Goal: Transaction & Acquisition: Purchase product/service

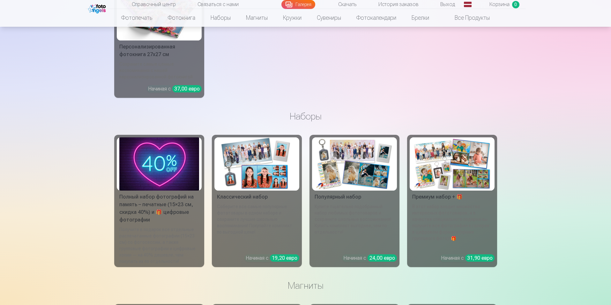
scroll to position [4828, 0]
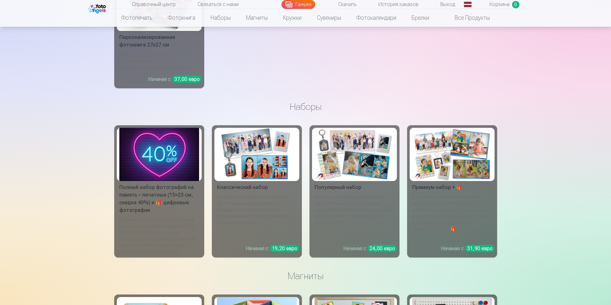
click at [445, 176] on img at bounding box center [452, 154] width 80 height 53
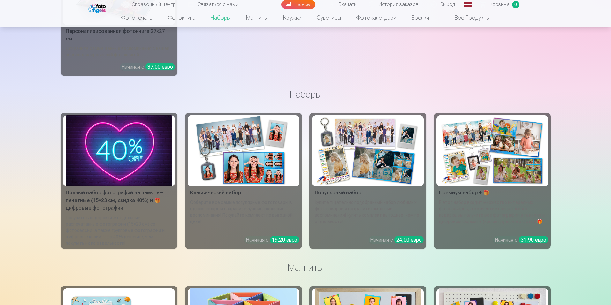
scroll to position [1071, 0]
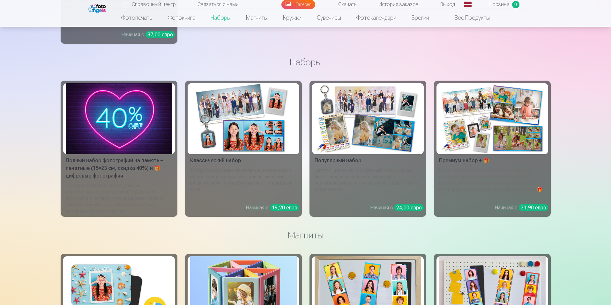
click at [115, 96] on img at bounding box center [119, 118] width 107 height 71
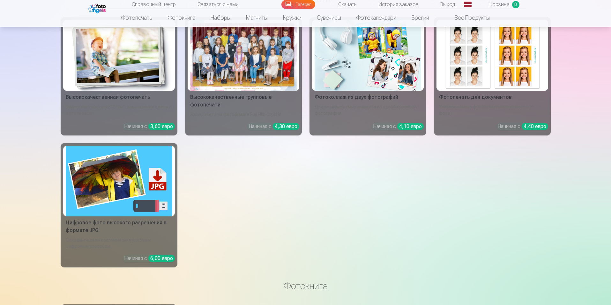
scroll to position [488, 0]
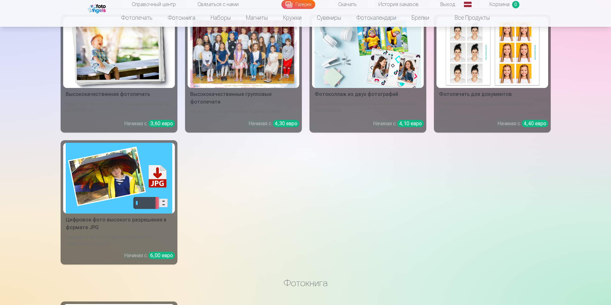
click at [120, 168] on img at bounding box center [119, 178] width 107 height 71
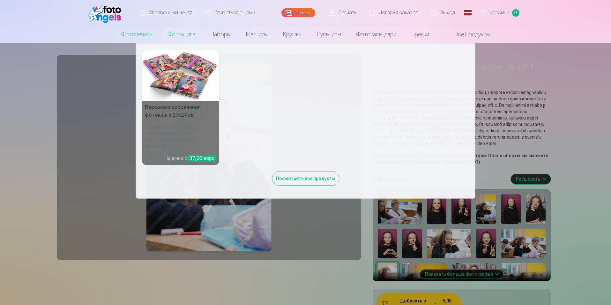
click at [190, 36] on font "Фотокнига" at bounding box center [181, 34] width 27 height 7
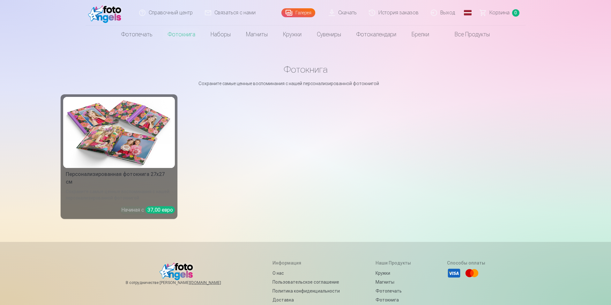
click at [156, 135] on img at bounding box center [119, 132] width 107 height 71
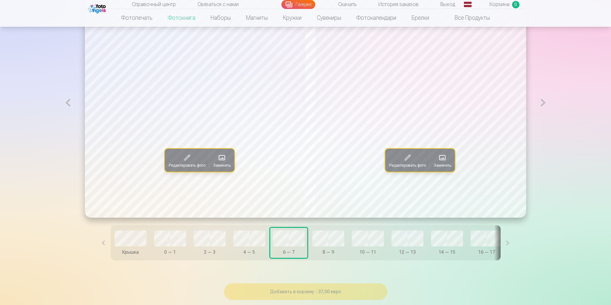
scroll to position [420, 0]
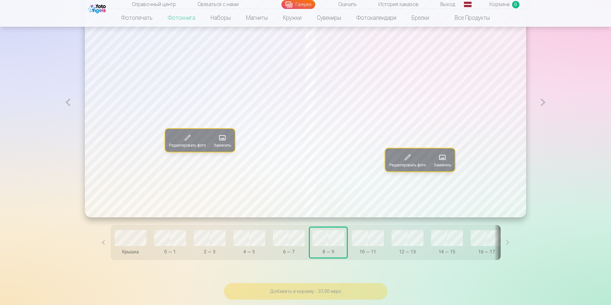
click at [217, 142] on span at bounding box center [222, 138] width 10 height 10
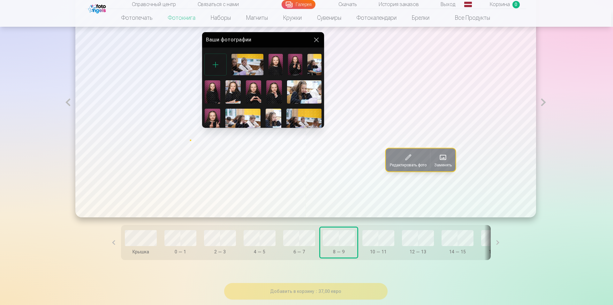
click at [314, 35] on div "Ваши фотографии" at bounding box center [263, 39] width 122 height 15
click at [314, 40] on button at bounding box center [316, 40] width 8 height 8
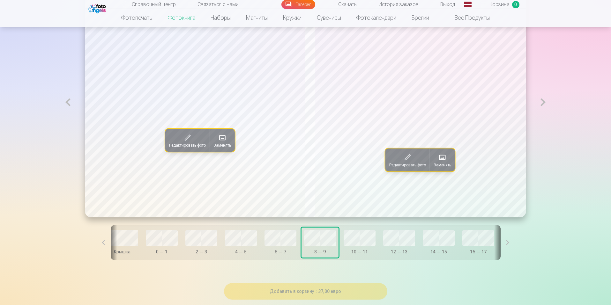
scroll to position [0, 0]
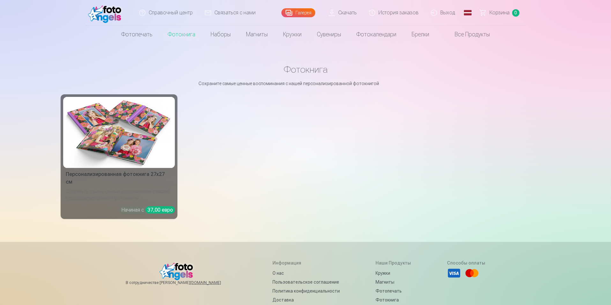
click at [143, 142] on img at bounding box center [119, 132] width 107 height 71
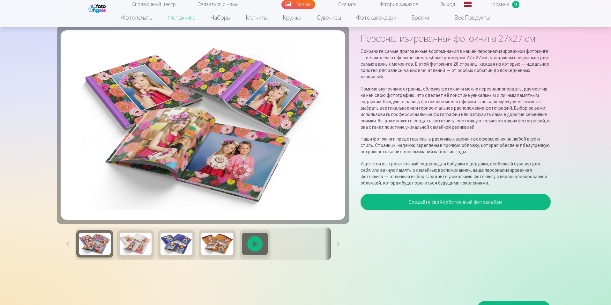
scroll to position [28, 0]
click at [258, 246] on div at bounding box center [255, 244] width 31 height 27
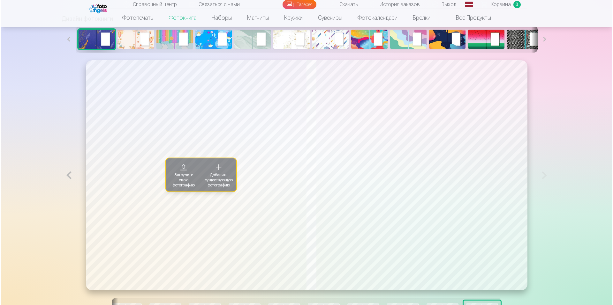
scroll to position [345, 0]
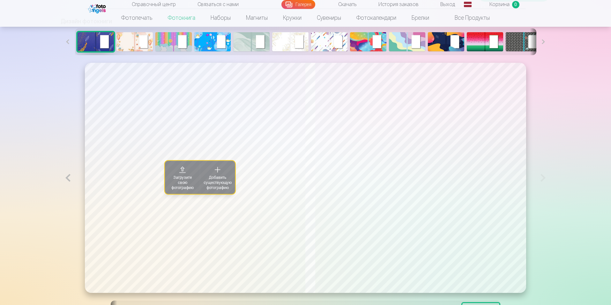
click at [204, 178] on font "Добавить существующую фотографию" at bounding box center [218, 182] width 28 height 15
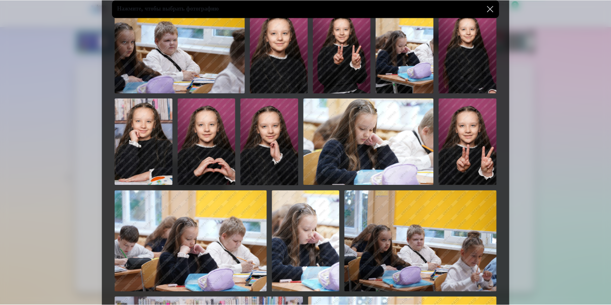
scroll to position [0, 0]
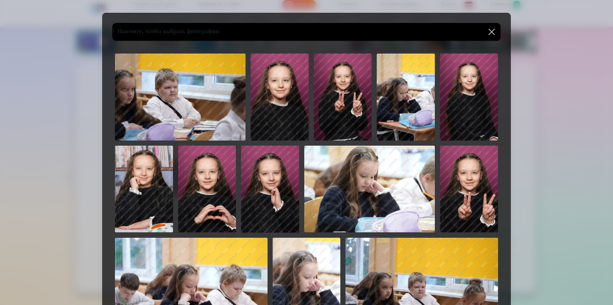
click at [494, 33] on button at bounding box center [491, 32] width 18 height 18
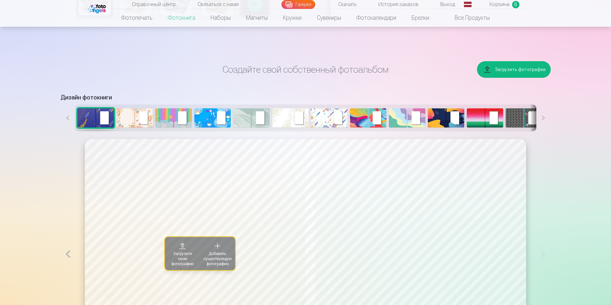
scroll to position [264, 0]
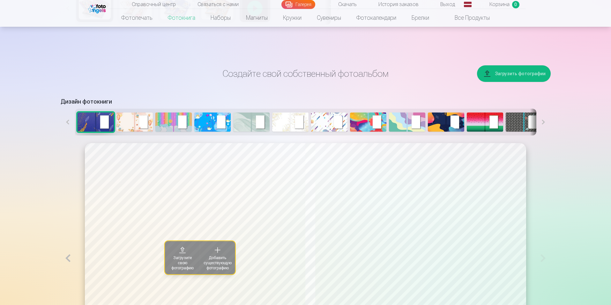
click at [514, 122] on img at bounding box center [524, 122] width 36 height 19
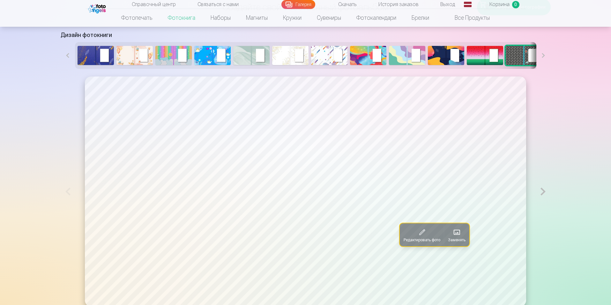
scroll to position [330, 0]
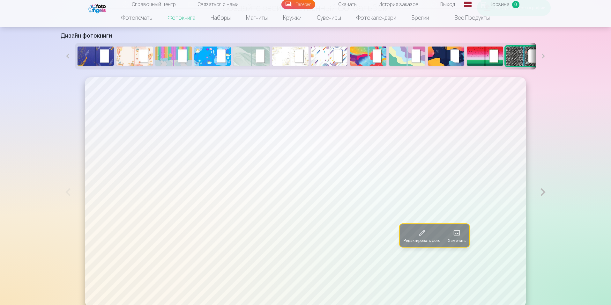
click at [243, 54] on img at bounding box center [251, 56] width 36 height 19
click at [138, 53] on img at bounding box center [134, 56] width 36 height 19
click at [408, 54] on img at bounding box center [407, 56] width 36 height 19
click at [306, 53] on img at bounding box center [290, 56] width 36 height 19
click at [319, 53] on img at bounding box center [329, 56] width 36 height 19
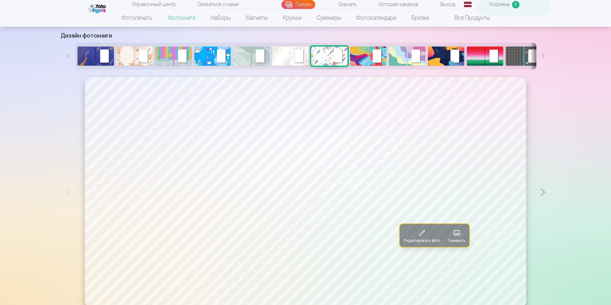
click at [542, 54] on button at bounding box center [543, 56] width 14 height 27
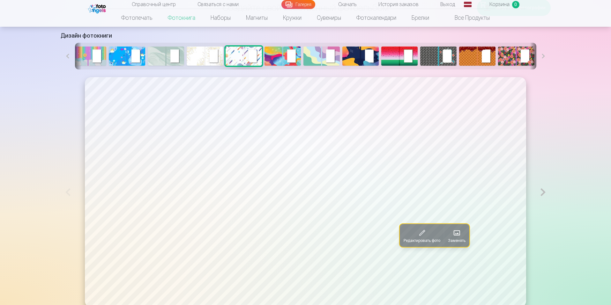
scroll to position [0, 86]
click at [520, 53] on img at bounding box center [515, 56] width 36 height 19
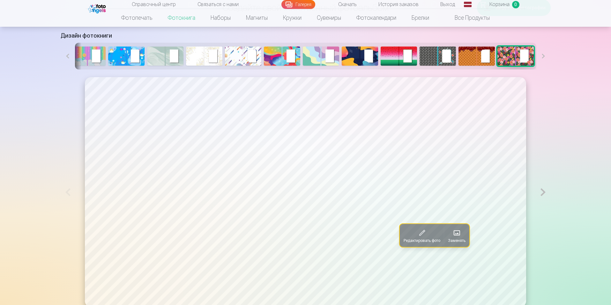
click at [325, 56] on img at bounding box center [321, 56] width 36 height 19
click at [313, 56] on img at bounding box center [321, 56] width 36 height 19
click at [116, 53] on img at bounding box center [126, 56] width 36 height 19
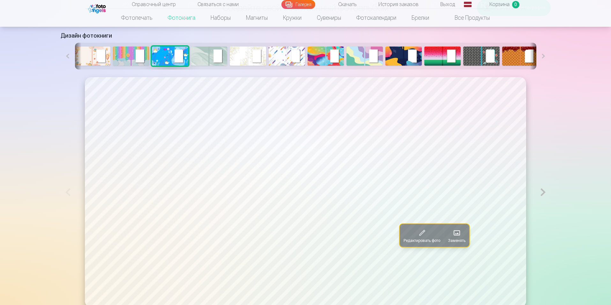
scroll to position [0, 41]
click at [130, 48] on img at bounding box center [132, 56] width 36 height 19
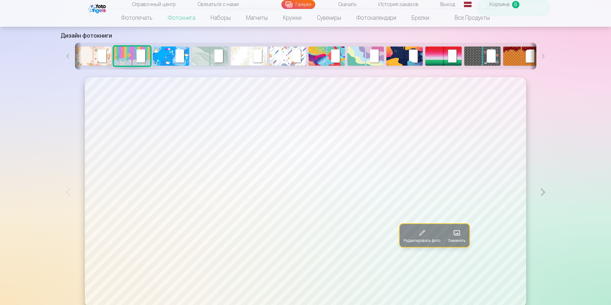
scroll to position [0, 0]
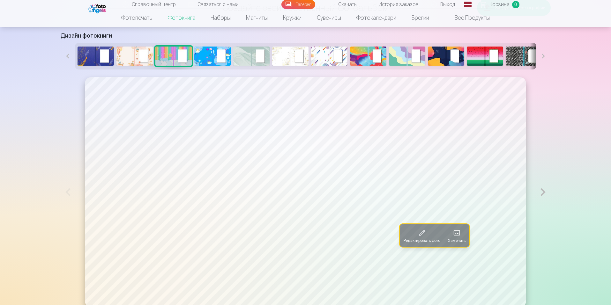
click at [137, 54] on img at bounding box center [134, 56] width 36 height 19
click at [101, 58] on img at bounding box center [96, 56] width 36 height 19
click at [462, 15] on font "Все продукты" at bounding box center [472, 17] width 35 height 7
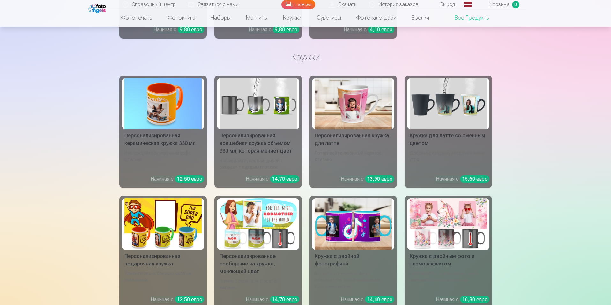
scroll to position [847, 0]
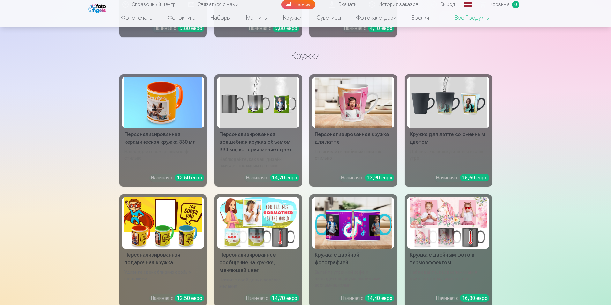
click at [326, 114] on img at bounding box center [353, 102] width 77 height 51
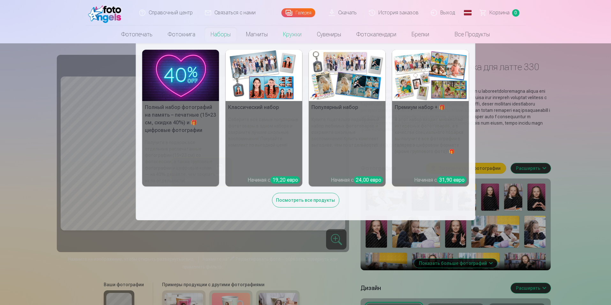
click at [183, 76] on img at bounding box center [180, 75] width 77 height 51
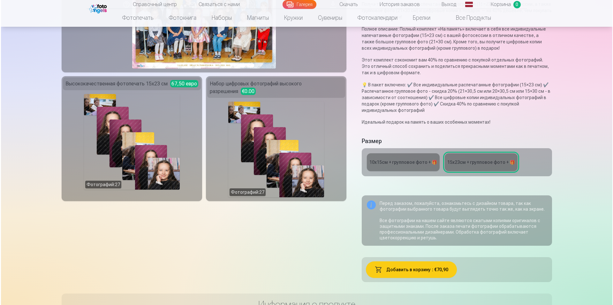
scroll to position [104, 0]
click at [156, 123] on div "Фотографий : 27" at bounding box center [131, 142] width 96 height 96
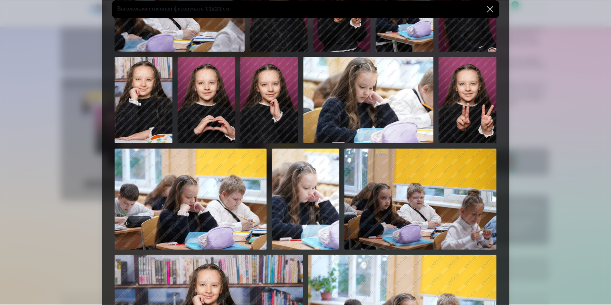
scroll to position [0, 0]
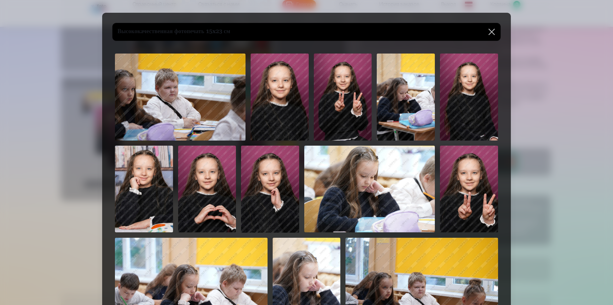
click at [491, 33] on button at bounding box center [491, 32] width 18 height 18
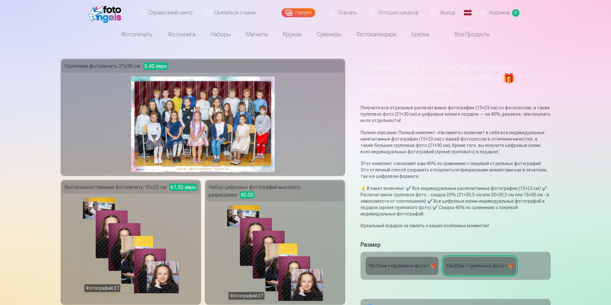
click at [340, 14] on link "Скачать" at bounding box center [343, 13] width 40 height 26
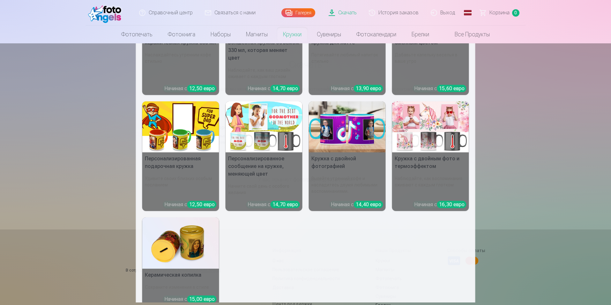
scroll to position [73, 0]
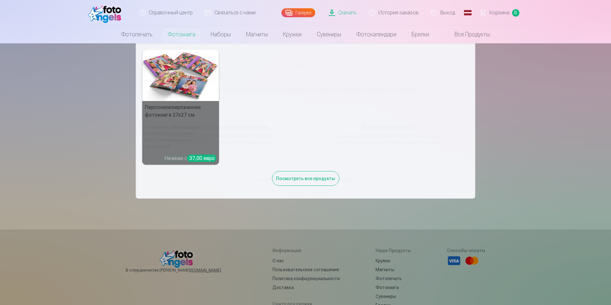
click at [187, 73] on img at bounding box center [180, 75] width 77 height 51
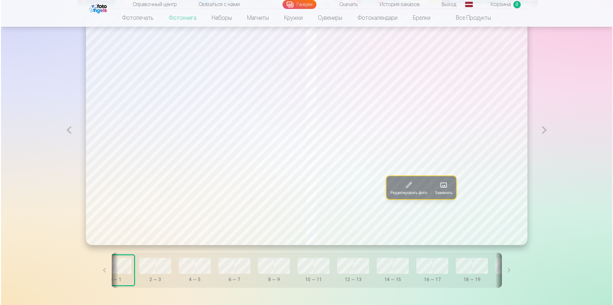
scroll to position [391, 0]
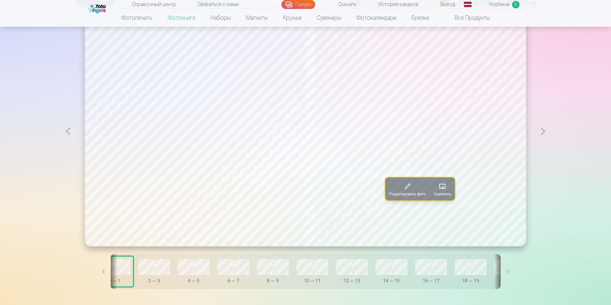
click at [445, 187] on span at bounding box center [442, 187] width 10 height 10
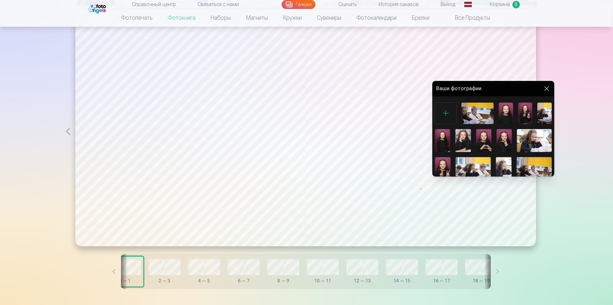
click at [446, 113] on div at bounding box center [445, 113] width 21 height 21
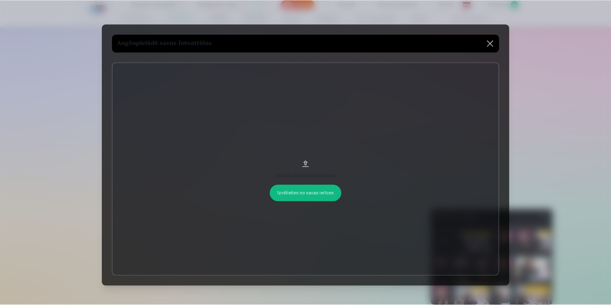
scroll to position [263, 0]
click at [296, 193] on button "Перетащите файл или" at bounding box center [306, 170] width 388 height 214
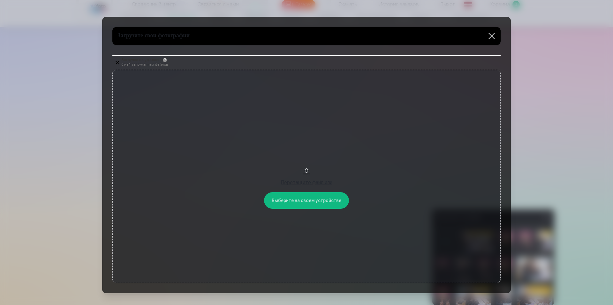
click at [163, 59] on button "?" at bounding box center [165, 60] width 4 height 4
click at [489, 35] on button at bounding box center [491, 36] width 18 height 18
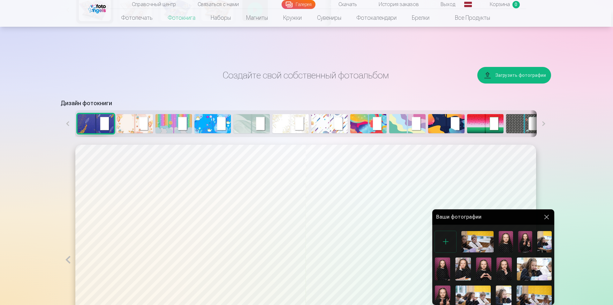
click at [399, 5] on div at bounding box center [306, 152] width 613 height 305
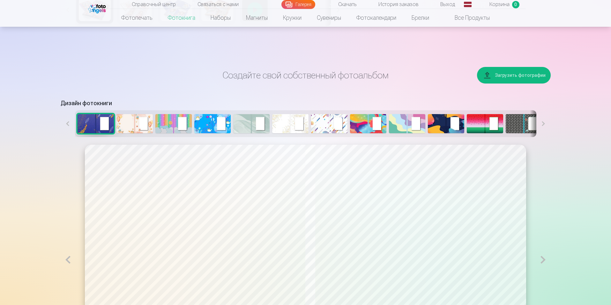
click at [399, 5] on font "История заказов" at bounding box center [398, 4] width 40 height 6
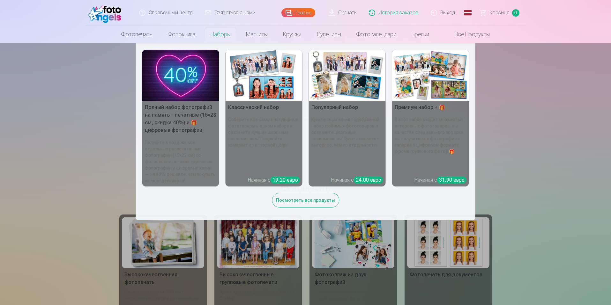
click at [170, 71] on img at bounding box center [180, 75] width 77 height 51
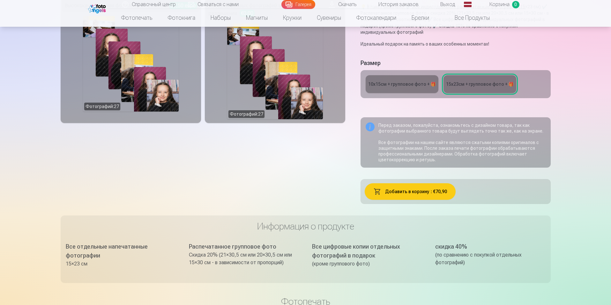
scroll to position [183, 0]
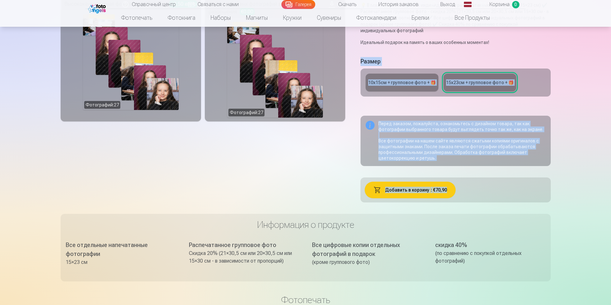
drag, startPoint x: 217, startPoint y: 144, endPoint x: 191, endPoint y: 227, distance: 87.2
click at [191, 227] on div "Полный набор фотографий на память – печатные (15×23 см, скидка 40%) и 🎁 цифровы…" at bounding box center [306, 78] width 490 height 407
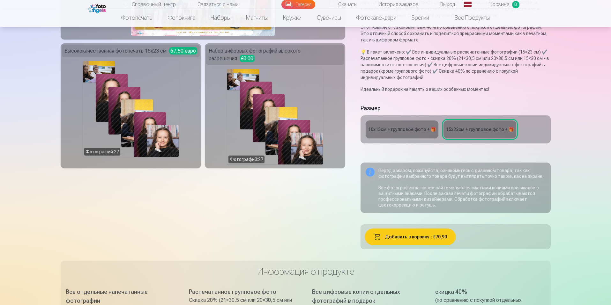
click at [243, 198] on div "Содержимое упаковки Групповая фотопечать 21x30 см 3,40 евро Высококачественная …" at bounding box center [203, 89] width 285 height 335
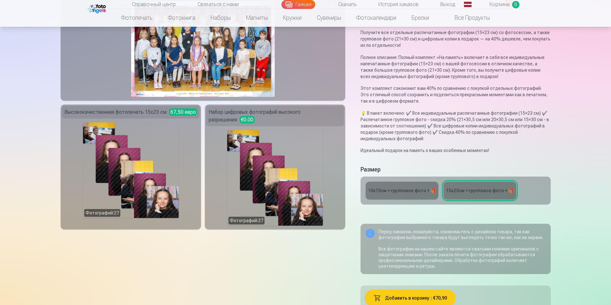
scroll to position [145, 0]
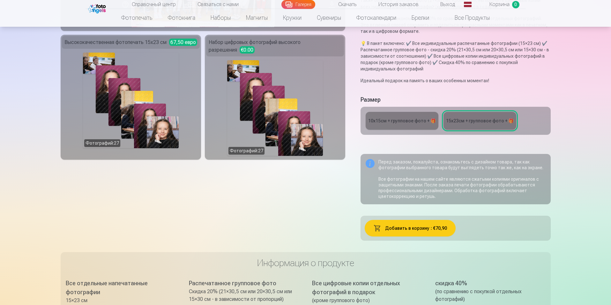
click at [394, 124] on div "10x15см + групповое фото + 🎁" at bounding box center [402, 121] width 68 height 6
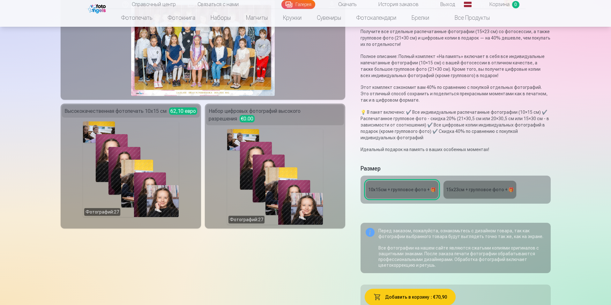
scroll to position [77, 0]
click at [486, 190] on font "15x23см + групповое фото + 🎁" at bounding box center [480, 189] width 68 height 5
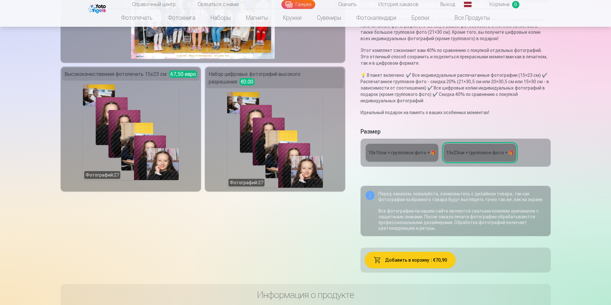
scroll to position [116, 0]
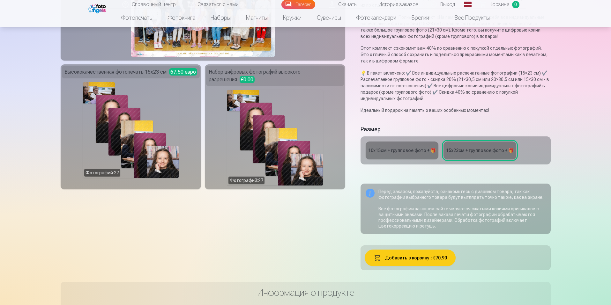
click at [411, 147] on link "10x15см + групповое фото + 🎁" at bounding box center [402, 151] width 73 height 18
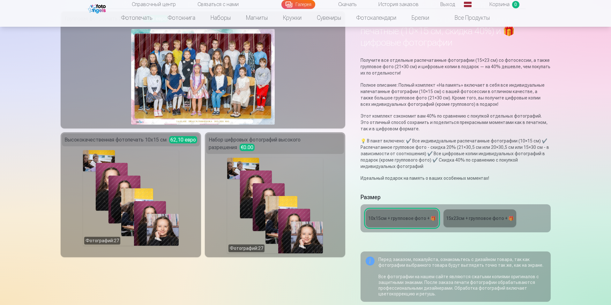
scroll to position [48, 0]
click at [203, 84] on img at bounding box center [203, 77] width 144 height 96
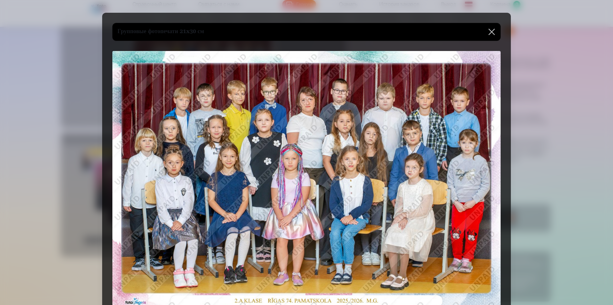
click at [490, 28] on button at bounding box center [491, 32] width 18 height 18
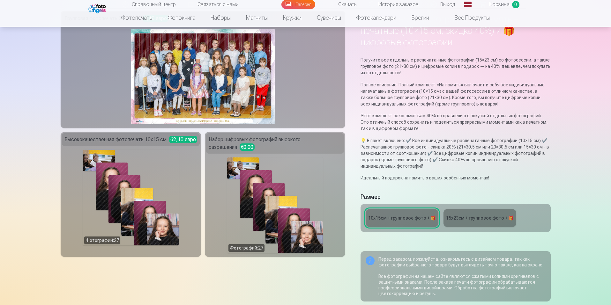
click at [228, 85] on img at bounding box center [203, 77] width 144 height 96
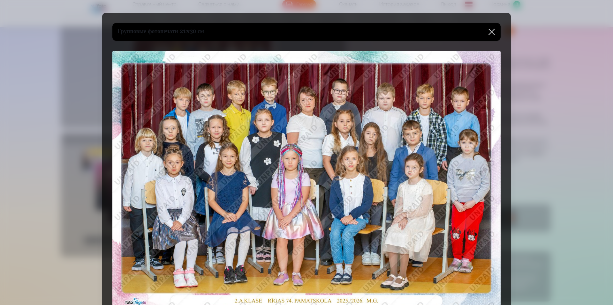
click at [492, 30] on button at bounding box center [491, 32] width 18 height 18
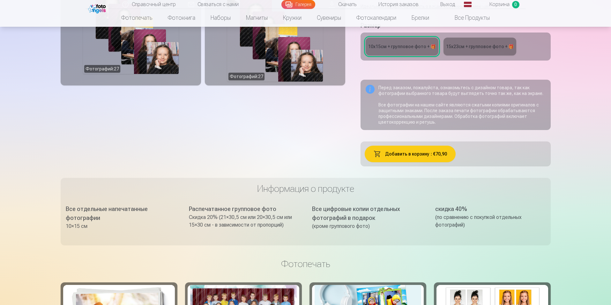
scroll to position [216, 0]
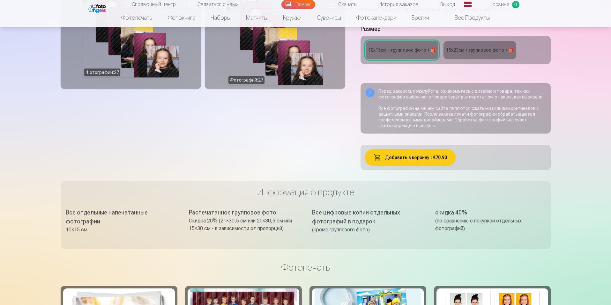
click at [477, 52] on font "15x23см + групповое фото + 🎁" at bounding box center [480, 50] width 68 height 5
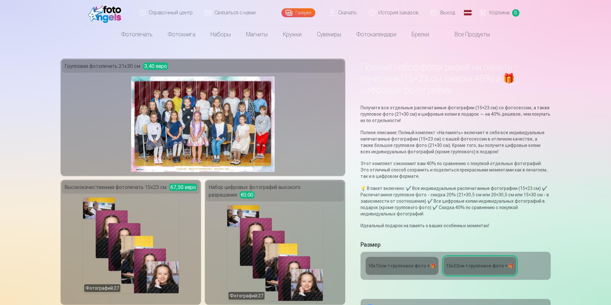
click at [307, 13] on font "Галерея" at bounding box center [303, 12] width 16 height 5
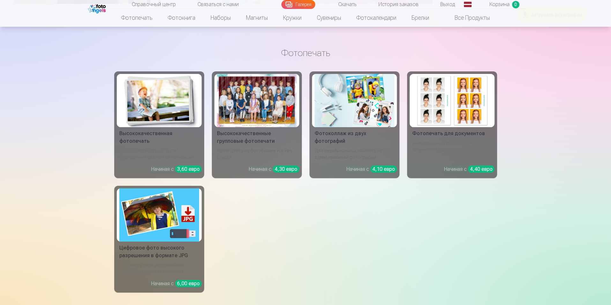
scroll to position [4474, 0]
click at [155, 222] on img at bounding box center [159, 214] width 80 height 53
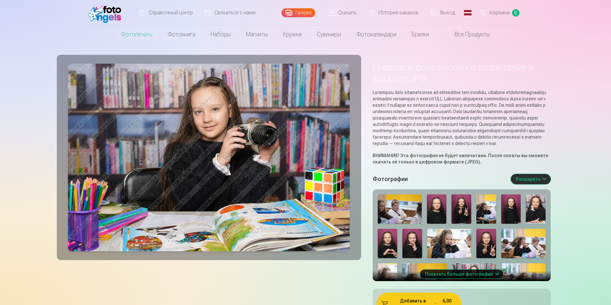
click at [532, 182] on font "Расширять" at bounding box center [528, 179] width 25 height 5
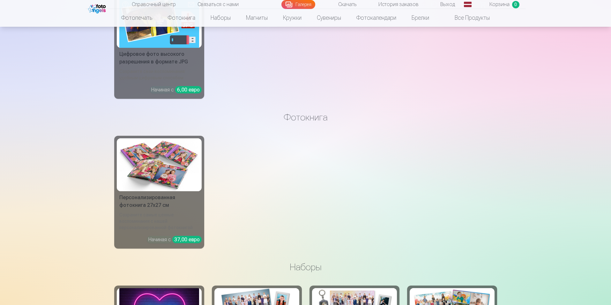
scroll to position [4668, 0]
click at [174, 57] on div "Цифровое фото высокого разрешения в формате JPG" at bounding box center [159, 57] width 85 height 15
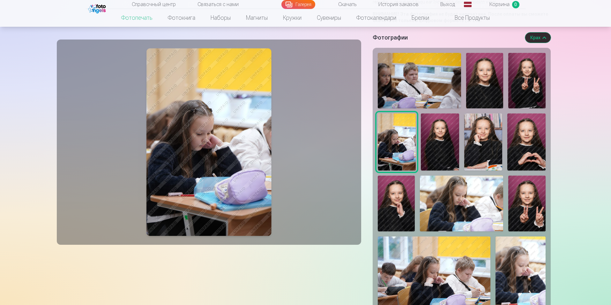
scroll to position [122, 0]
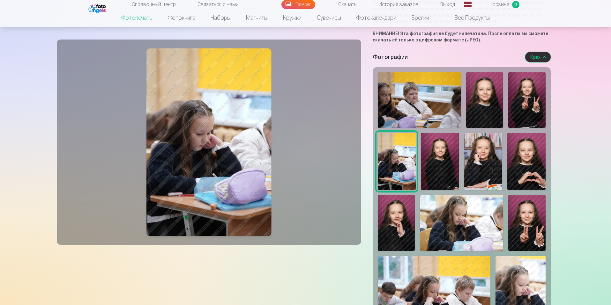
click at [406, 115] on img at bounding box center [420, 100] width 84 height 56
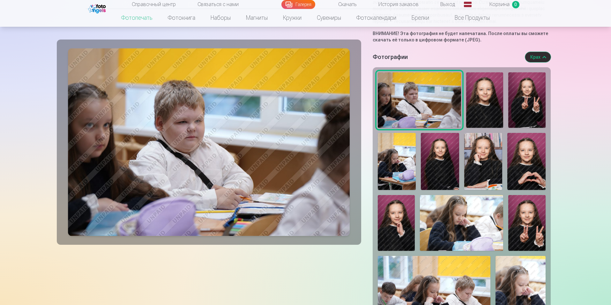
click at [471, 111] on img at bounding box center [484, 100] width 37 height 56
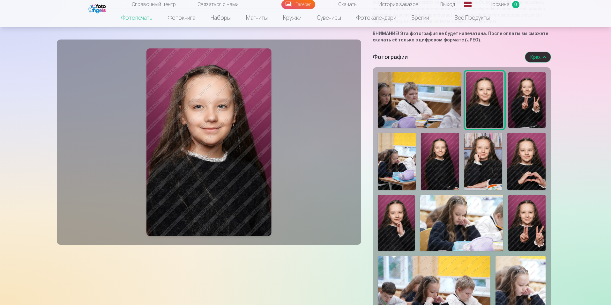
click at [439, 107] on img at bounding box center [420, 100] width 84 height 56
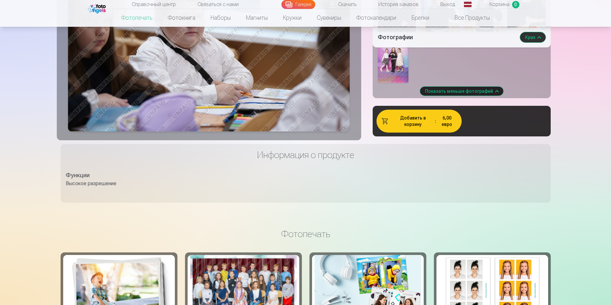
scroll to position [734, 0]
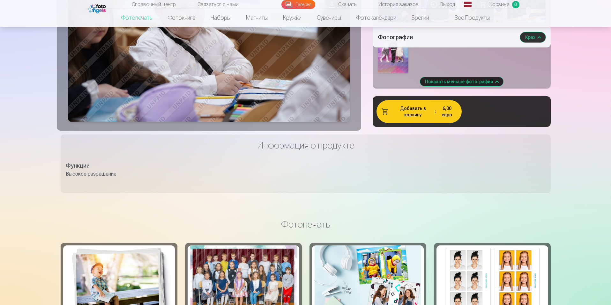
click at [421, 117] on font "Добавить в корзину" at bounding box center [413, 111] width 26 height 11
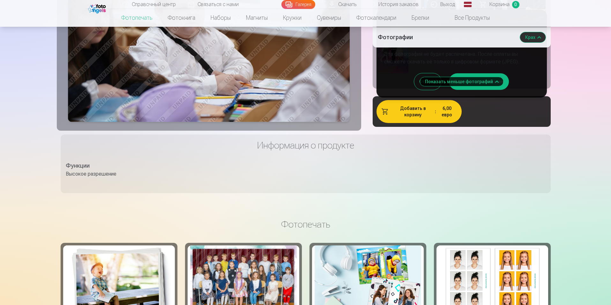
click at [504, 89] on button "Я прочитал и согласен" at bounding box center [479, 81] width 60 height 17
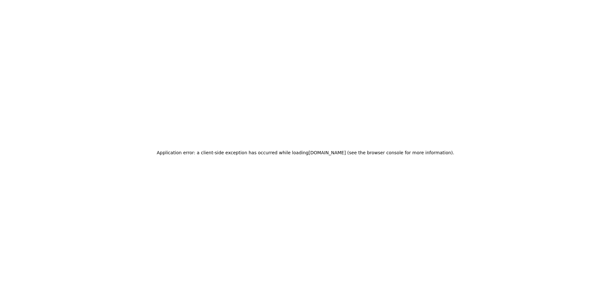
scroll to position [0, 0]
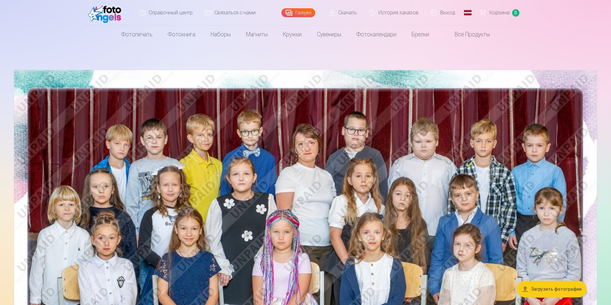
click at [502, 11] on font "Корзина" at bounding box center [499, 13] width 20 height 6
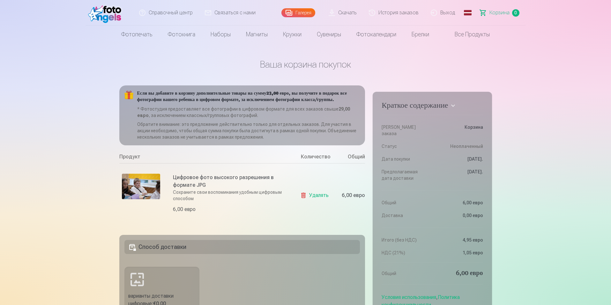
click at [313, 198] on font "Удалять" at bounding box center [318, 195] width 19 height 6
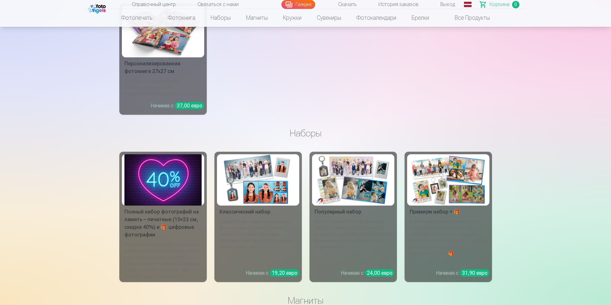
scroll to position [473, 0]
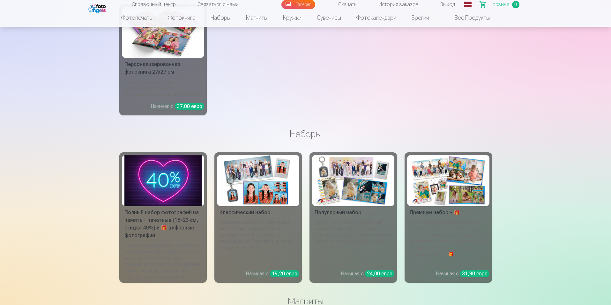
click at [157, 183] on img at bounding box center [162, 180] width 77 height 51
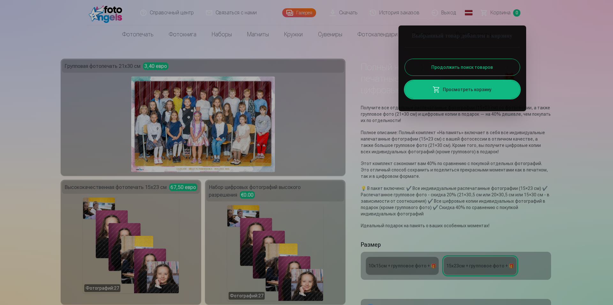
click at [544, 41] on div at bounding box center [306, 152] width 613 height 305
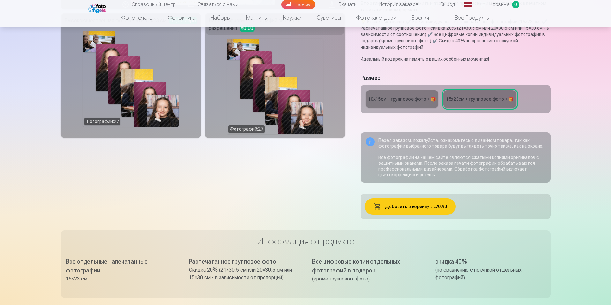
scroll to position [172, 0]
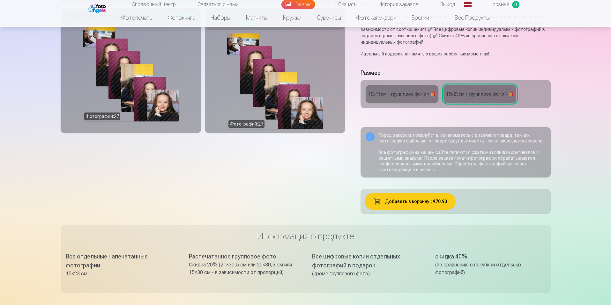
click at [414, 95] on font "10x15см + групповое фото + 🎁" at bounding box center [402, 94] width 68 height 5
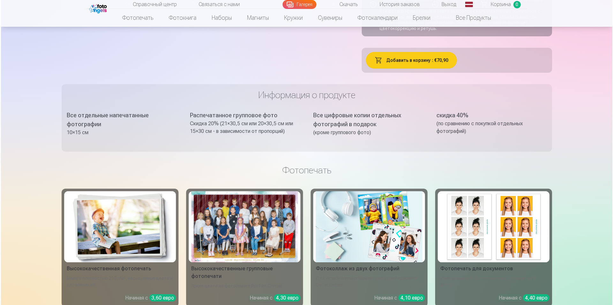
scroll to position [314, 0]
click at [430, 61] on button "Добавить в корзину : €70,90" at bounding box center [410, 60] width 91 height 17
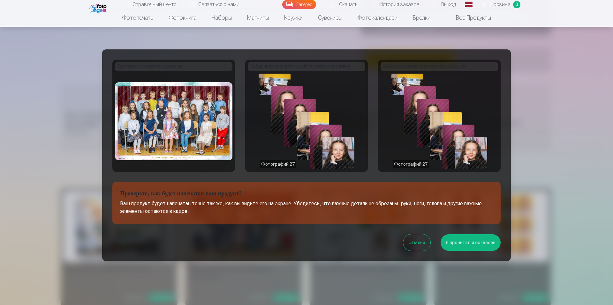
scroll to position [0, 0]
click at [287, 92] on div "Фотографий : 27" at bounding box center [306, 121] width 96 height 96
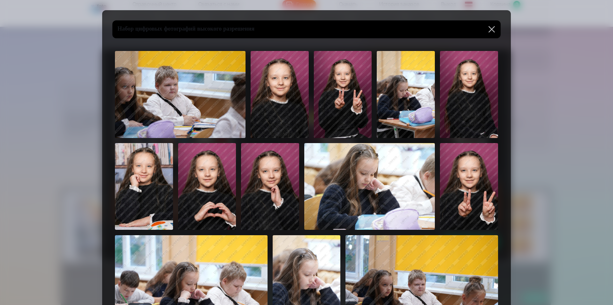
scroll to position [0, 0]
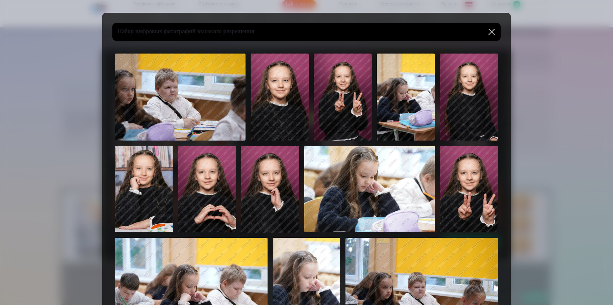
click at [493, 32] on button at bounding box center [491, 32] width 18 height 18
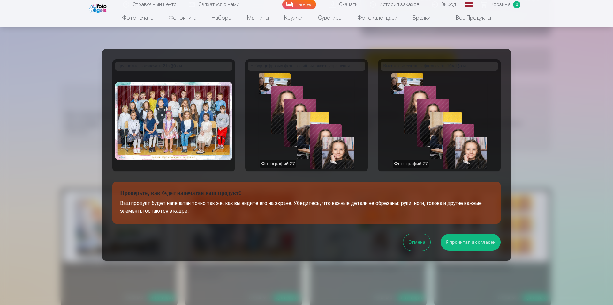
click at [232, 199] on section "Проверьте, как будет напечатан ваш продукт! Ваш продукт будет напечатан точно т…" at bounding box center [306, 203] width 388 height 42
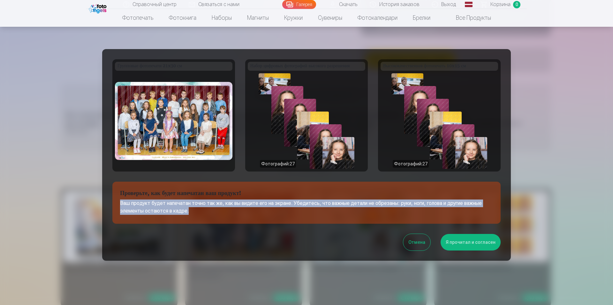
click at [232, 199] on section "Проверьте, как будет напечатан ваш продукт! Ваш продукт будет напечатан точно т…" at bounding box center [306, 203] width 388 height 42
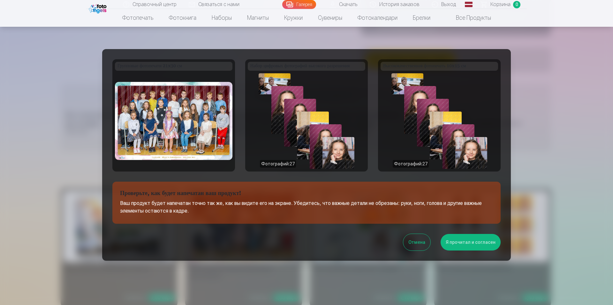
click at [431, 95] on div "Фотографий : 27" at bounding box center [439, 121] width 96 height 96
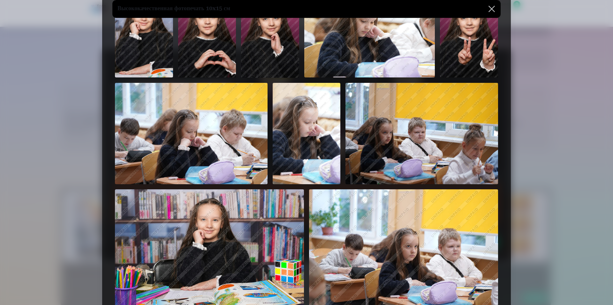
scroll to position [138, 0]
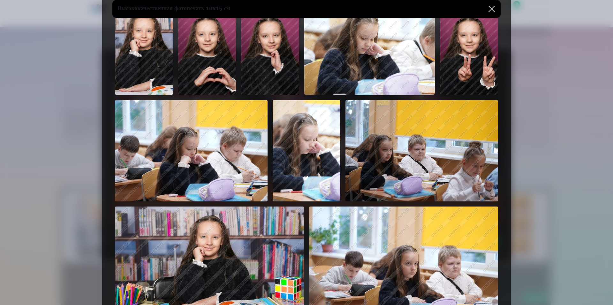
click at [491, 10] on button at bounding box center [491, 9] width 18 height 18
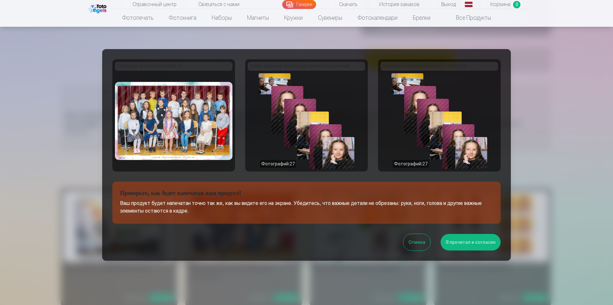
click at [478, 243] on font "Я прочитал и согласен" at bounding box center [470, 242] width 50 height 5
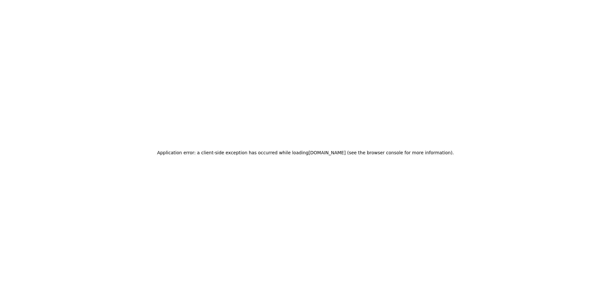
scroll to position [0, 0]
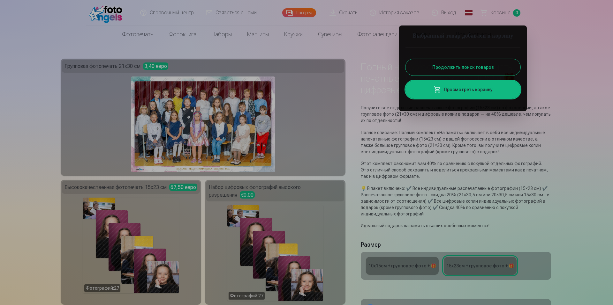
click at [475, 92] on font "Просмотреть корзину" at bounding box center [468, 89] width 49 height 5
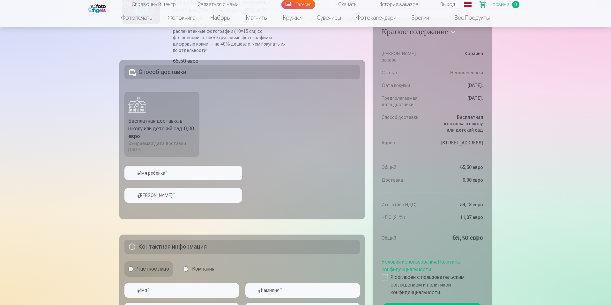
scroll to position [169, 0]
click at [180, 74] on font "Способ доставки" at bounding box center [162, 71] width 48 height 7
click at [197, 71] on h5 "Способ доставки" at bounding box center [242, 72] width 236 height 14
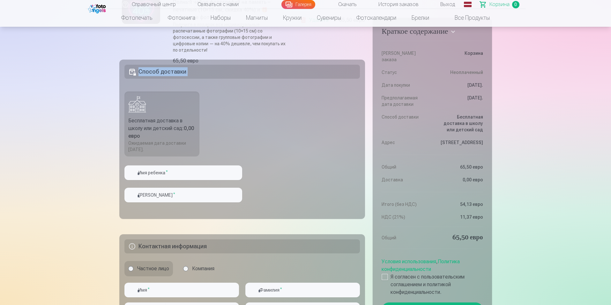
click at [197, 71] on h5 "Способ доставки" at bounding box center [242, 72] width 236 height 14
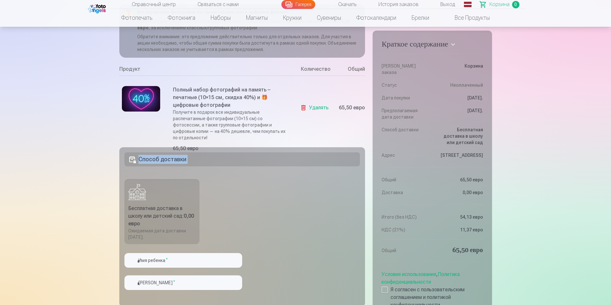
scroll to position [73, 0]
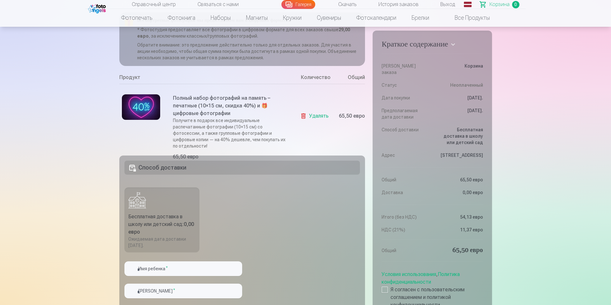
click at [224, 78] on div "Продукт" at bounding box center [205, 79] width 173 height 10
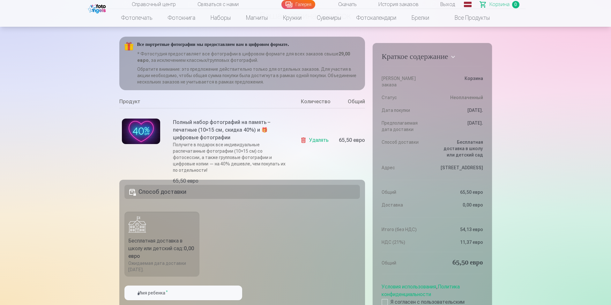
scroll to position [49, 0]
click at [317, 141] on font "Удалять" at bounding box center [318, 140] width 19 height 6
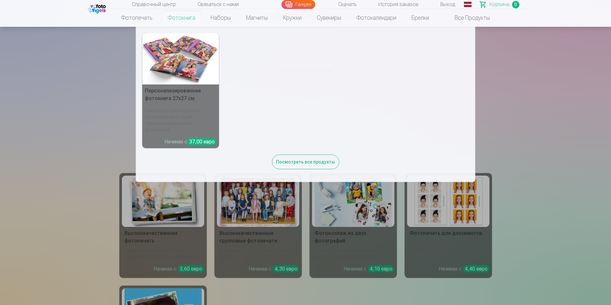
click at [171, 18] on font "Фотокнига" at bounding box center [181, 17] width 27 height 7
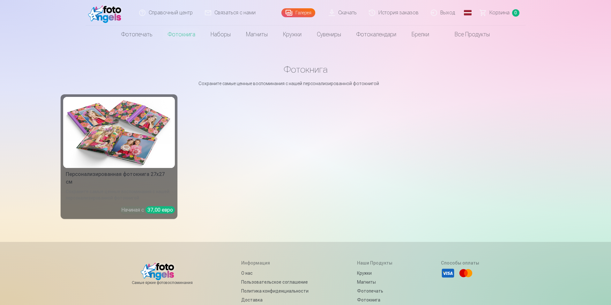
click at [127, 128] on img at bounding box center [119, 132] width 107 height 71
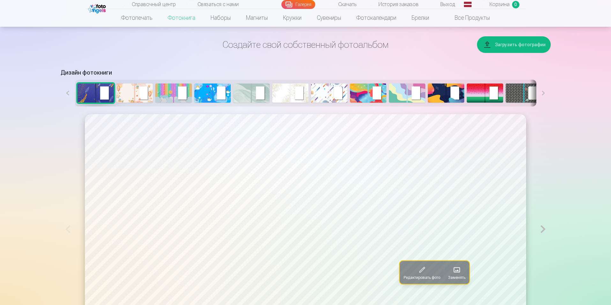
scroll to position [294, 0]
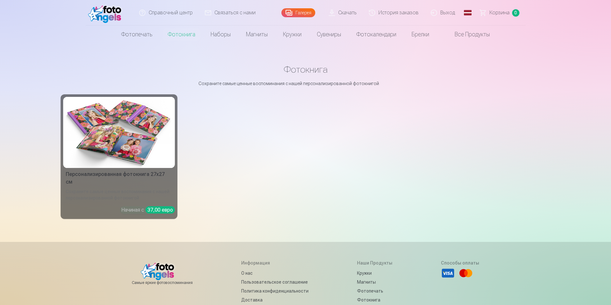
click at [111, 106] on img at bounding box center [119, 132] width 107 height 71
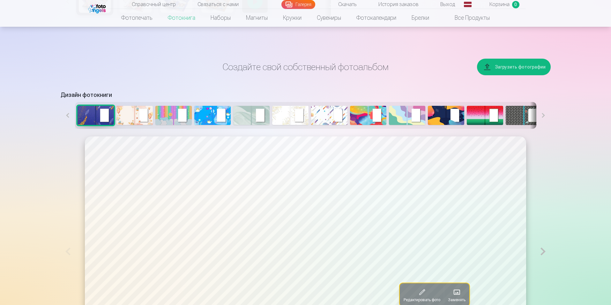
scroll to position [285, 0]
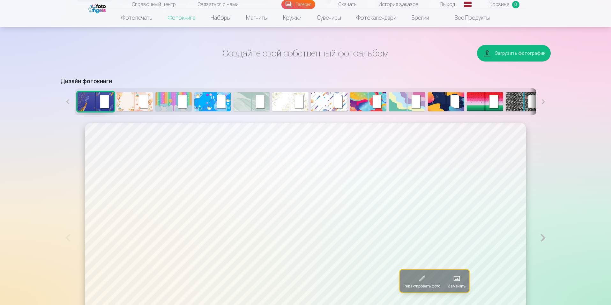
click at [389, 101] on img at bounding box center [407, 101] width 36 height 19
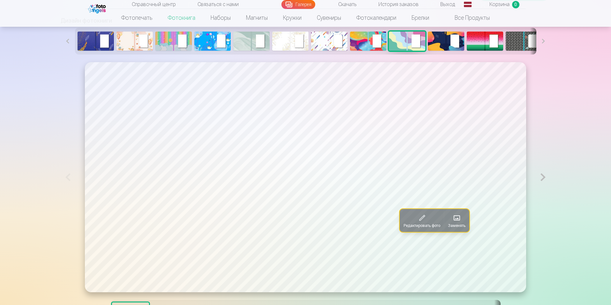
scroll to position [317, 0]
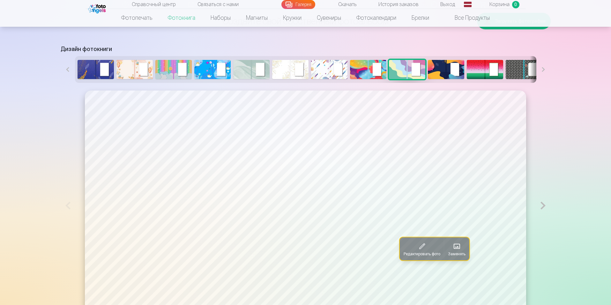
click at [96, 71] on img at bounding box center [96, 69] width 36 height 19
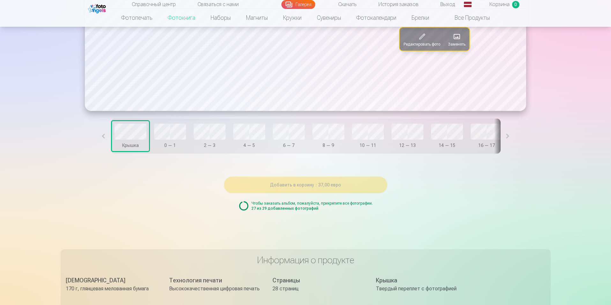
scroll to position [527, 0]
click at [501, 137] on button at bounding box center [508, 135] width 14 height 35
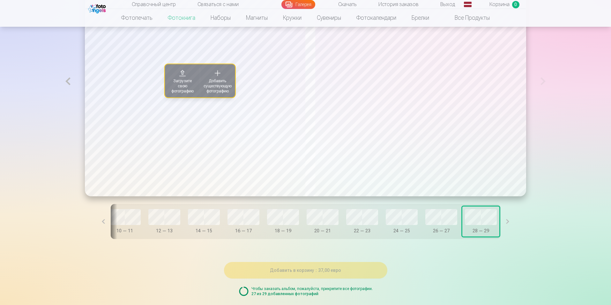
scroll to position [440, 0]
click at [215, 84] on font "Добавить существующую фотографию" at bounding box center [218, 87] width 28 height 15
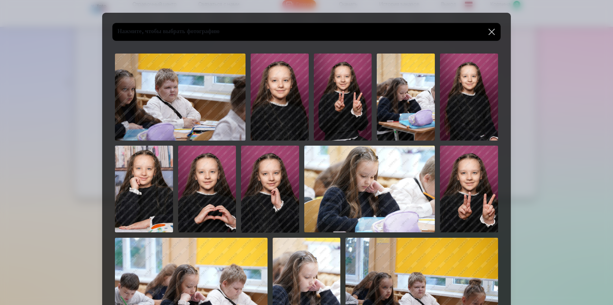
click at [492, 34] on button at bounding box center [491, 32] width 18 height 18
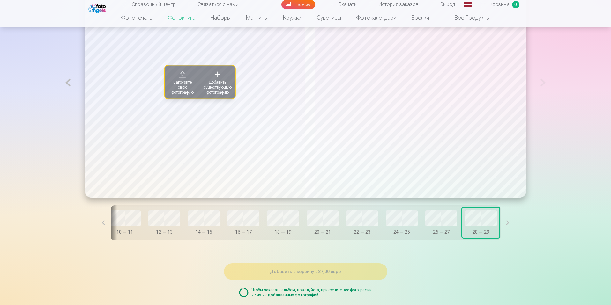
click at [171, 87] on font "Загрузите свою фотографию" at bounding box center [182, 87] width 22 height 15
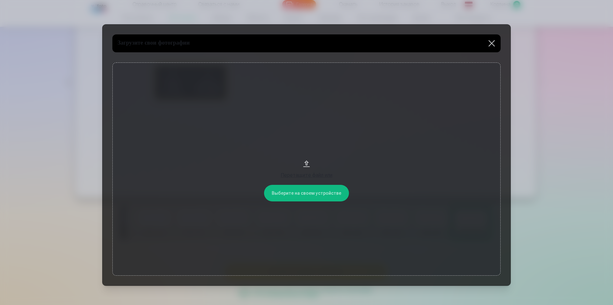
click at [326, 193] on button "Перетащите файл или" at bounding box center [306, 170] width 388 height 214
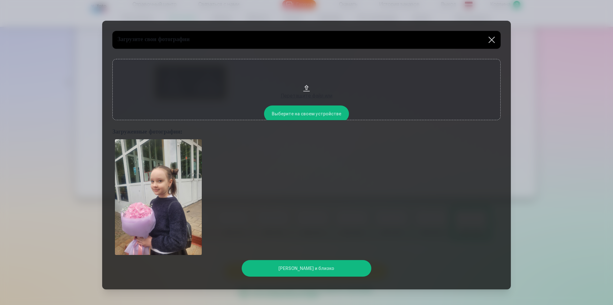
click at [335, 270] on button "[PERSON_NAME] и близко" at bounding box center [306, 268] width 129 height 17
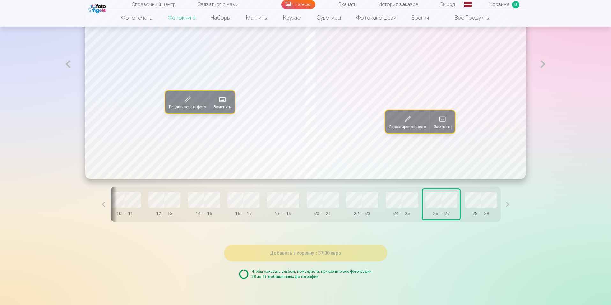
scroll to position [459, 0]
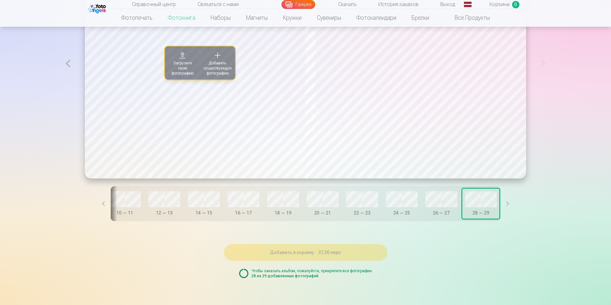
click at [205, 72] on font "Добавить существующую фотографию" at bounding box center [218, 68] width 28 height 15
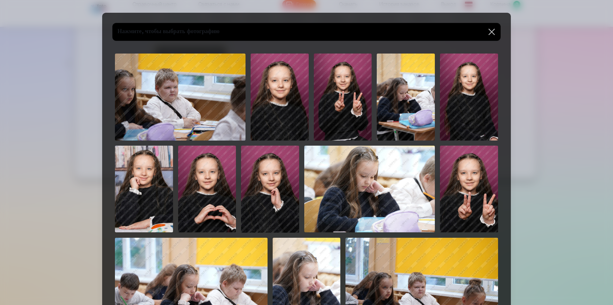
click at [496, 34] on button at bounding box center [491, 32] width 18 height 18
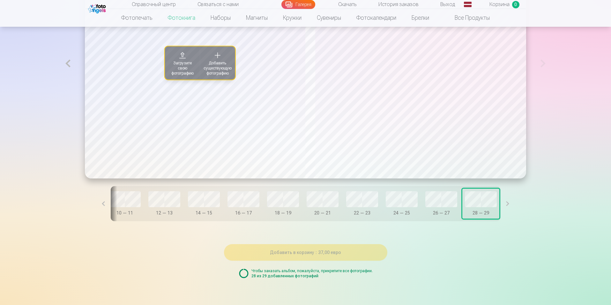
click at [179, 64] on font "Загрузите свою фотографию" at bounding box center [182, 68] width 22 height 15
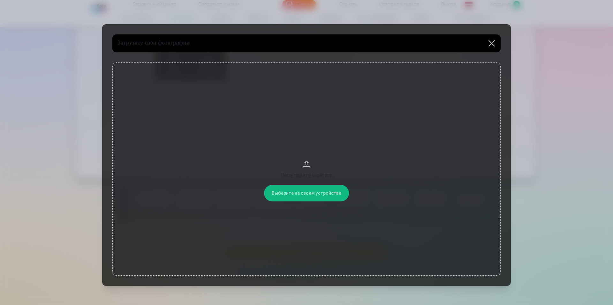
click at [311, 185] on button "Перетащите файл или" at bounding box center [306, 170] width 388 height 214
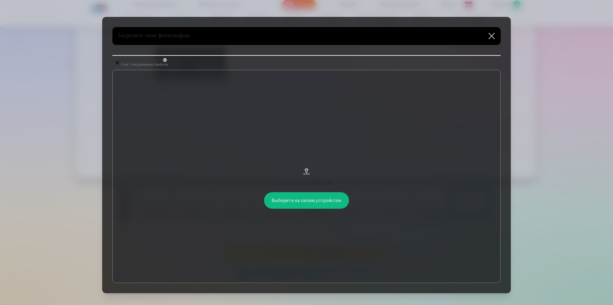
click at [491, 36] on button at bounding box center [491, 36] width 18 height 18
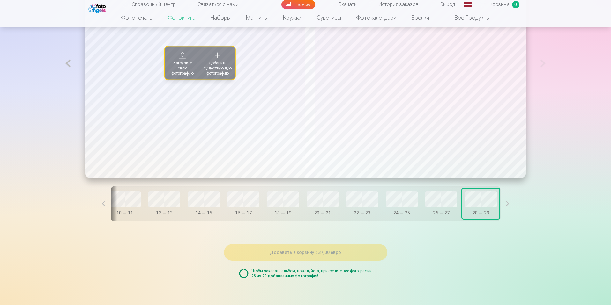
click at [171, 63] on font "Загрузите свою фотографию" at bounding box center [182, 68] width 22 height 15
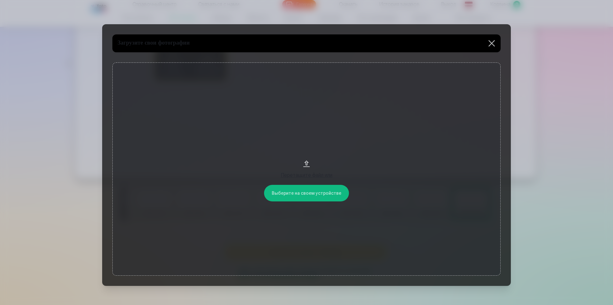
click at [311, 192] on button "Перетащите файл или" at bounding box center [306, 170] width 388 height 214
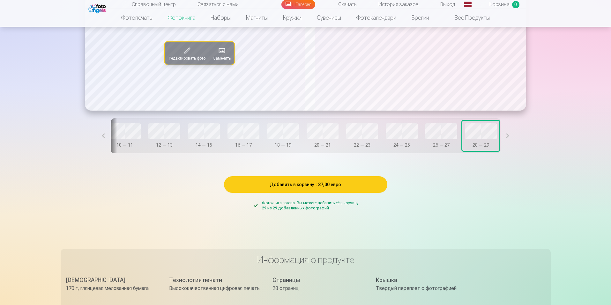
scroll to position [534, 0]
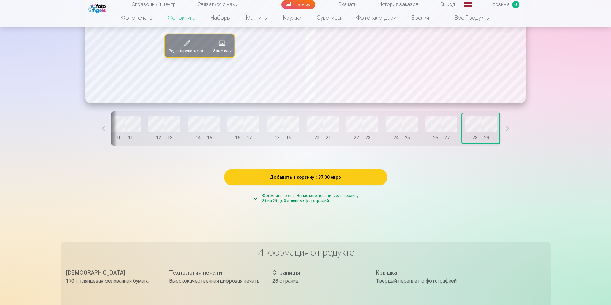
click at [306, 179] on font "Добавить в корзину" at bounding box center [292, 177] width 44 height 5
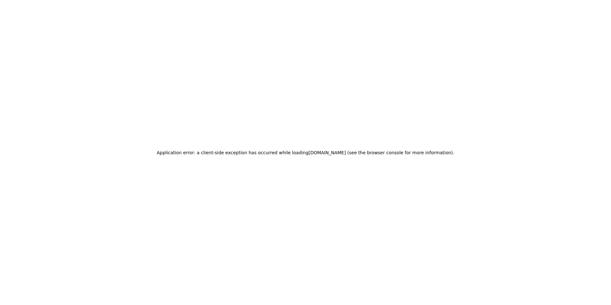
scroll to position [0, 0]
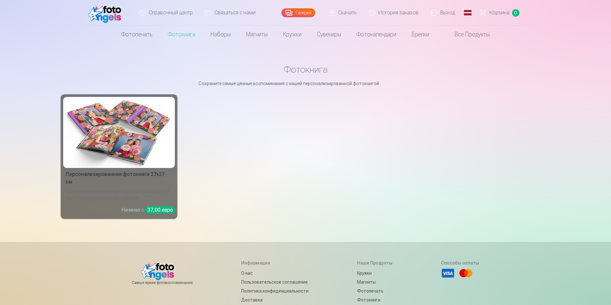
click at [507, 13] on font "Корзина" at bounding box center [499, 13] width 20 height 6
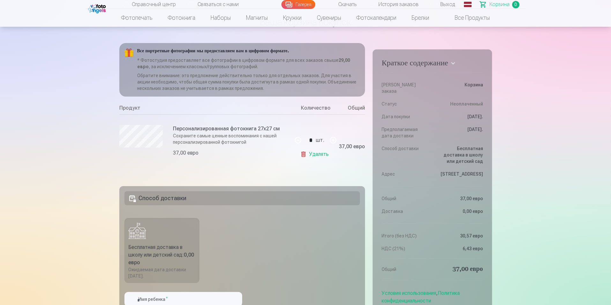
scroll to position [41, 0]
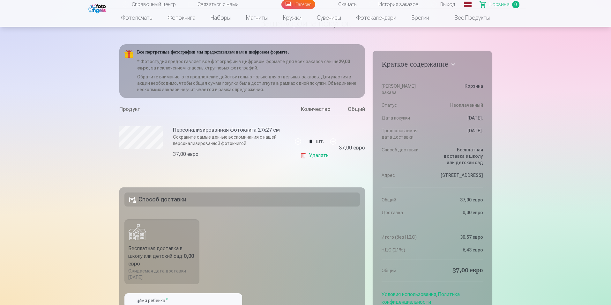
click at [315, 156] on font "Удалять" at bounding box center [318, 156] width 19 height 6
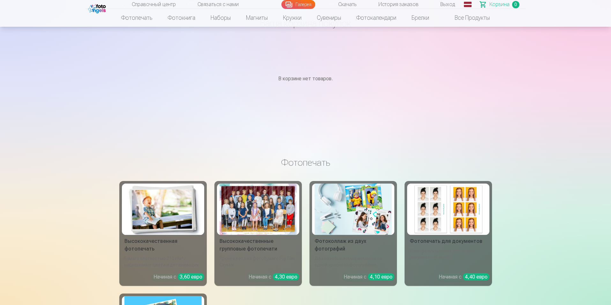
scroll to position [0, 0]
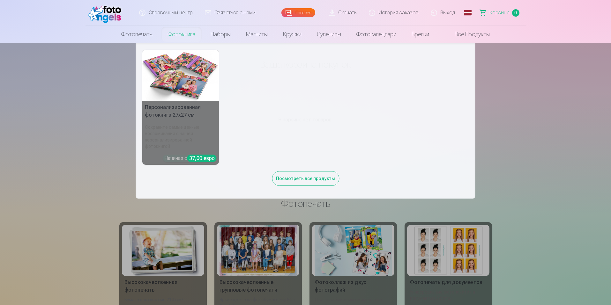
click at [192, 37] on font "Фотокнига" at bounding box center [181, 34] width 27 height 7
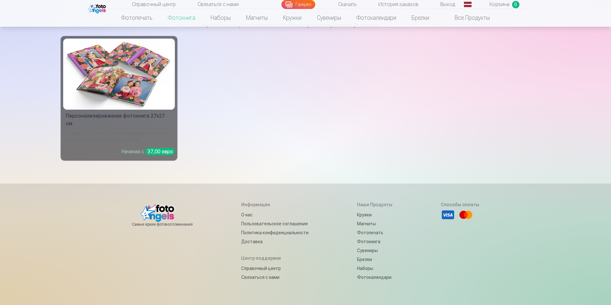
scroll to position [38, 0]
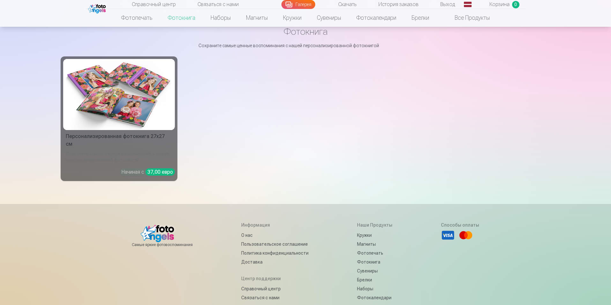
click at [153, 84] on img at bounding box center [119, 94] width 107 height 71
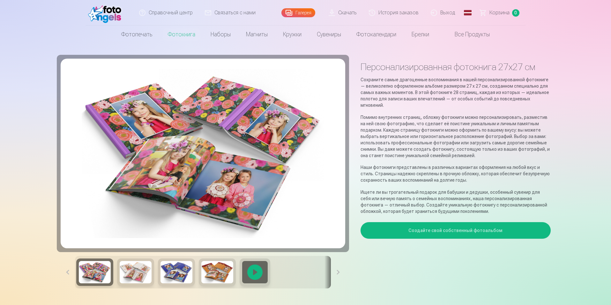
click at [549, 45] on main "Персонализированная фотокнига 27x27 см Сохраните самые драгоценные воспоминания…" at bounding box center [306, 178] width 490 height 271
click at [468, 12] on link "Глобальный" at bounding box center [467, 13] width 13 height 26
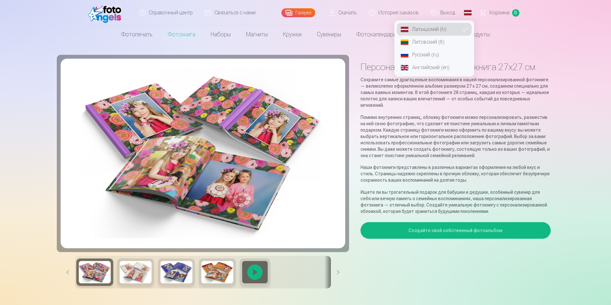
click at [444, 53] on link "Русский (ru)" at bounding box center [434, 55] width 75 height 13
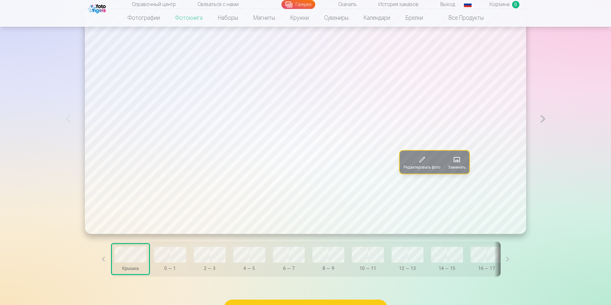
scroll to position [404, 0]
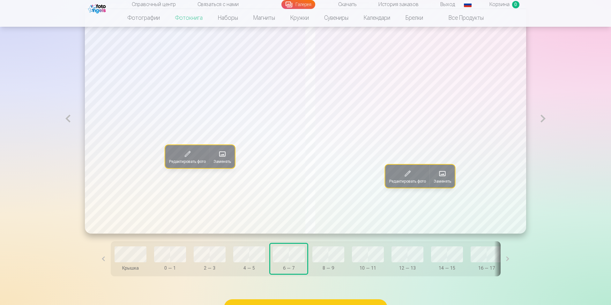
click at [216, 161] on font "Заменять" at bounding box center [222, 162] width 18 height 4
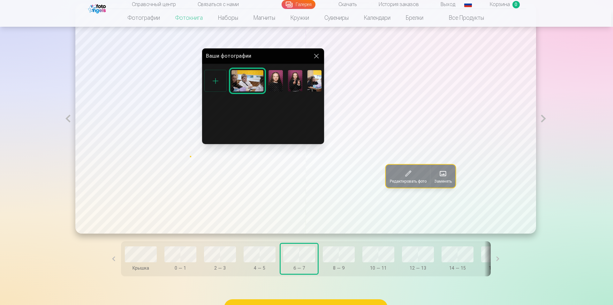
click at [314, 54] on button at bounding box center [316, 56] width 8 height 8
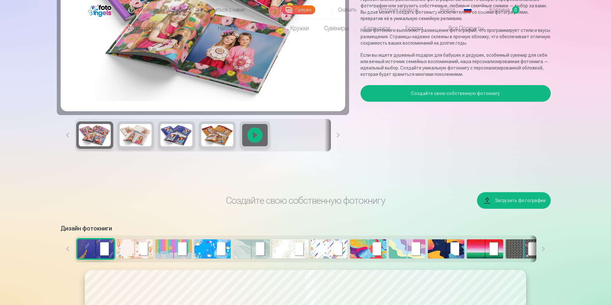
scroll to position [0, 0]
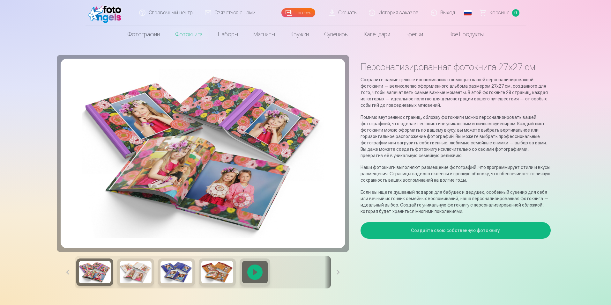
click at [254, 8] on link "Связаться с нами" at bounding box center [230, 13] width 63 height 26
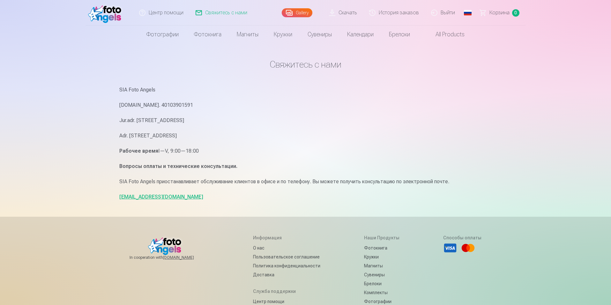
click at [300, 12] on link "Gallery" at bounding box center [297, 12] width 31 height 9
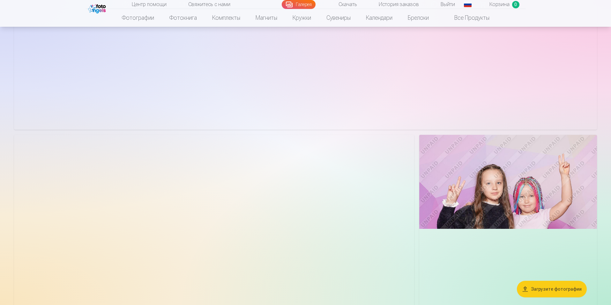
scroll to position [3376, 0]
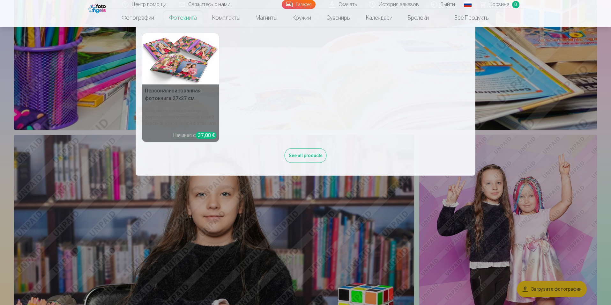
click at [179, 21] on link "Фотокнига" at bounding box center [183, 18] width 43 height 18
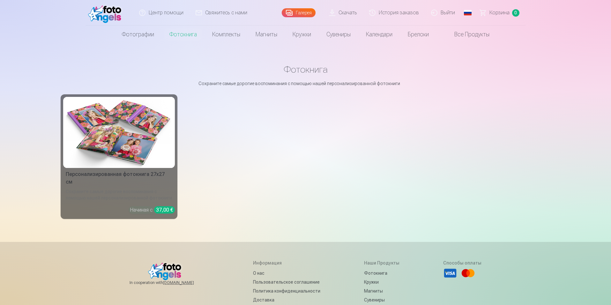
click at [153, 156] on img at bounding box center [119, 132] width 107 height 71
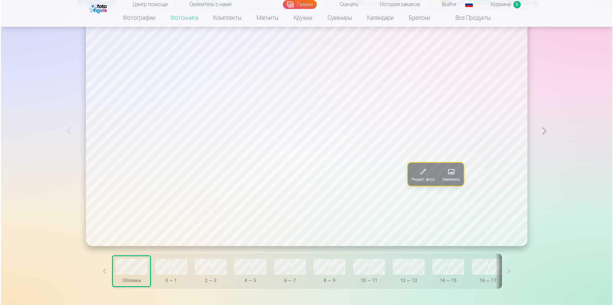
scroll to position [383, 0]
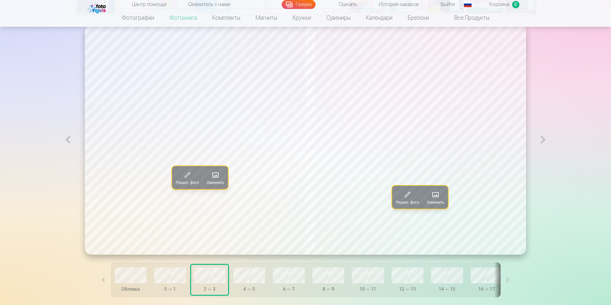
click at [210, 180] on span at bounding box center [215, 175] width 10 height 10
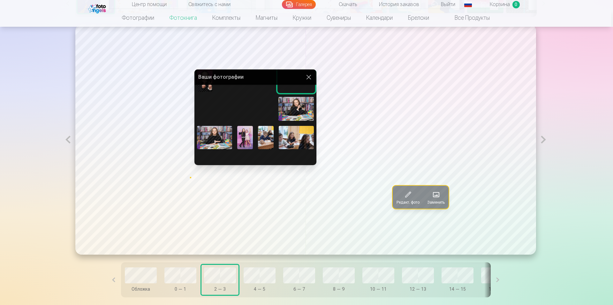
scroll to position [115, 0]
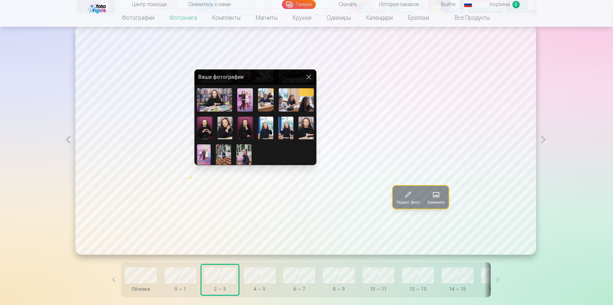
click at [243, 151] on img at bounding box center [243, 155] width 15 height 20
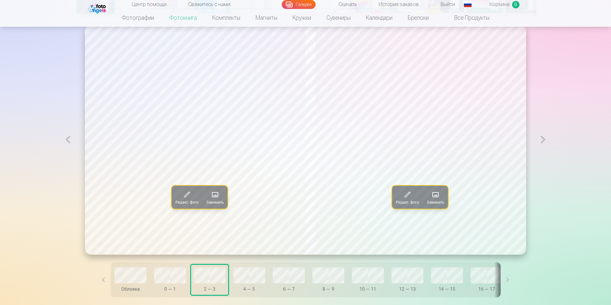
click at [68, 143] on button at bounding box center [68, 140] width 15 height 230
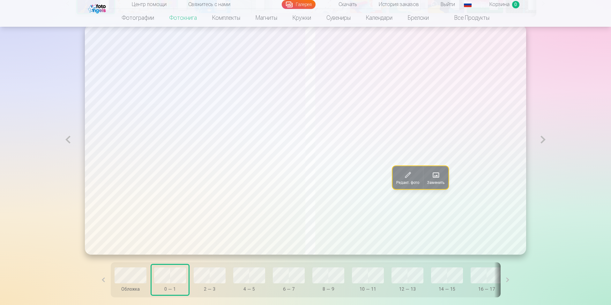
click at [544, 141] on button at bounding box center [543, 140] width 15 height 230
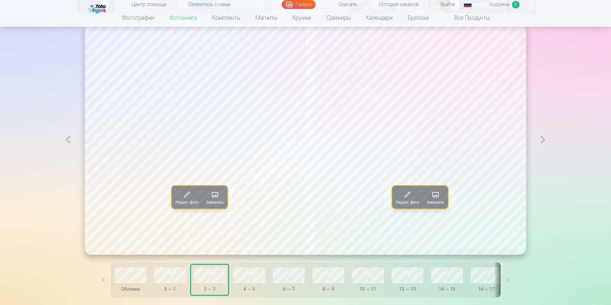
click at [65, 139] on button at bounding box center [68, 140] width 15 height 230
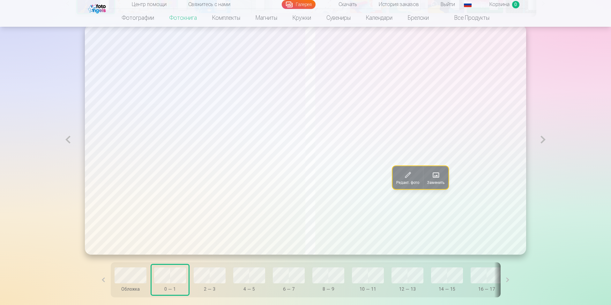
click at [445, 183] on span "Заменить" at bounding box center [436, 182] width 18 height 5
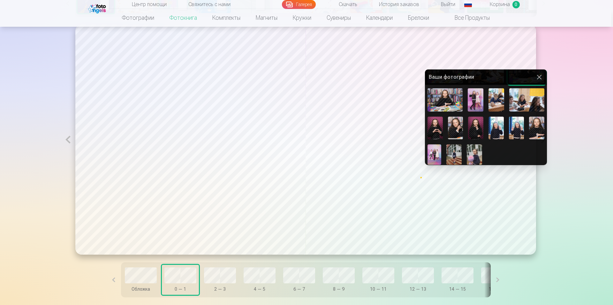
click at [475, 156] on img at bounding box center [474, 155] width 15 height 20
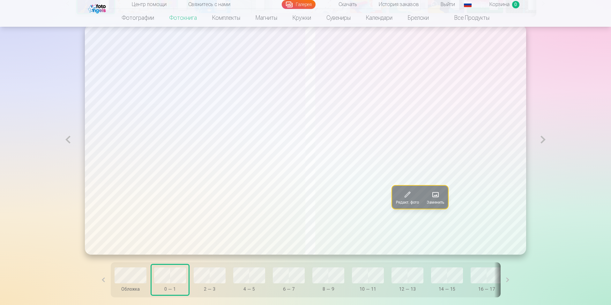
click at [543, 140] on button at bounding box center [543, 140] width 15 height 230
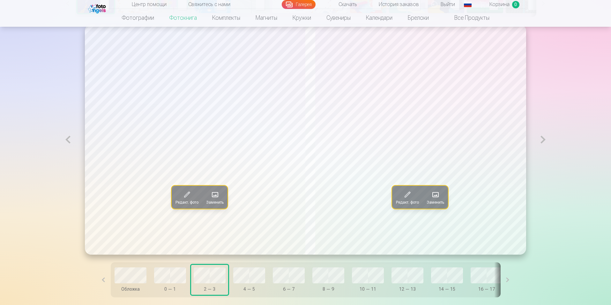
click at [210, 198] on span at bounding box center [215, 195] width 10 height 10
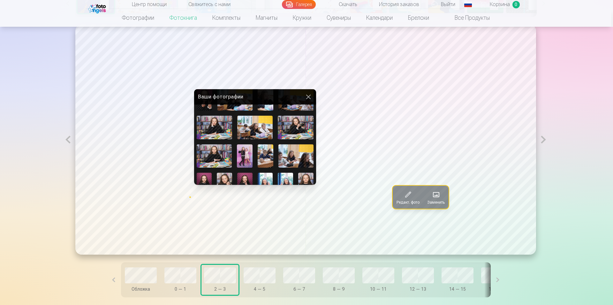
scroll to position [75, 0]
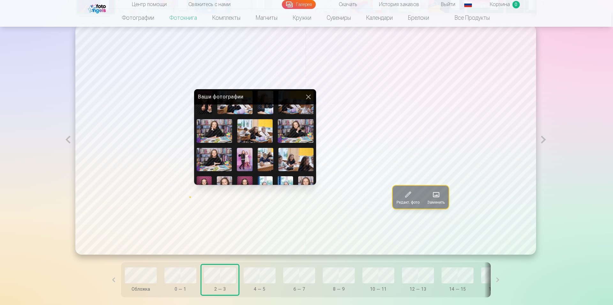
click at [297, 126] on img at bounding box center [295, 131] width 35 height 24
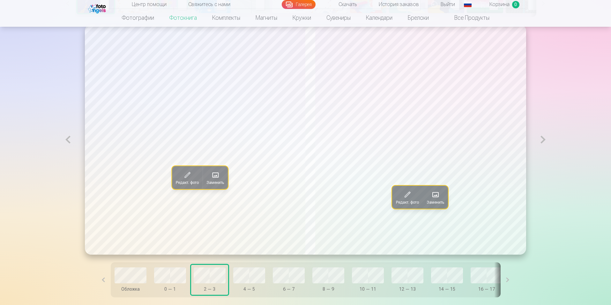
click at [544, 142] on button at bounding box center [543, 140] width 15 height 230
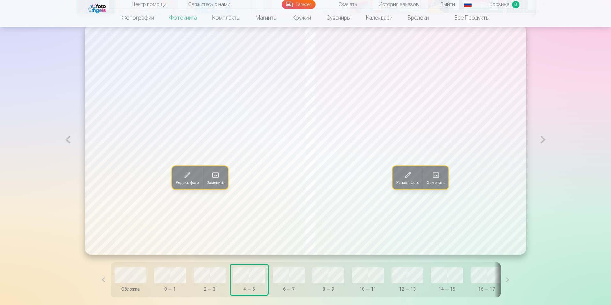
click at [68, 140] on button at bounding box center [68, 140] width 15 height 230
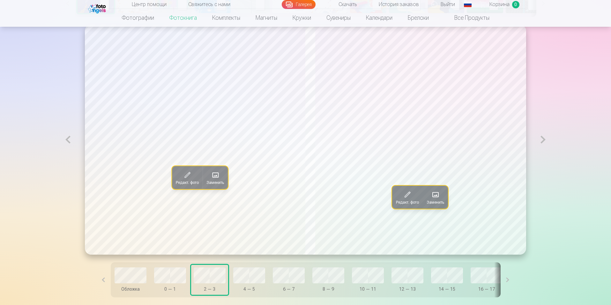
click at [546, 142] on button at bounding box center [543, 140] width 15 height 230
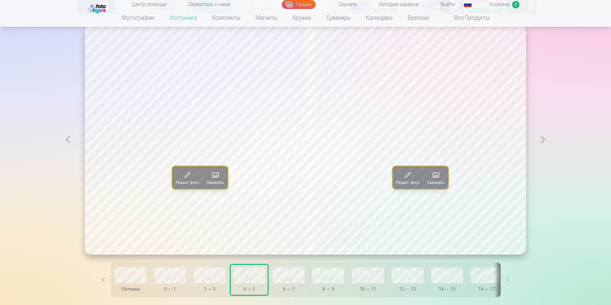
click at [546, 142] on button at bounding box center [543, 140] width 15 height 230
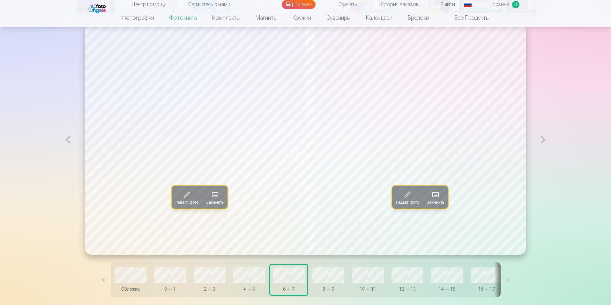
click at [546, 142] on button at bounding box center [543, 140] width 15 height 230
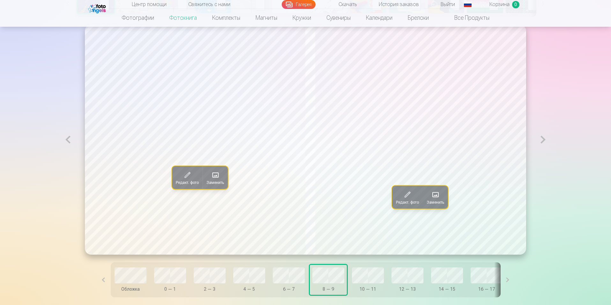
click at [546, 142] on button at bounding box center [543, 140] width 15 height 230
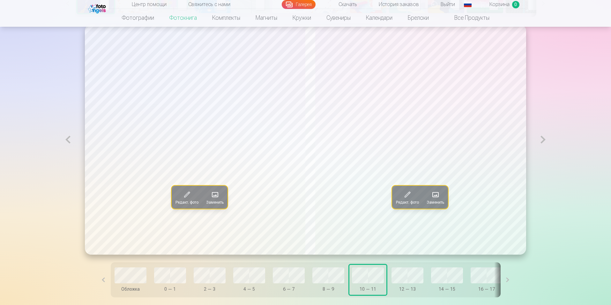
click at [546, 138] on button at bounding box center [543, 140] width 15 height 230
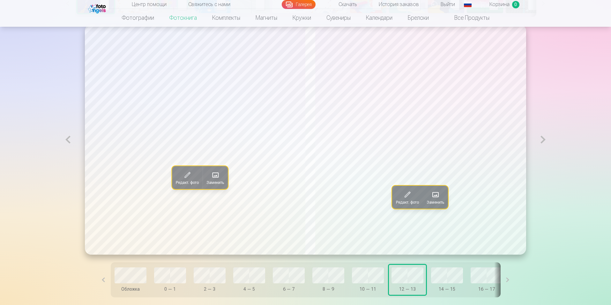
click at [537, 138] on button at bounding box center [543, 140] width 15 height 230
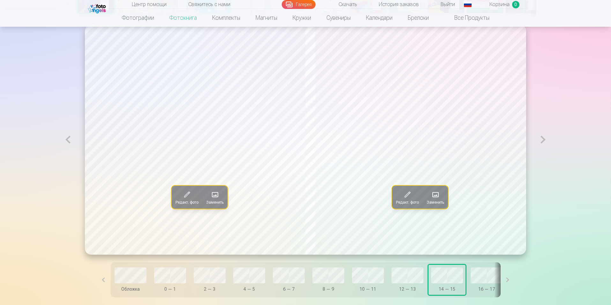
click at [537, 138] on button at bounding box center [543, 140] width 15 height 230
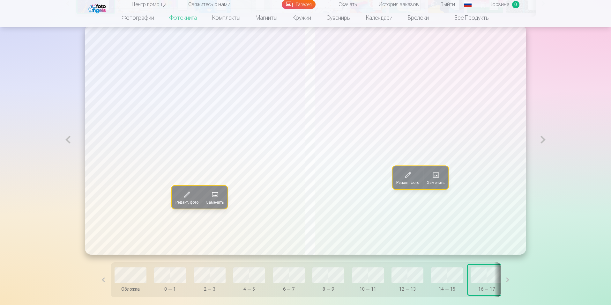
click at [68, 137] on button at bounding box center [68, 140] width 15 height 230
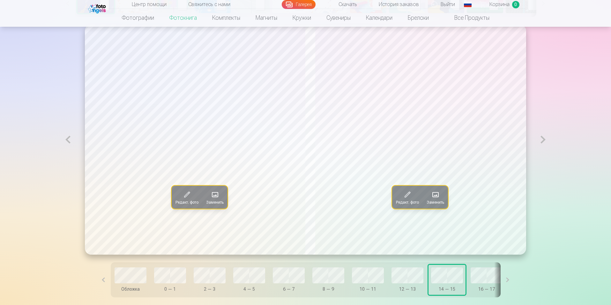
click at [546, 141] on button at bounding box center [543, 140] width 15 height 230
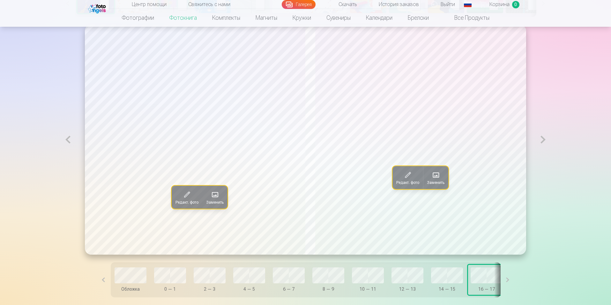
click at [546, 141] on button at bounding box center [543, 140] width 15 height 230
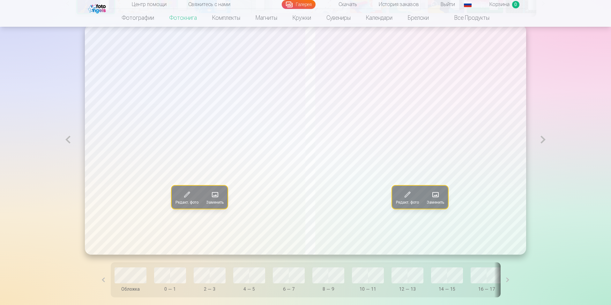
click at [546, 141] on button at bounding box center [543, 140] width 15 height 230
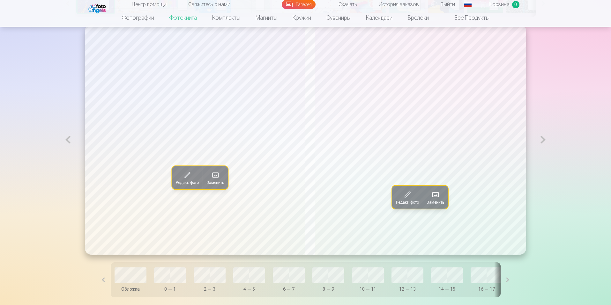
click at [546, 141] on button at bounding box center [543, 140] width 15 height 230
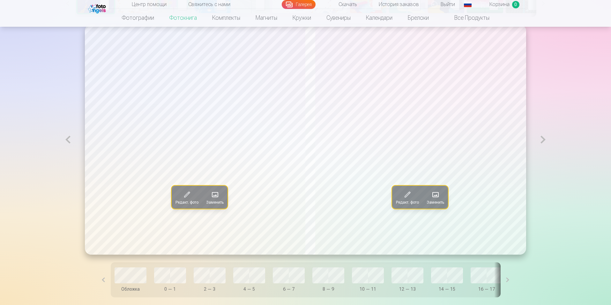
click at [546, 141] on button at bounding box center [543, 140] width 15 height 230
click at [66, 141] on button at bounding box center [68, 140] width 15 height 230
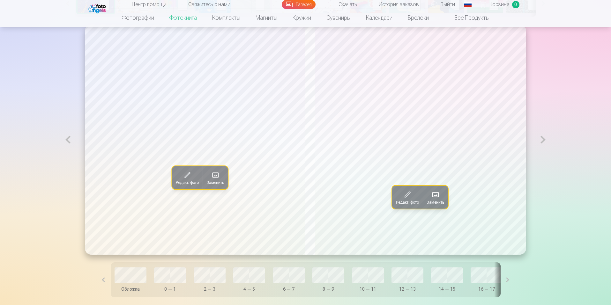
click at [66, 141] on button at bounding box center [68, 140] width 15 height 230
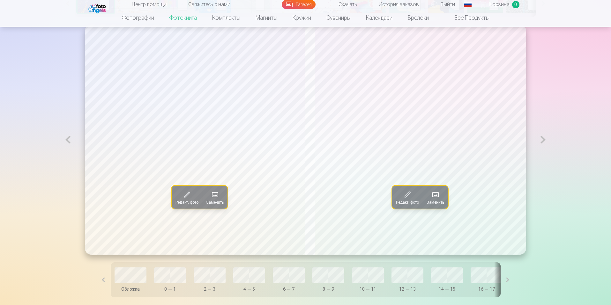
click at [66, 141] on button at bounding box center [68, 140] width 15 height 230
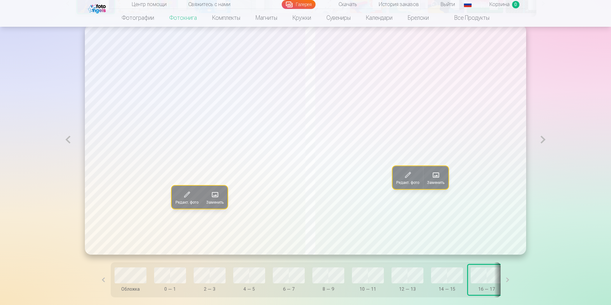
click at [66, 141] on button at bounding box center [68, 140] width 15 height 230
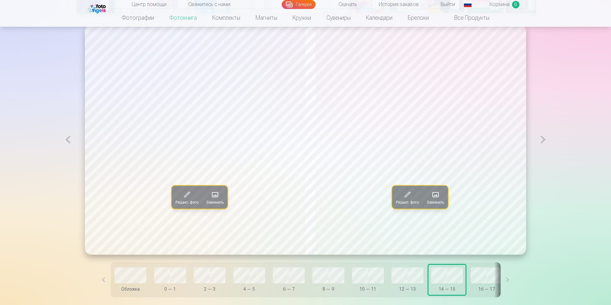
click at [66, 141] on button at bounding box center [68, 140] width 15 height 230
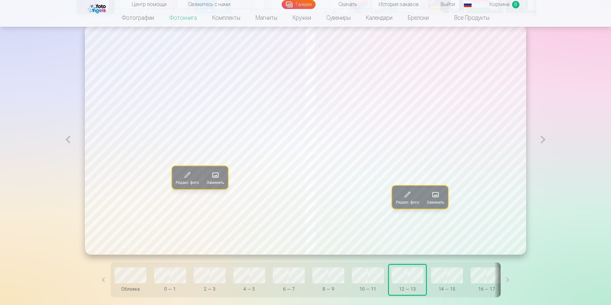
click at [66, 141] on button at bounding box center [68, 140] width 15 height 230
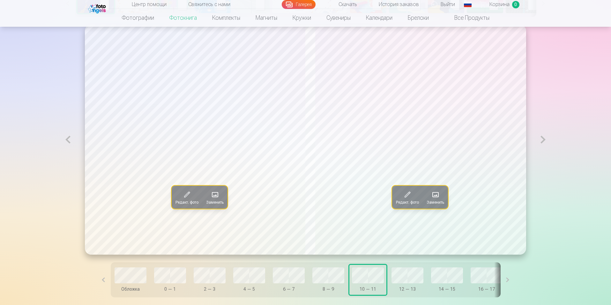
click at [66, 141] on button at bounding box center [68, 140] width 15 height 230
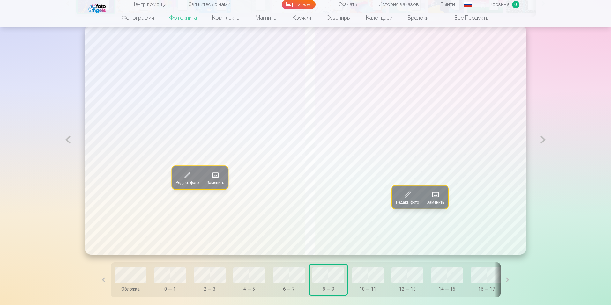
click at [66, 141] on button at bounding box center [68, 140] width 15 height 230
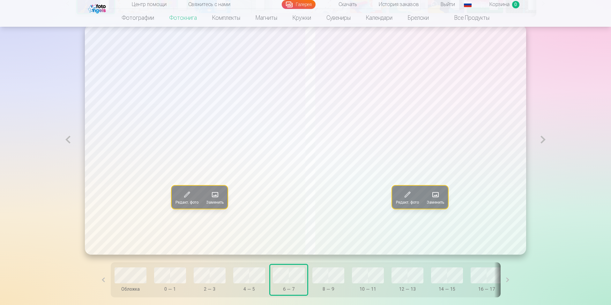
click at [66, 141] on button at bounding box center [68, 140] width 15 height 230
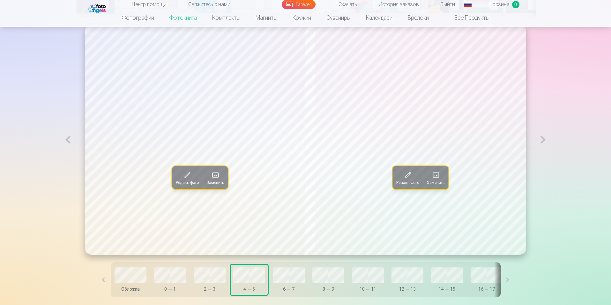
click at [66, 141] on button at bounding box center [68, 140] width 15 height 230
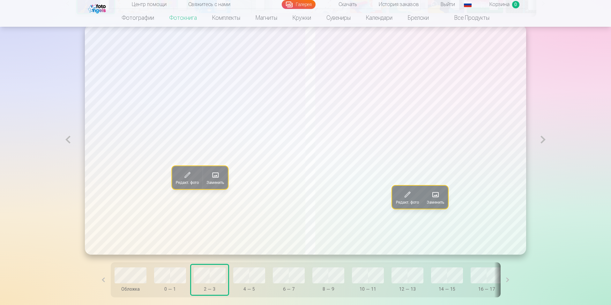
click at [66, 141] on button at bounding box center [68, 140] width 15 height 230
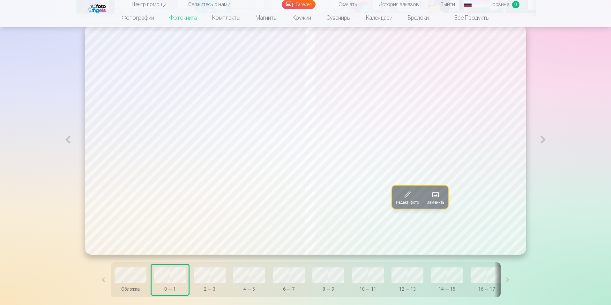
click at [544, 138] on button at bounding box center [543, 140] width 15 height 230
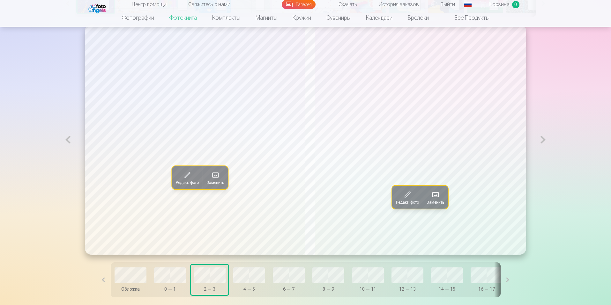
click at [208, 183] on span "Заменить" at bounding box center [216, 182] width 18 height 5
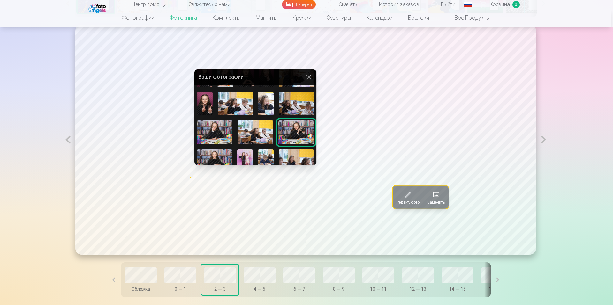
scroll to position [115, 0]
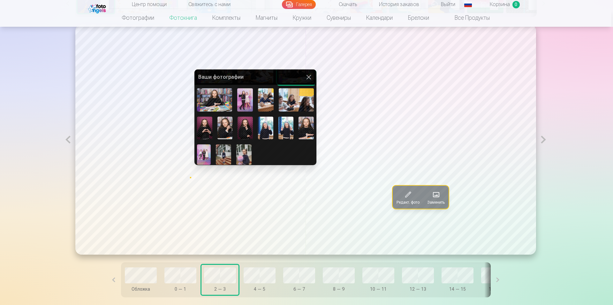
click at [225, 153] on img at bounding box center [223, 155] width 15 height 20
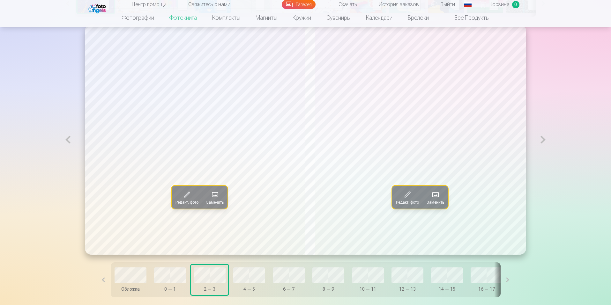
click at [441, 201] on span "Заменить" at bounding box center [436, 202] width 18 height 5
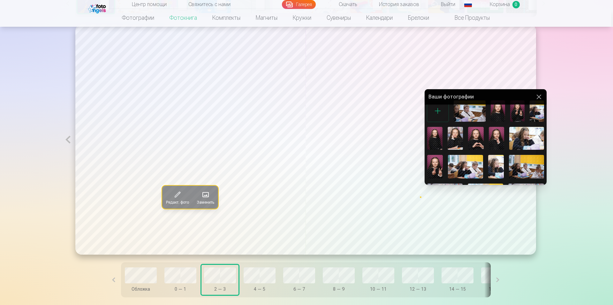
scroll to position [0, 0]
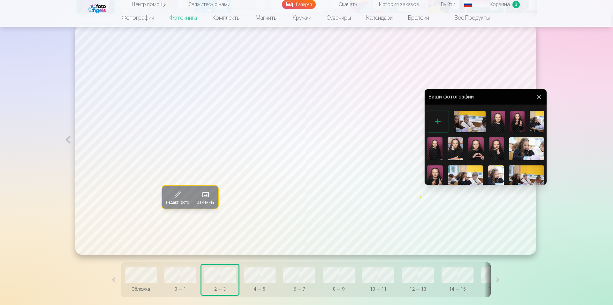
click at [537, 118] on img at bounding box center [536, 121] width 14 height 21
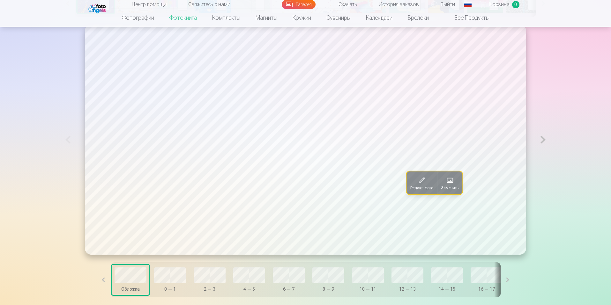
click at [444, 188] on span "Заменить" at bounding box center [450, 188] width 18 height 5
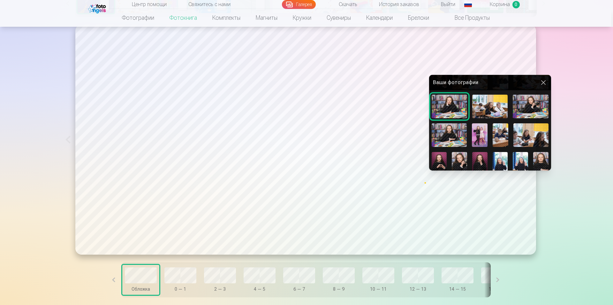
scroll to position [115, 0]
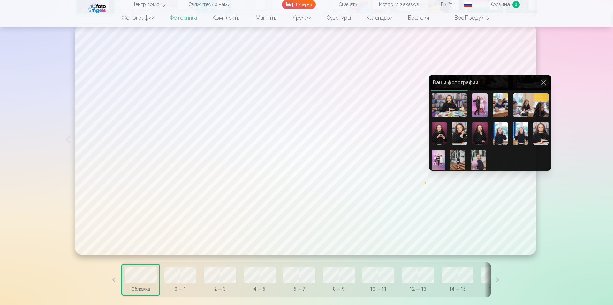
click at [464, 131] on img at bounding box center [459, 133] width 15 height 23
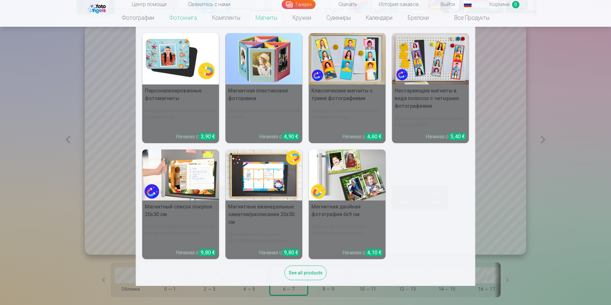
click at [18, 199] on nav "Персонализированные фотомагниты Сохраните свои воспоминания на холодильнике Нач…" at bounding box center [305, 156] width 611 height 259
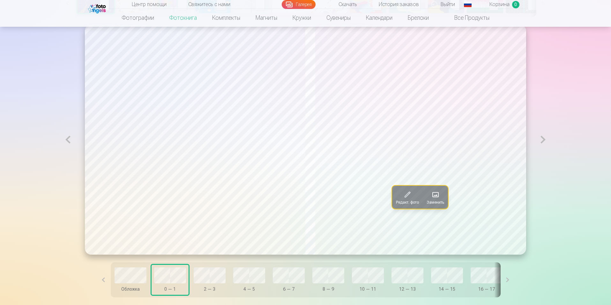
click at [433, 194] on span at bounding box center [435, 195] width 10 height 10
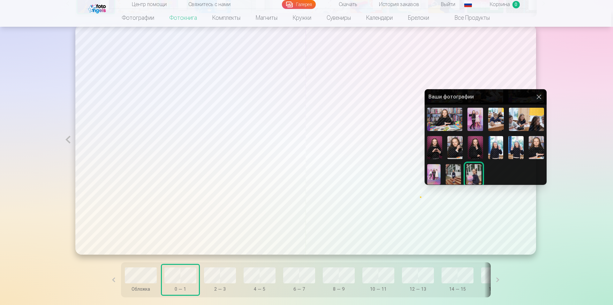
click at [541, 95] on div "Ваши фотографии" at bounding box center [485, 96] width 122 height 15
click at [537, 95] on button at bounding box center [539, 97] width 8 height 8
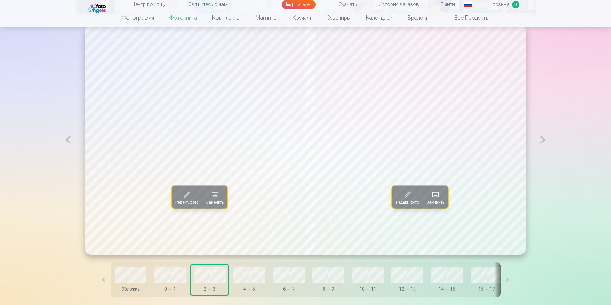
click at [210, 195] on span at bounding box center [215, 195] width 10 height 10
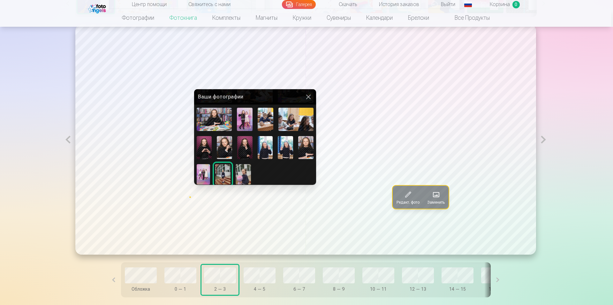
click at [441, 200] on div at bounding box center [306, 152] width 613 height 305
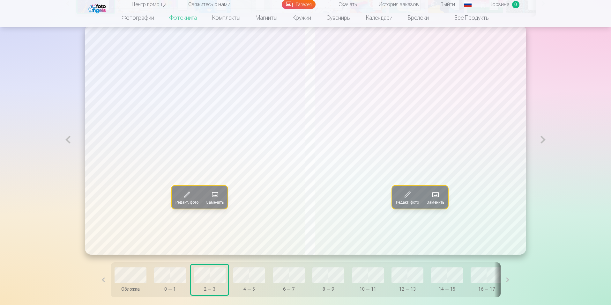
click at [441, 200] on span at bounding box center [435, 195] width 10 height 10
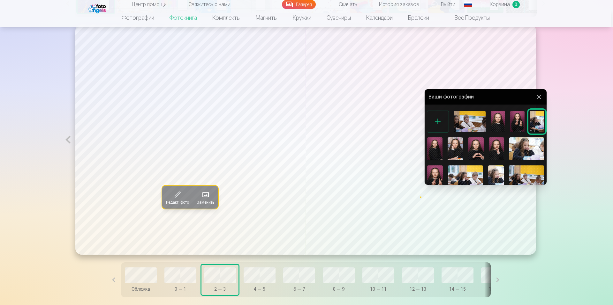
click at [255, 276] on div at bounding box center [306, 152] width 613 height 305
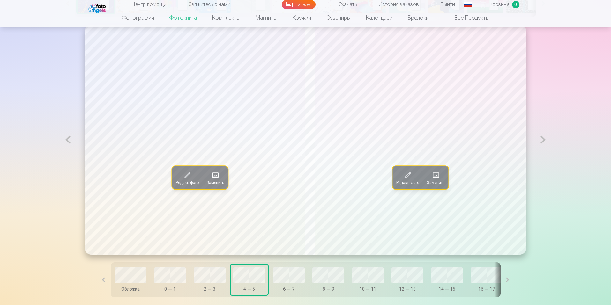
click at [210, 173] on span at bounding box center [215, 175] width 10 height 10
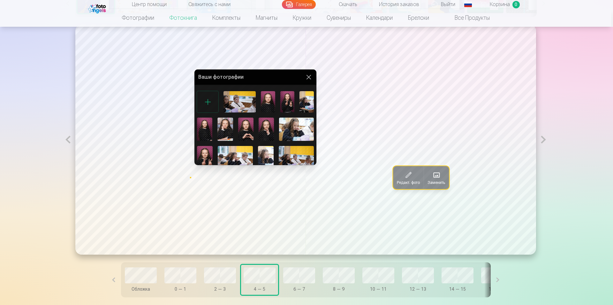
click at [308, 73] on button at bounding box center [309, 77] width 8 height 8
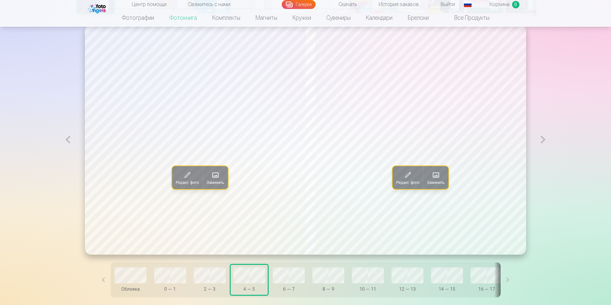
click at [210, 179] on span at bounding box center [215, 175] width 10 height 10
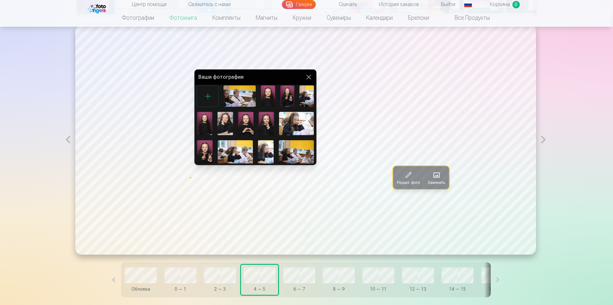
scroll to position [0, 0]
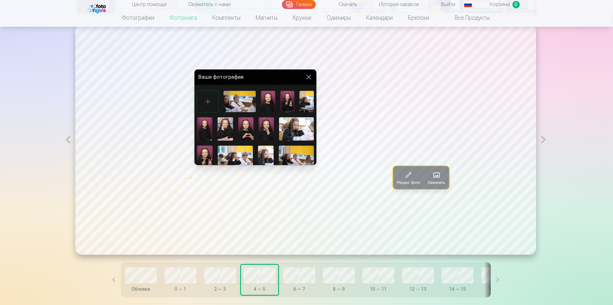
click at [436, 185] on div at bounding box center [306, 152] width 613 height 305
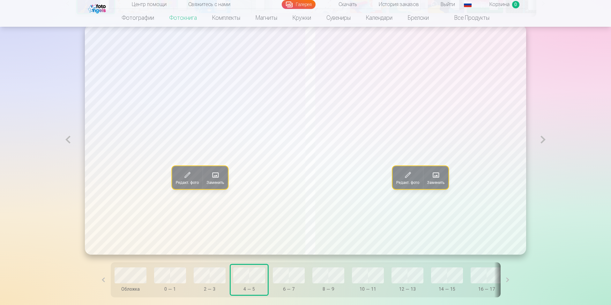
click at [436, 185] on span "Заменить" at bounding box center [436, 182] width 18 height 5
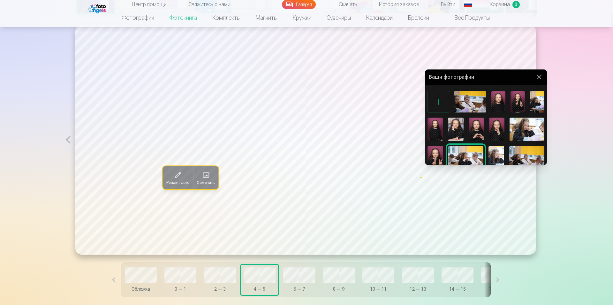
click at [208, 183] on div at bounding box center [306, 152] width 613 height 305
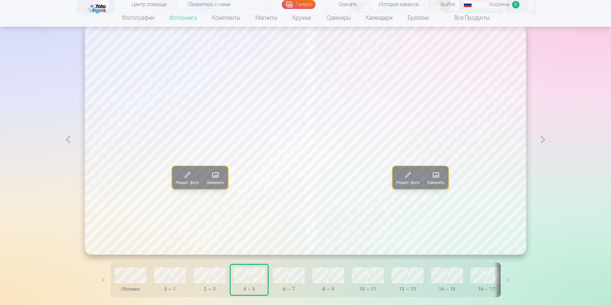
click at [208, 183] on span "Заменить" at bounding box center [216, 182] width 18 height 5
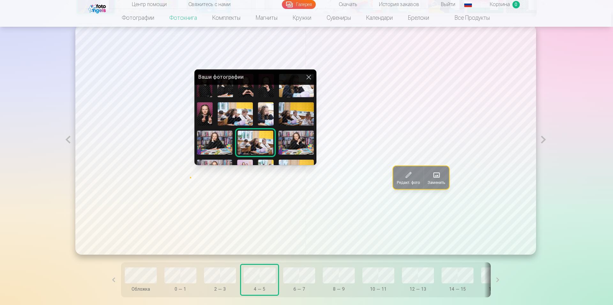
scroll to position [47, 0]
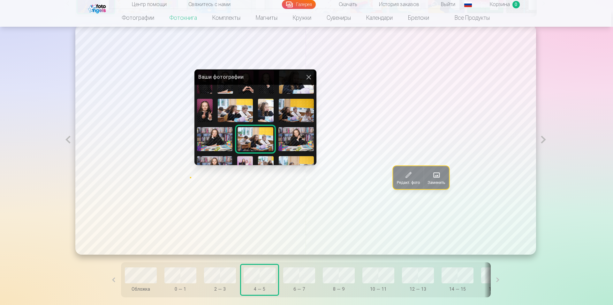
click at [307, 80] on button at bounding box center [309, 77] width 8 height 8
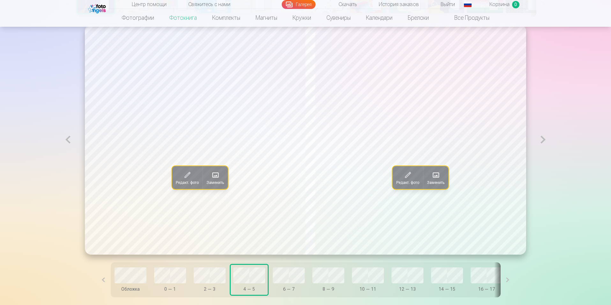
click at [542, 140] on button at bounding box center [543, 140] width 15 height 230
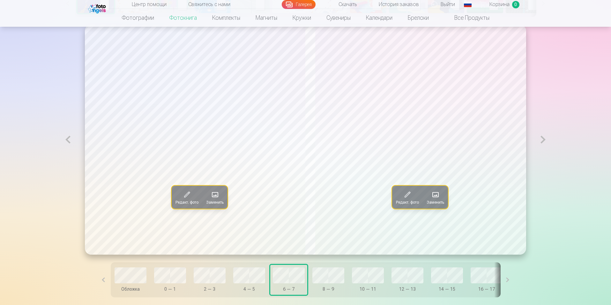
click at [65, 141] on button at bounding box center [68, 140] width 15 height 230
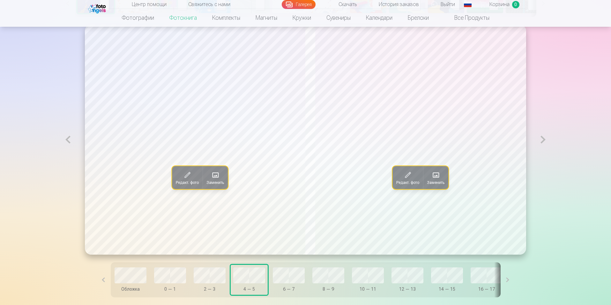
click at [65, 141] on button at bounding box center [68, 140] width 15 height 230
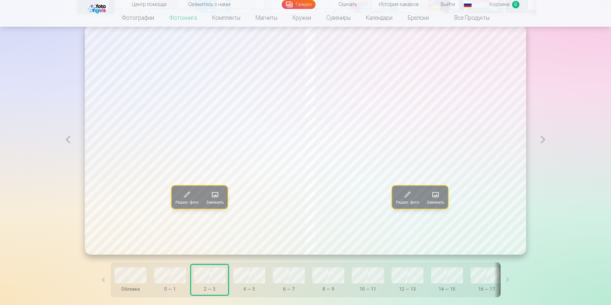
click at [65, 141] on button at bounding box center [68, 140] width 15 height 230
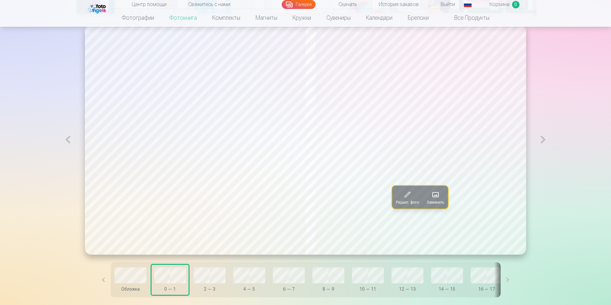
click at [545, 140] on button at bounding box center [543, 140] width 15 height 230
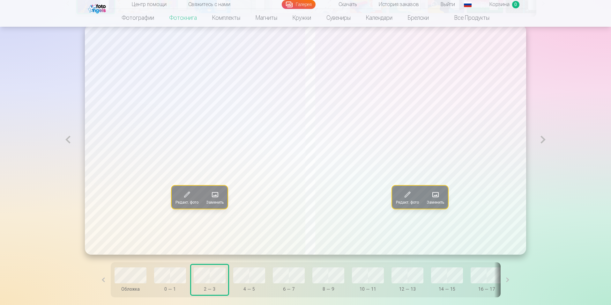
click at [437, 201] on span "Заменить" at bounding box center [436, 202] width 18 height 5
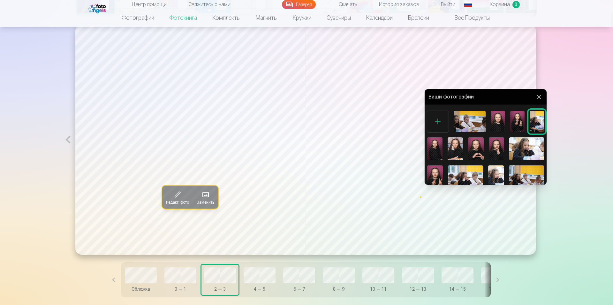
click at [539, 96] on button at bounding box center [539, 97] width 8 height 8
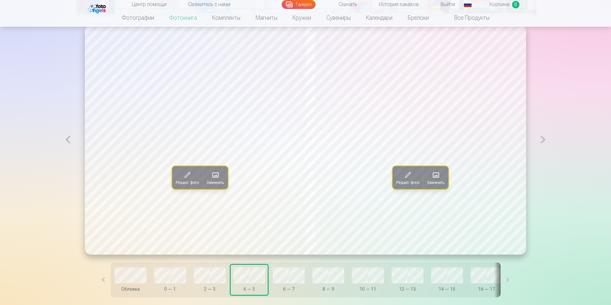
click at [546, 139] on button at bounding box center [543, 140] width 15 height 230
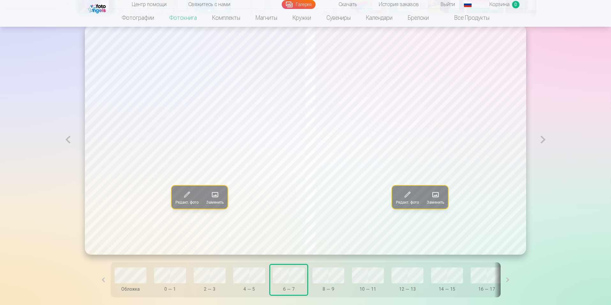
click at [210, 200] on span at bounding box center [215, 195] width 10 height 10
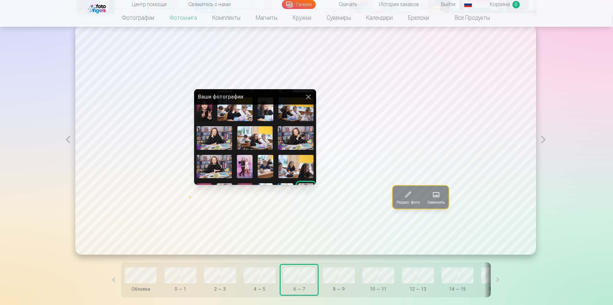
scroll to position [115, 0]
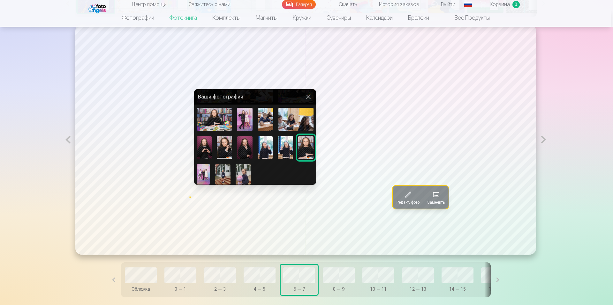
click at [436, 198] on div at bounding box center [306, 152] width 613 height 305
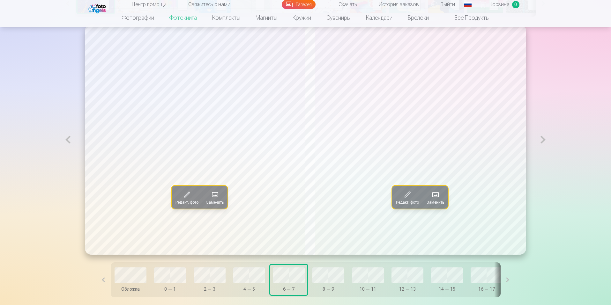
click at [436, 198] on span at bounding box center [435, 195] width 10 height 10
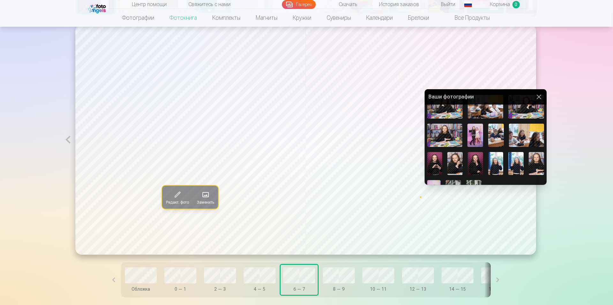
scroll to position [106, 0]
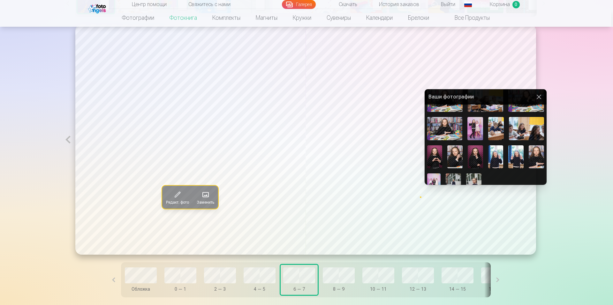
click at [454, 157] on img at bounding box center [454, 157] width 15 height 23
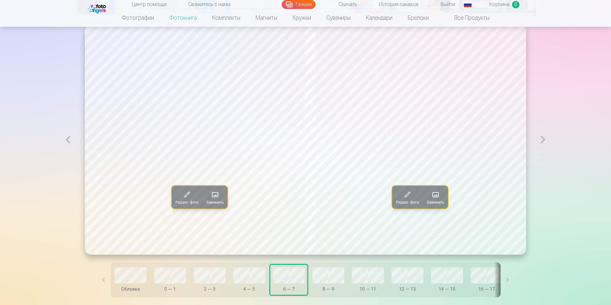
click at [436, 201] on span "Заменить" at bounding box center [436, 202] width 18 height 5
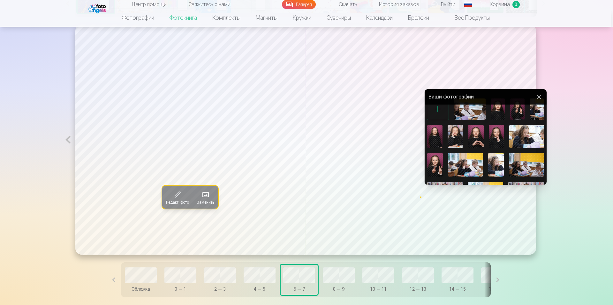
scroll to position [11, 0]
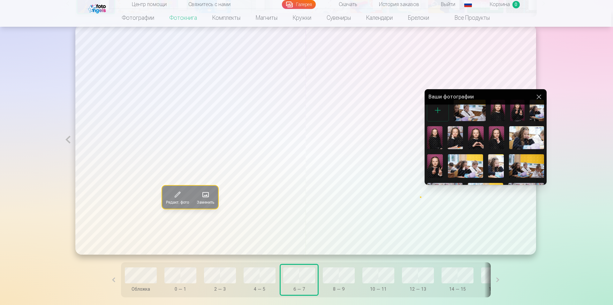
click at [455, 133] on img at bounding box center [454, 137] width 15 height 23
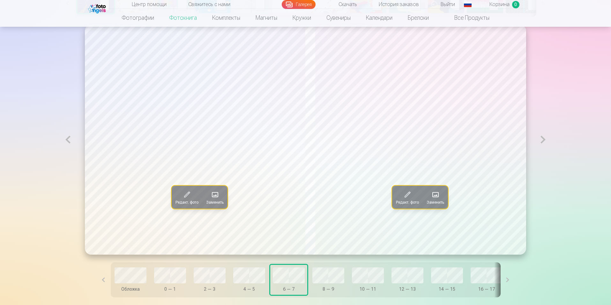
click at [438, 202] on span "Заменить" at bounding box center [436, 202] width 18 height 5
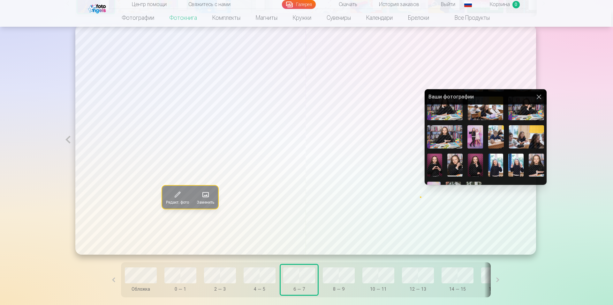
scroll to position [115, 0]
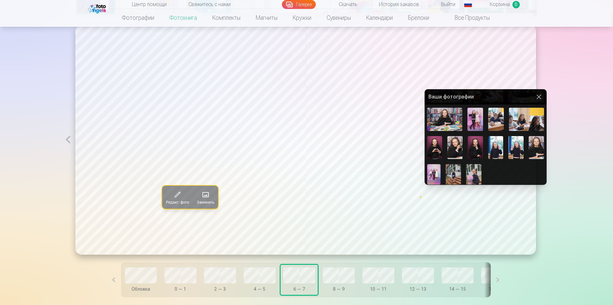
click at [512, 141] on img at bounding box center [515, 147] width 15 height 23
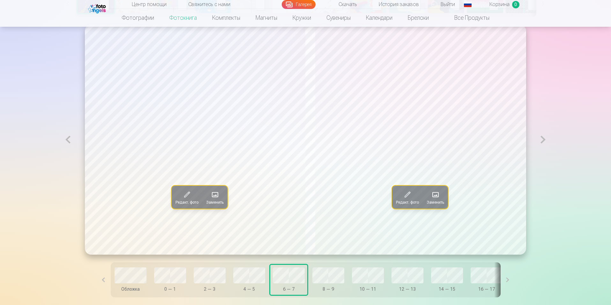
click at [443, 201] on span "Заменить" at bounding box center [436, 202] width 18 height 5
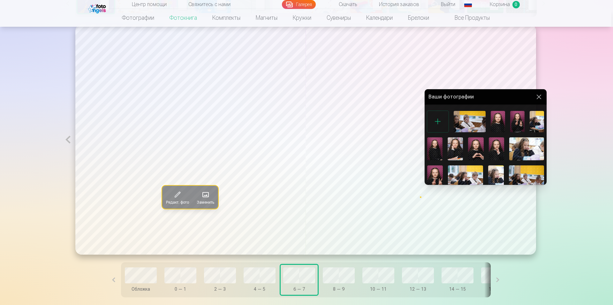
scroll to position [61, 0]
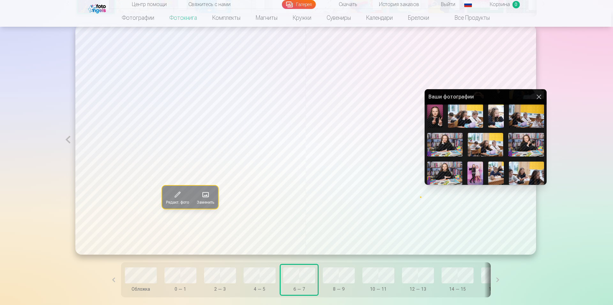
click at [445, 173] on img at bounding box center [444, 173] width 35 height 23
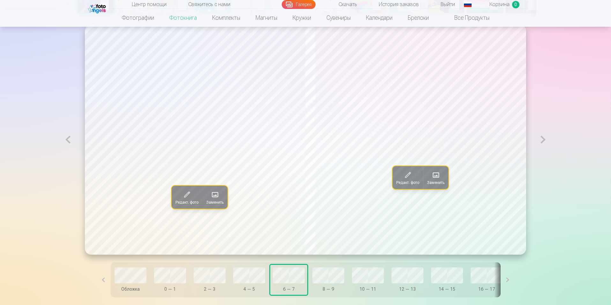
click at [408, 174] on span at bounding box center [408, 175] width 10 height 10
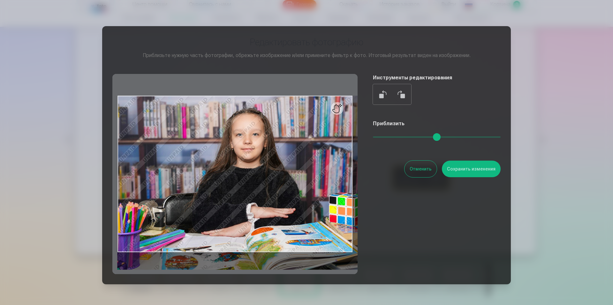
click at [416, 137] on input "range" at bounding box center [437, 137] width 128 height 1
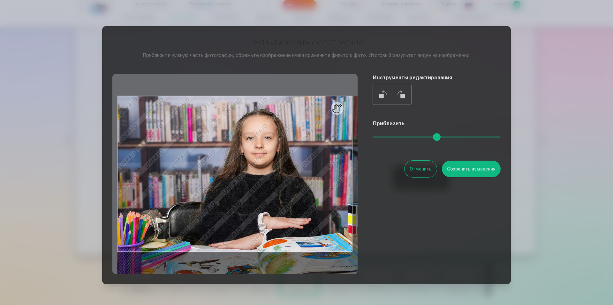
click at [453, 137] on input "range" at bounding box center [437, 137] width 128 height 1
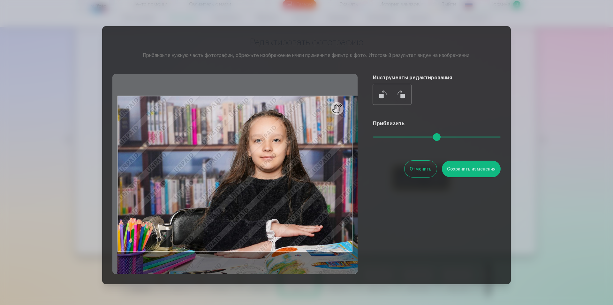
click at [479, 137] on input "range" at bounding box center [437, 137] width 128 height 1
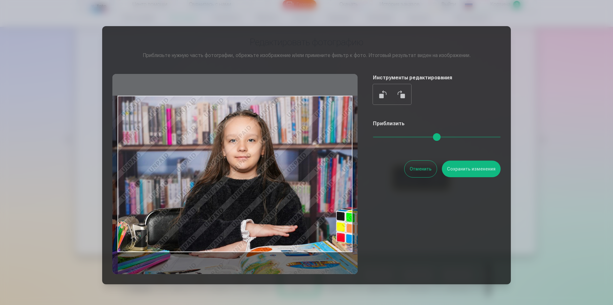
type input "****"
drag, startPoint x: 252, startPoint y: 187, endPoint x: 226, endPoint y: 191, distance: 26.2
click at [226, 191] on div at bounding box center [234, 174] width 245 height 200
click at [381, 95] on button at bounding box center [382, 94] width 15 height 15
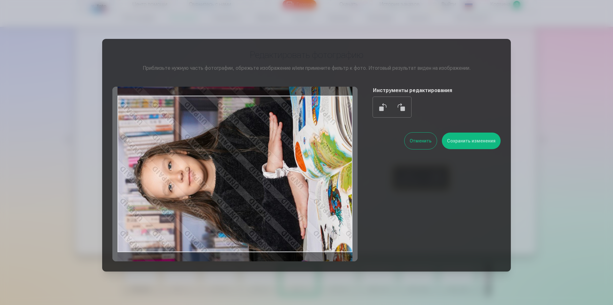
drag, startPoint x: 196, startPoint y: 132, endPoint x: 233, endPoint y: 135, distance: 37.8
click at [233, 135] on div at bounding box center [234, 174] width 245 height 175
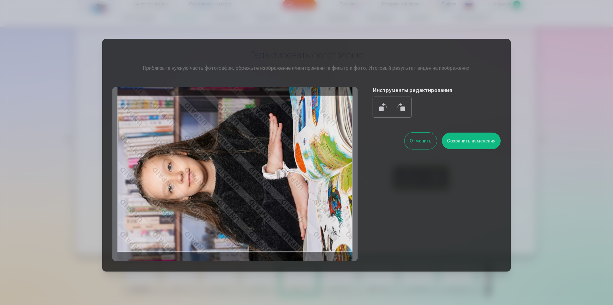
click at [284, 147] on div at bounding box center [234, 174] width 245 height 175
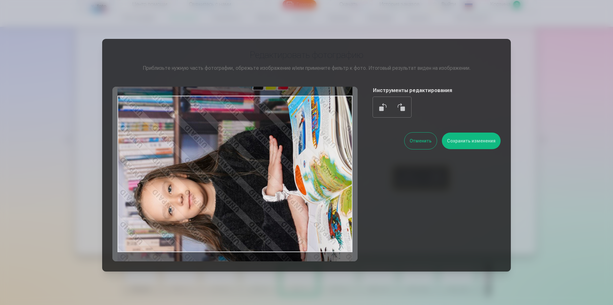
drag, startPoint x: 284, startPoint y: 147, endPoint x: 286, endPoint y: 169, distance: 22.8
click at [286, 169] on div at bounding box center [234, 174] width 245 height 175
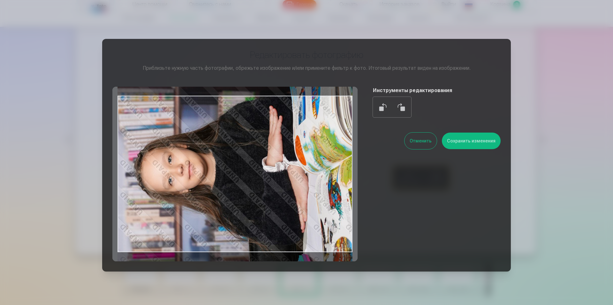
drag, startPoint x: 288, startPoint y: 183, endPoint x: 287, endPoint y: 154, distance: 28.8
click at [287, 154] on div at bounding box center [234, 174] width 245 height 175
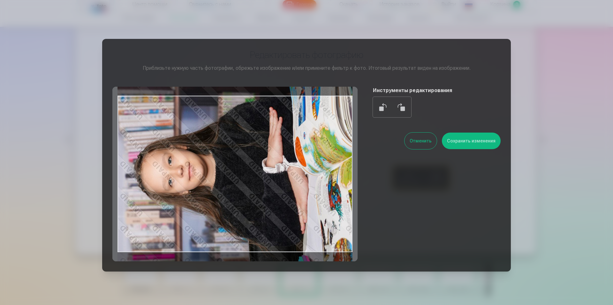
click at [405, 103] on button at bounding box center [400, 107] width 15 height 15
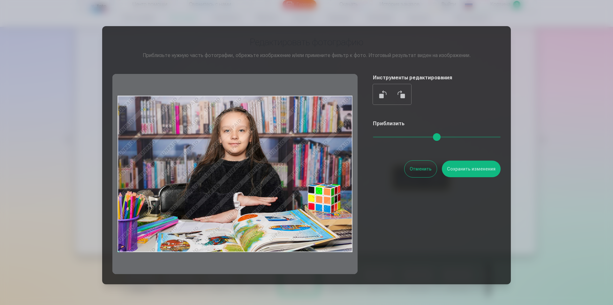
click at [420, 166] on button "Отменить" at bounding box center [420, 169] width 32 height 17
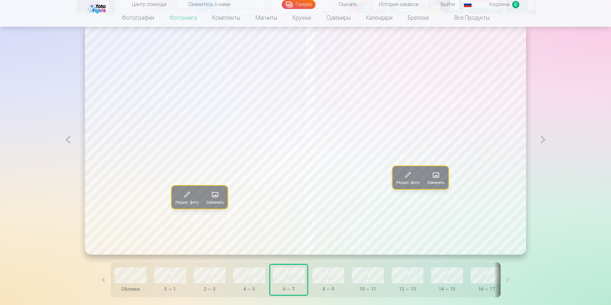
click at [440, 183] on span "Заменить" at bounding box center [436, 182] width 18 height 5
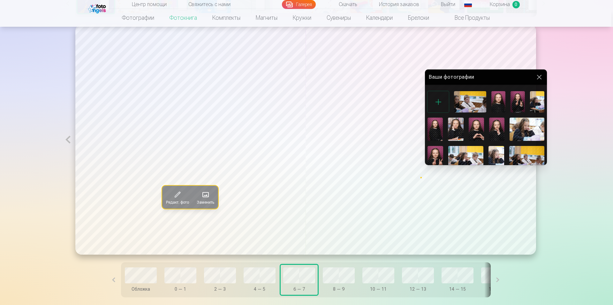
click at [492, 129] on img at bounding box center [496, 129] width 15 height 23
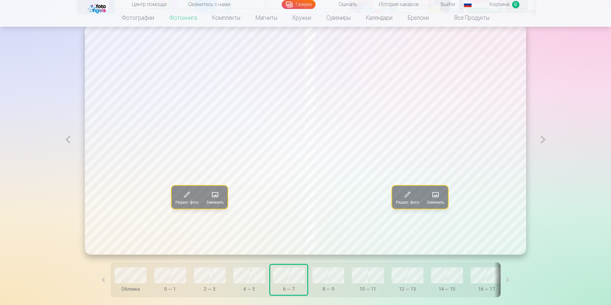
click at [437, 204] on span "Заменить" at bounding box center [436, 202] width 18 height 5
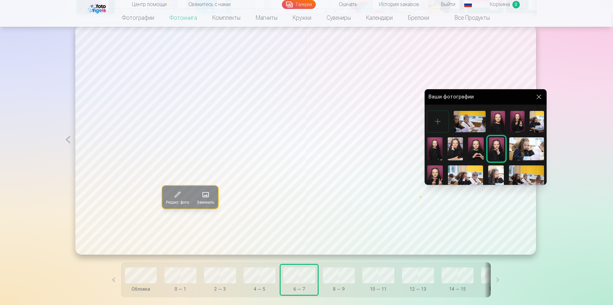
click at [479, 147] on img at bounding box center [475, 149] width 15 height 23
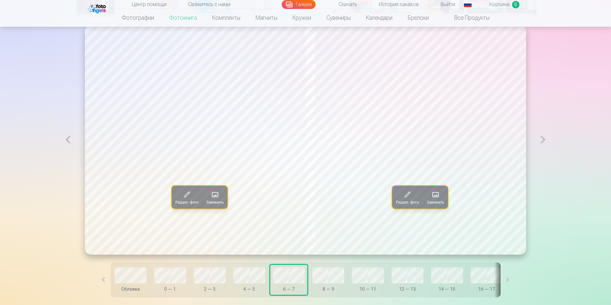
click at [441, 202] on span "Заменить" at bounding box center [436, 202] width 18 height 5
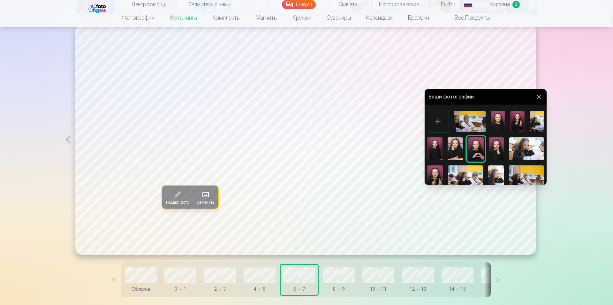
click at [568, 177] on div at bounding box center [306, 152] width 613 height 305
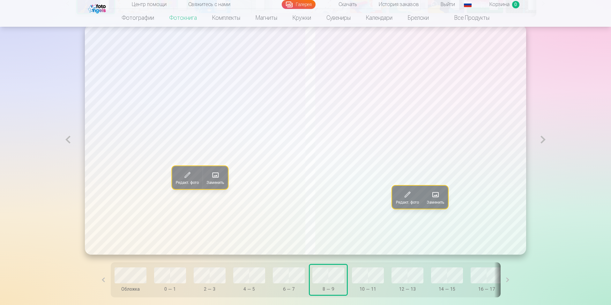
click at [210, 175] on span at bounding box center [215, 175] width 10 height 10
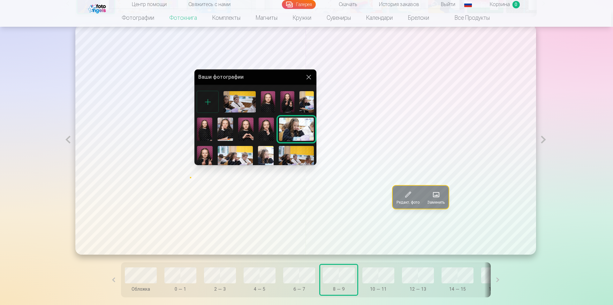
click at [439, 199] on div at bounding box center [306, 152] width 613 height 305
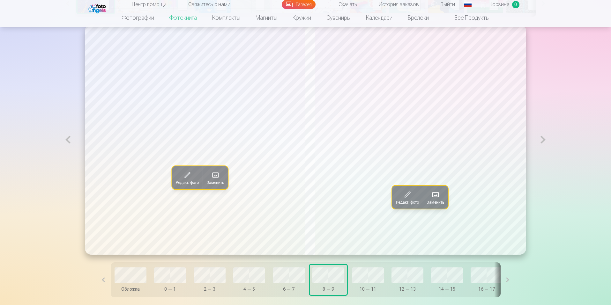
click at [439, 199] on span at bounding box center [435, 195] width 10 height 10
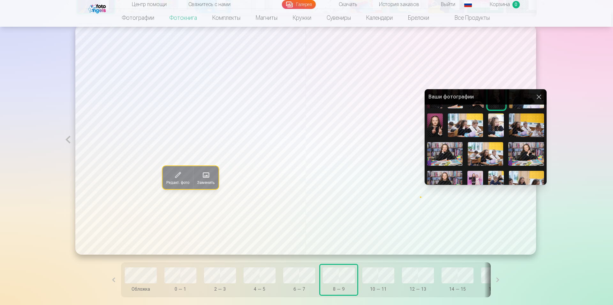
scroll to position [52, 0]
click at [443, 150] on img at bounding box center [444, 154] width 35 height 24
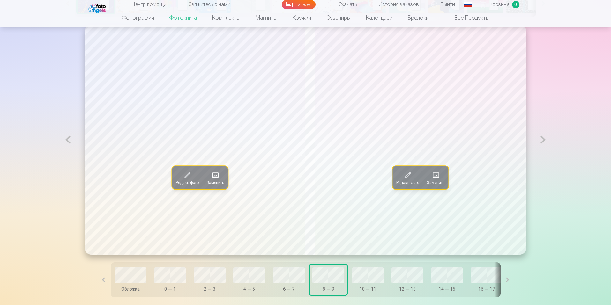
click at [444, 183] on span "Заменить" at bounding box center [436, 182] width 18 height 5
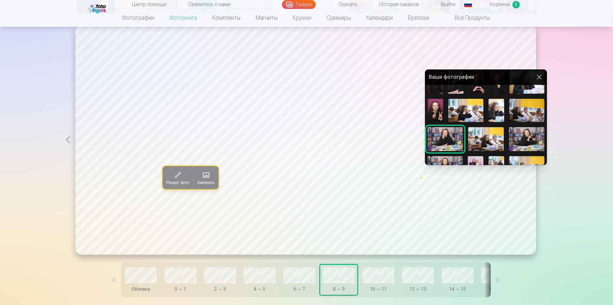
scroll to position [63, 0]
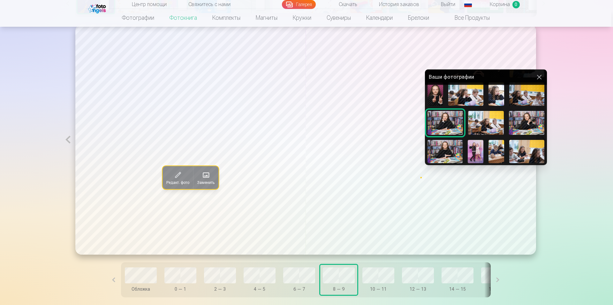
click at [535, 78] on button at bounding box center [539, 77] width 8 height 8
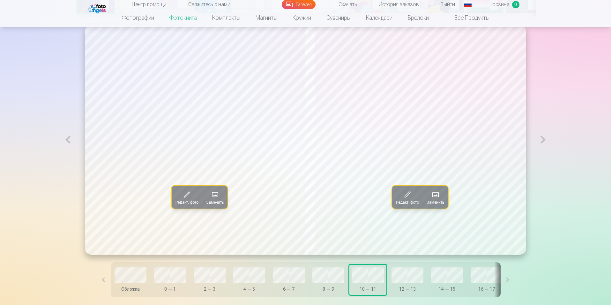
click at [206, 201] on span "Заменить" at bounding box center [215, 202] width 18 height 5
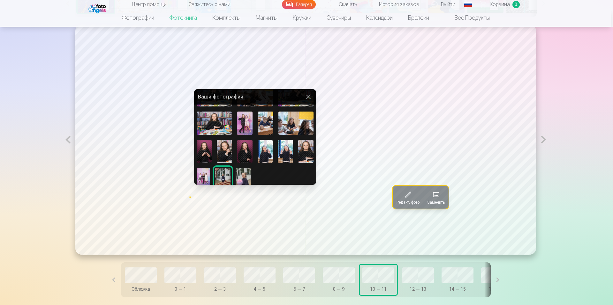
scroll to position [115, 0]
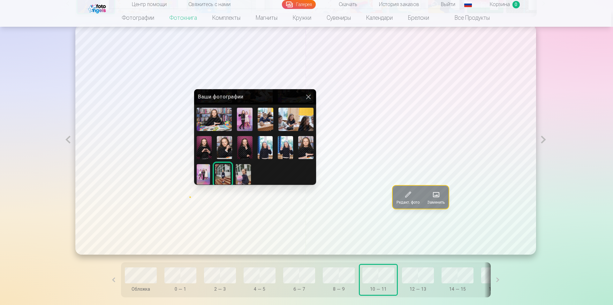
click at [229, 144] on img at bounding box center [224, 147] width 15 height 23
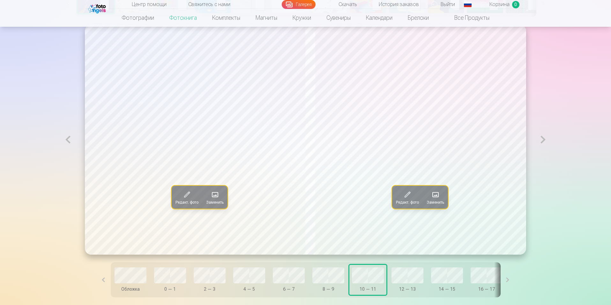
click at [206, 205] on span "Заменить" at bounding box center [215, 202] width 18 height 5
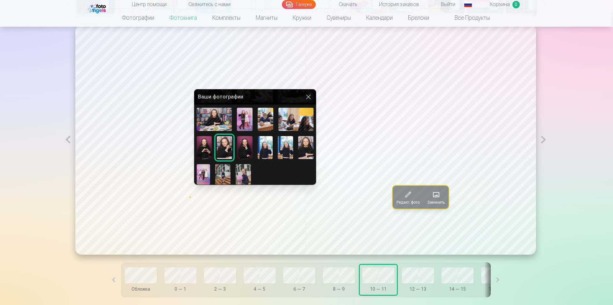
click at [304, 277] on div at bounding box center [306, 152] width 613 height 305
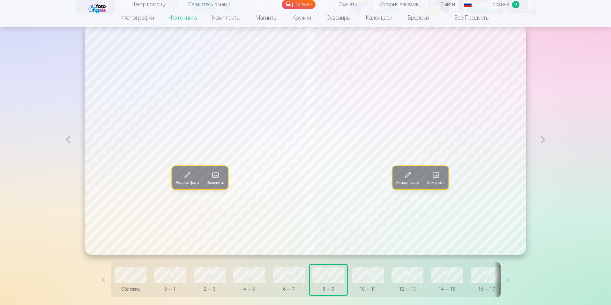
click at [382, 268] on button "10 — 11" at bounding box center [367, 280] width 37 height 30
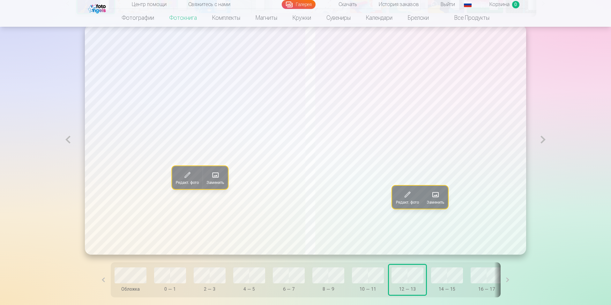
click at [212, 183] on span "Заменить" at bounding box center [216, 182] width 18 height 5
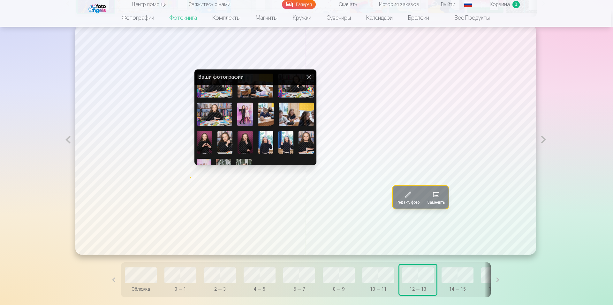
scroll to position [106, 0]
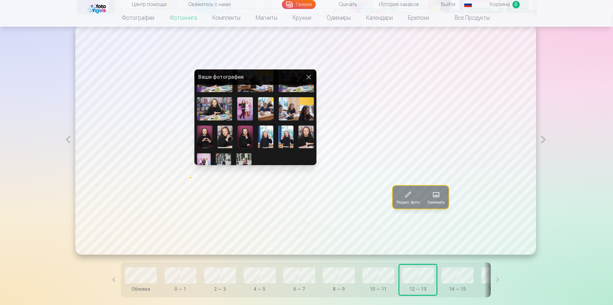
click at [307, 133] on img at bounding box center [305, 137] width 15 height 23
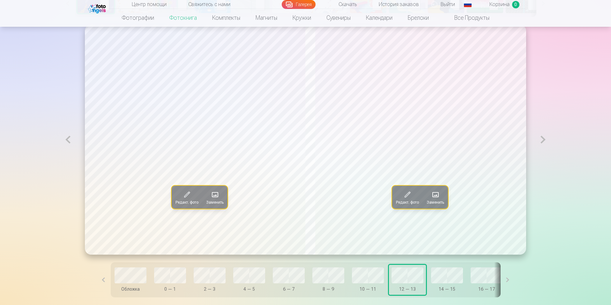
click at [210, 200] on span at bounding box center [215, 195] width 10 height 10
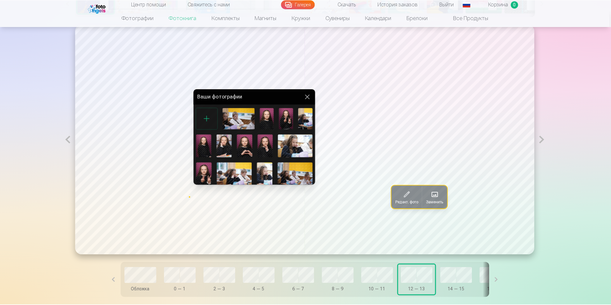
scroll to position [0, 0]
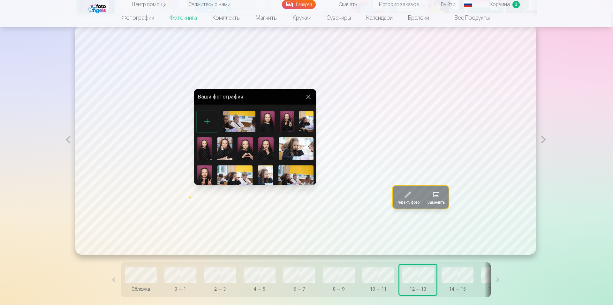
click at [223, 142] on img at bounding box center [224, 149] width 15 height 23
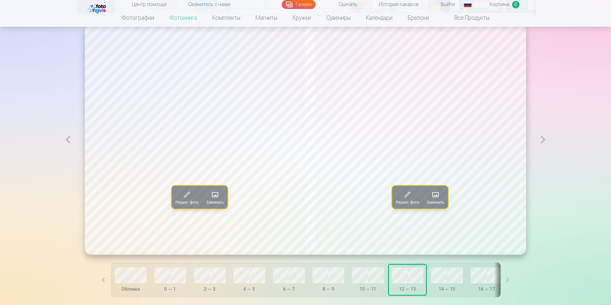
click at [211, 201] on span "Заменить" at bounding box center [215, 202] width 18 height 5
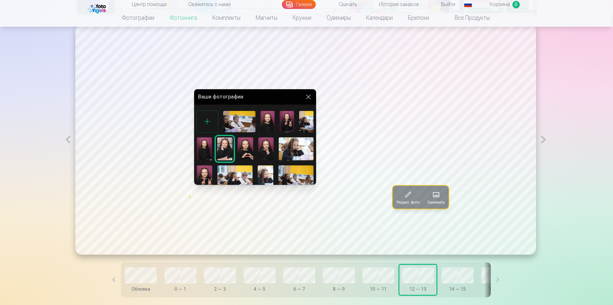
click at [459, 279] on div at bounding box center [306, 152] width 613 height 305
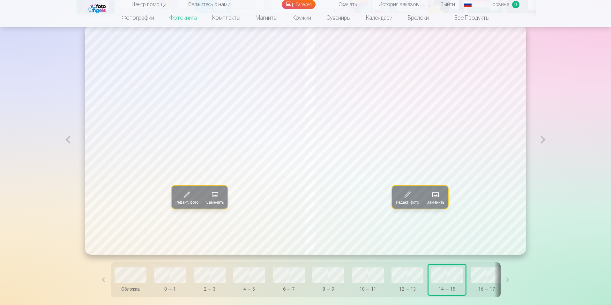
click at [206, 201] on span "Заменить" at bounding box center [215, 202] width 18 height 5
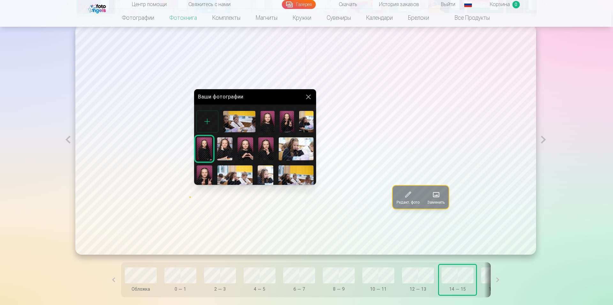
click at [435, 199] on div at bounding box center [306, 152] width 613 height 305
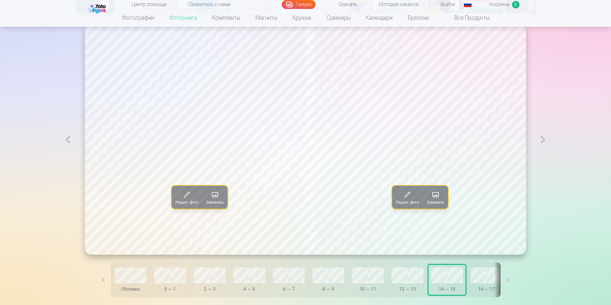
click at [435, 199] on span at bounding box center [435, 195] width 10 height 10
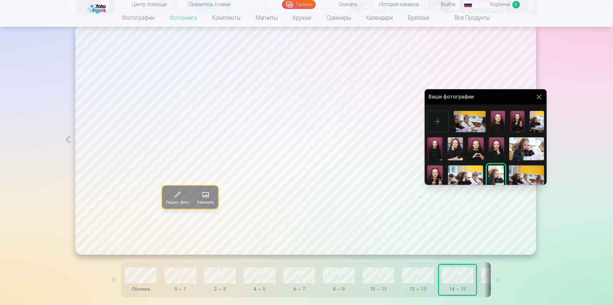
click at [487, 278] on div at bounding box center [306, 152] width 613 height 305
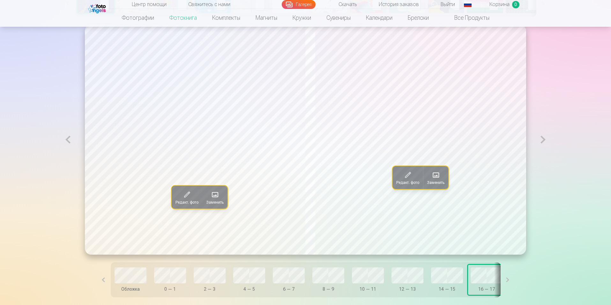
click at [501, 284] on button at bounding box center [508, 280] width 14 height 35
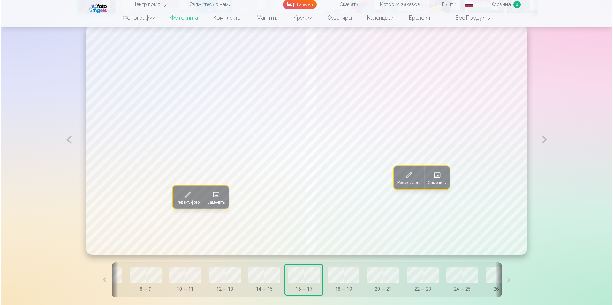
scroll to position [0, 185]
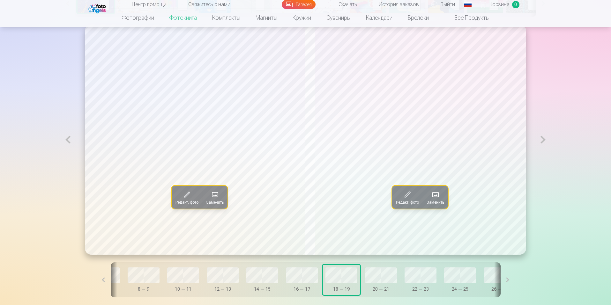
click at [210, 200] on span at bounding box center [215, 195] width 10 height 10
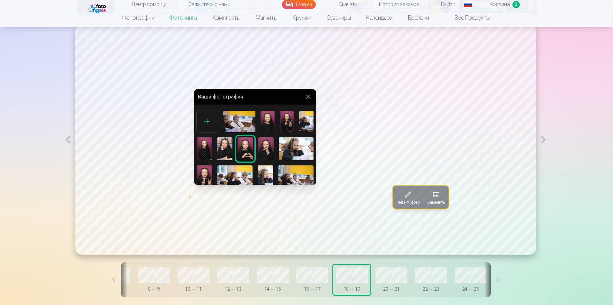
click at [436, 199] on div at bounding box center [306, 152] width 613 height 305
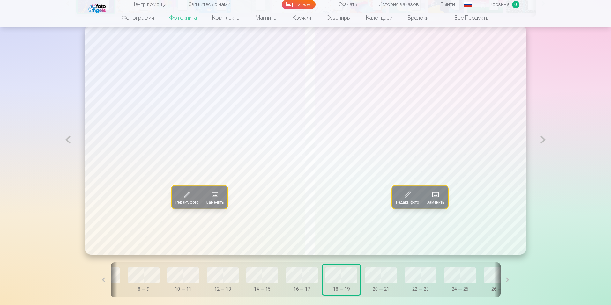
click at [436, 199] on span at bounding box center [435, 195] width 10 height 10
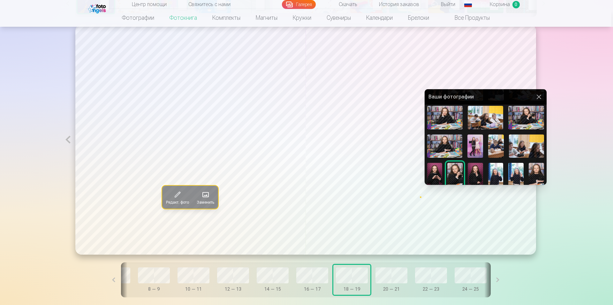
scroll to position [115, 0]
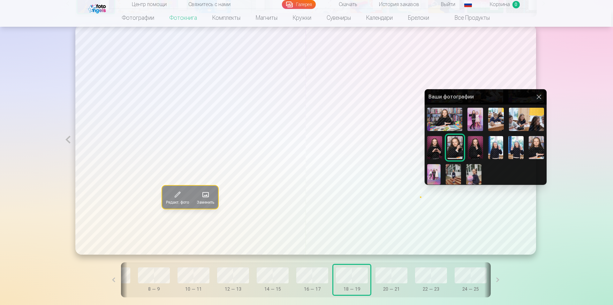
click at [393, 276] on div at bounding box center [306, 152] width 613 height 305
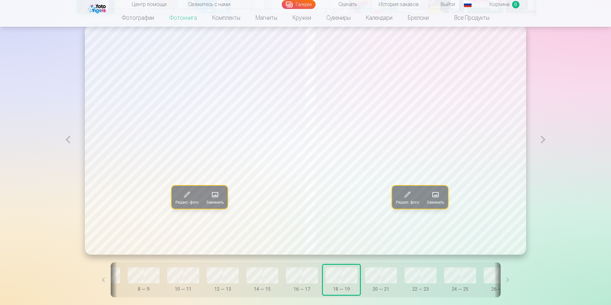
click at [210, 198] on span at bounding box center [215, 195] width 10 height 10
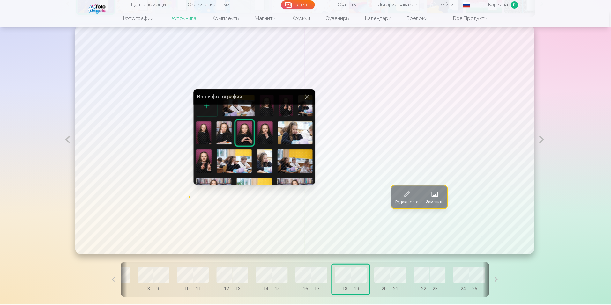
scroll to position [19, 0]
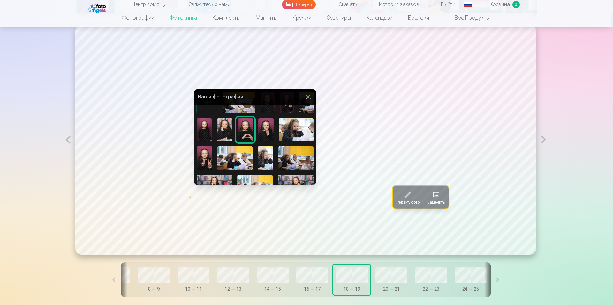
click at [205, 156] on img at bounding box center [205, 157] width 16 height 23
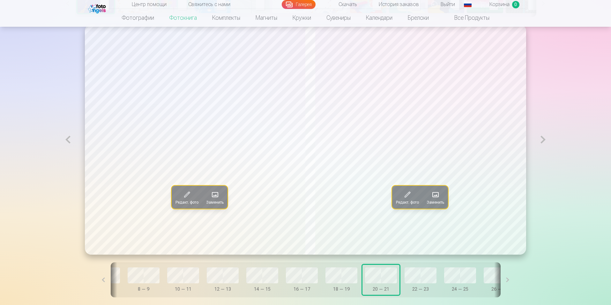
click at [212, 194] on span at bounding box center [215, 195] width 10 height 10
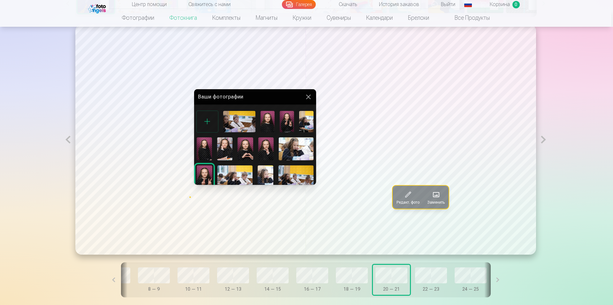
click at [246, 144] on img at bounding box center [244, 149] width 15 height 23
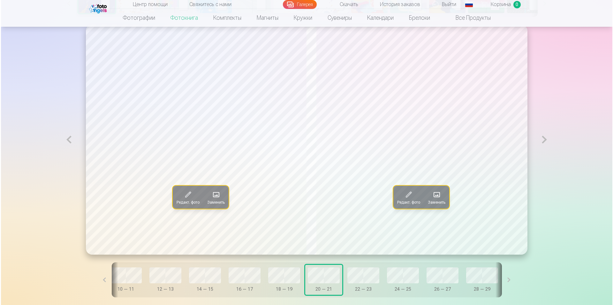
scroll to position [0, 263]
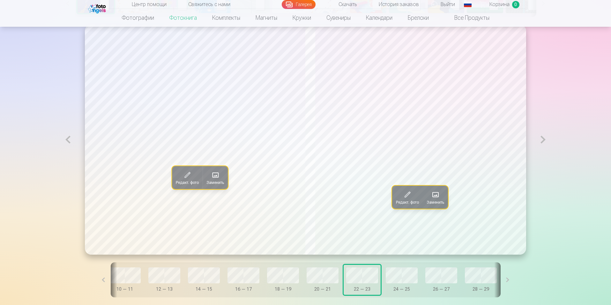
click at [210, 179] on span at bounding box center [215, 175] width 10 height 10
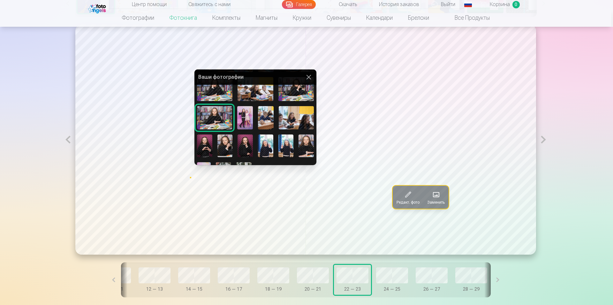
scroll to position [98, 0]
click at [441, 199] on div at bounding box center [306, 152] width 613 height 305
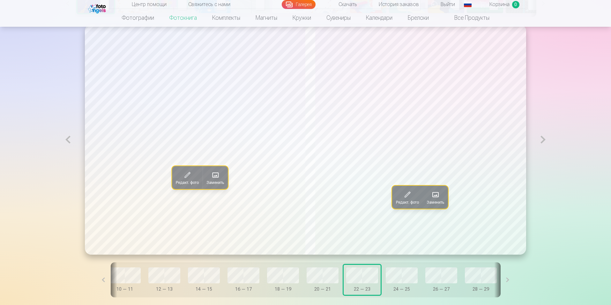
click at [441, 199] on span at bounding box center [435, 195] width 10 height 10
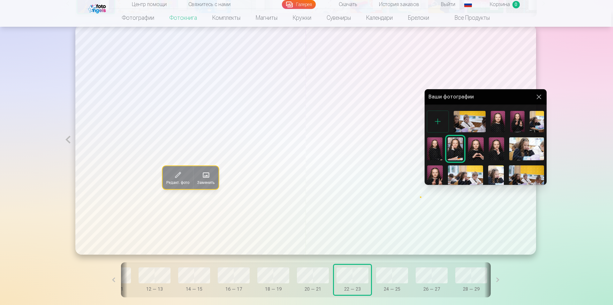
click at [429, 276] on div at bounding box center [306, 152] width 613 height 305
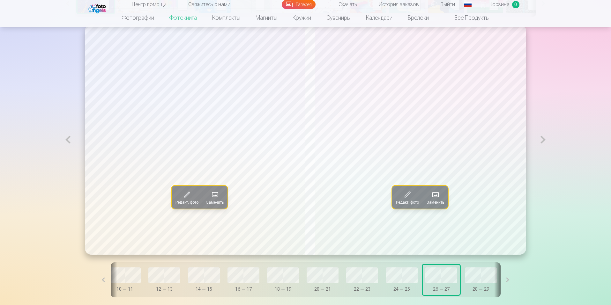
click at [444, 198] on button "Заменить" at bounding box center [435, 197] width 25 height 23
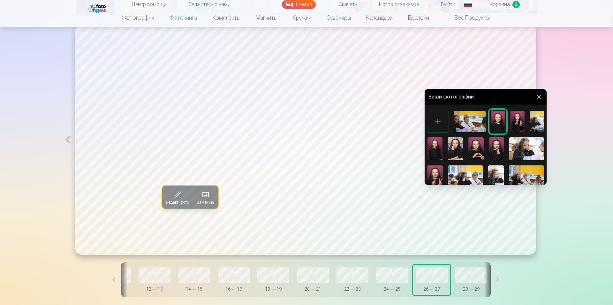
click at [467, 277] on div at bounding box center [306, 152] width 613 height 305
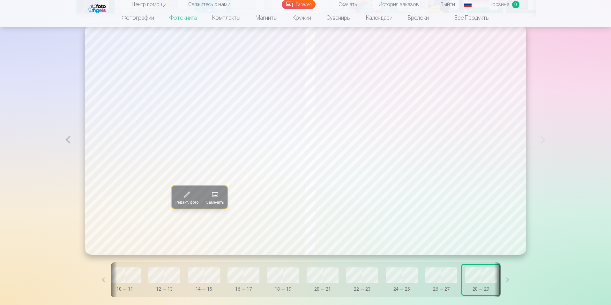
click at [207, 201] on span "Заменить" at bounding box center [215, 202] width 18 height 5
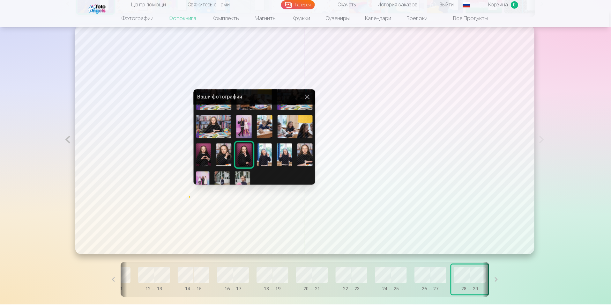
scroll to position [115, 0]
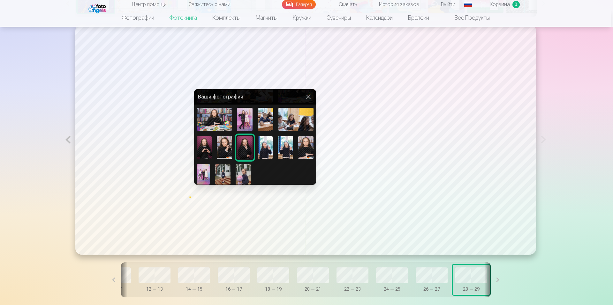
click at [322, 277] on div at bounding box center [306, 152] width 613 height 305
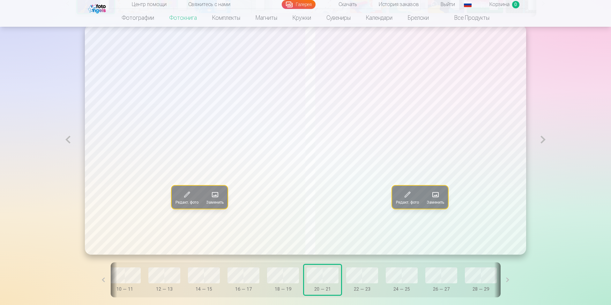
click at [475, 269] on button "28 — 29" at bounding box center [480, 280] width 37 height 30
click at [441, 199] on span at bounding box center [435, 195] width 10 height 10
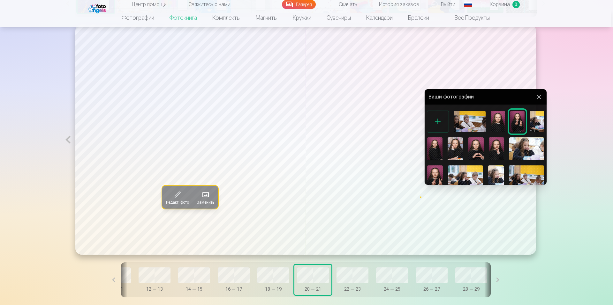
click at [440, 281] on div at bounding box center [306, 152] width 613 height 305
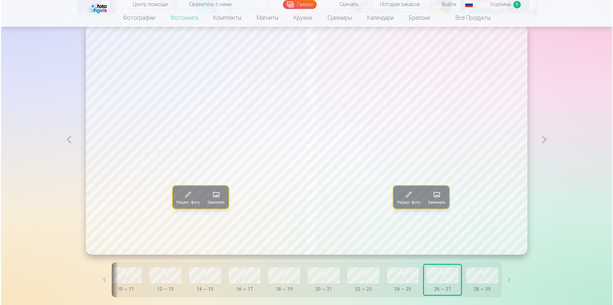
scroll to position [0, 264]
click at [441, 200] on span at bounding box center [435, 195] width 10 height 10
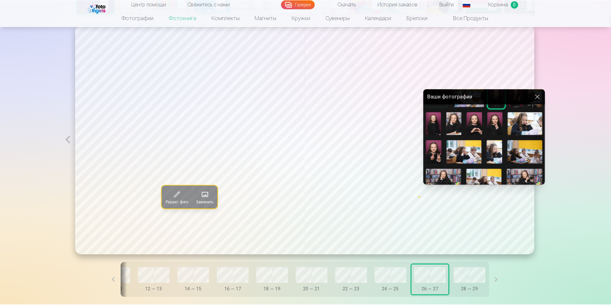
scroll to position [42, 0]
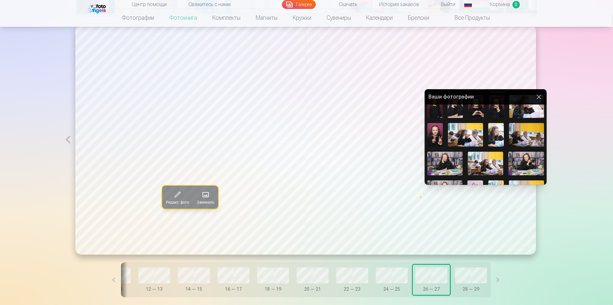
click at [344, 278] on div at bounding box center [306, 152] width 613 height 305
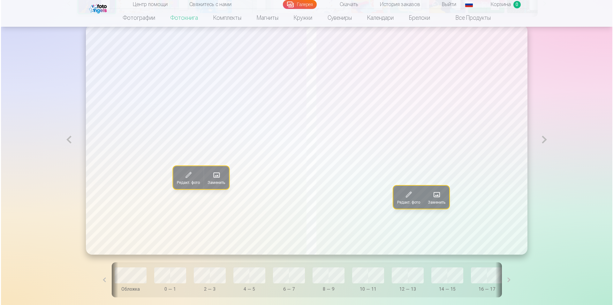
scroll to position [0, 0]
click at [441, 195] on span at bounding box center [435, 195] width 10 height 10
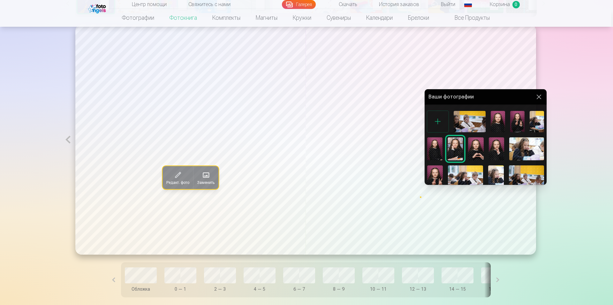
scroll to position [115, 0]
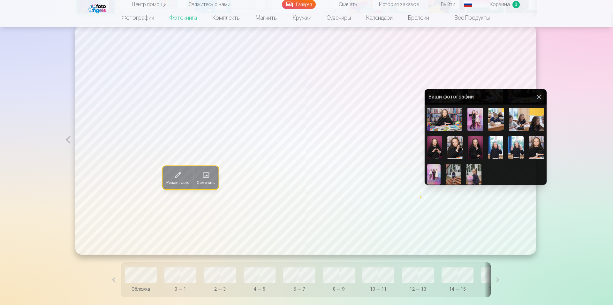
click at [427, 276] on div at bounding box center [306, 152] width 613 height 305
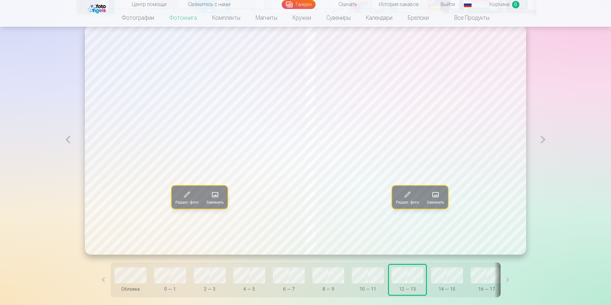
click at [436, 198] on span at bounding box center [435, 195] width 10 height 10
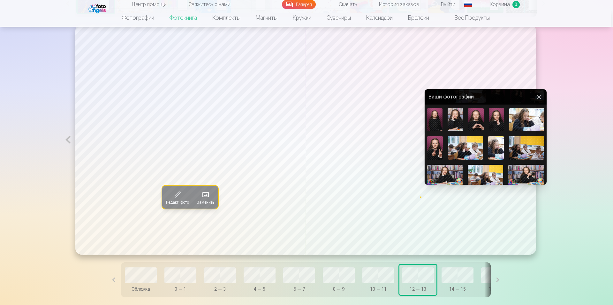
scroll to position [28, 0]
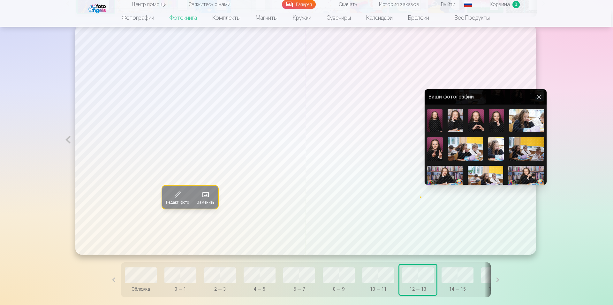
click at [173, 279] on div at bounding box center [306, 152] width 613 height 305
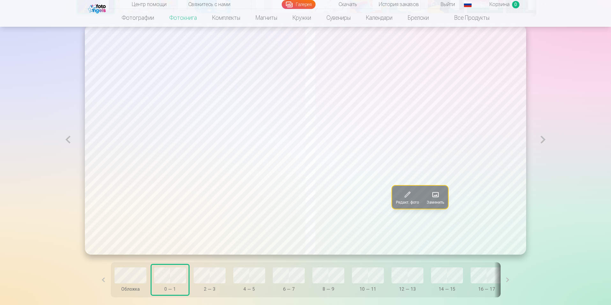
click at [436, 195] on span at bounding box center [435, 195] width 10 height 10
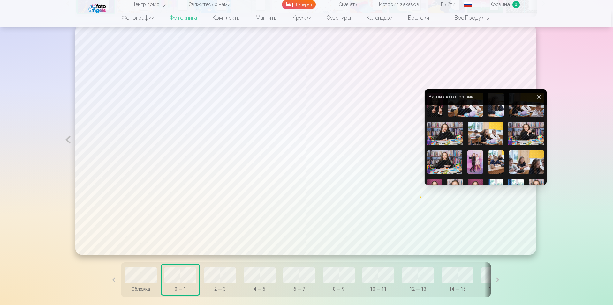
scroll to position [115, 0]
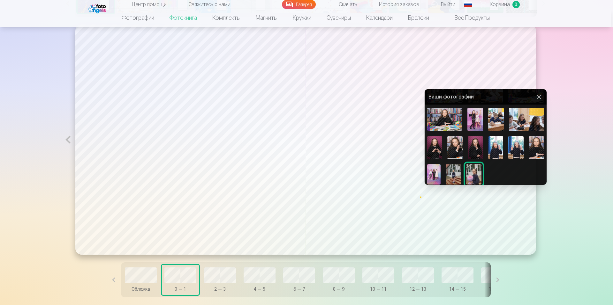
click at [229, 279] on div at bounding box center [306, 152] width 613 height 305
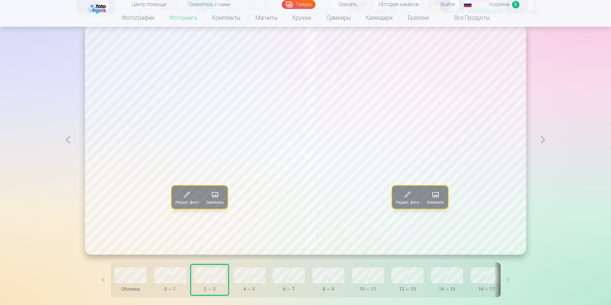
click at [440, 199] on span at bounding box center [435, 195] width 10 height 10
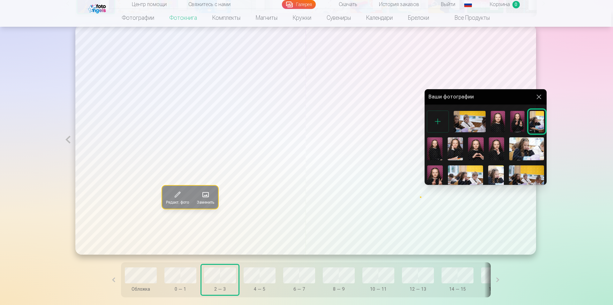
click at [267, 275] on div at bounding box center [306, 152] width 613 height 305
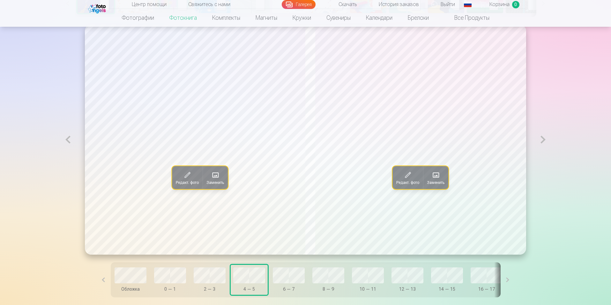
click at [208, 182] on span "Заменить" at bounding box center [216, 182] width 18 height 5
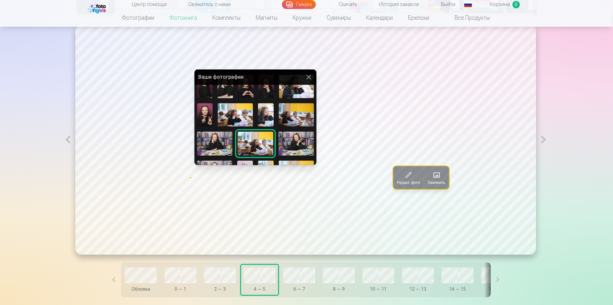
scroll to position [44, 0]
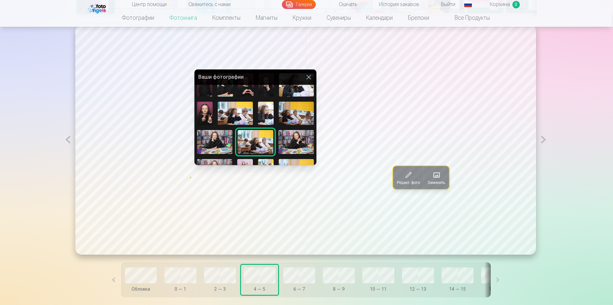
click at [439, 190] on div at bounding box center [306, 152] width 613 height 305
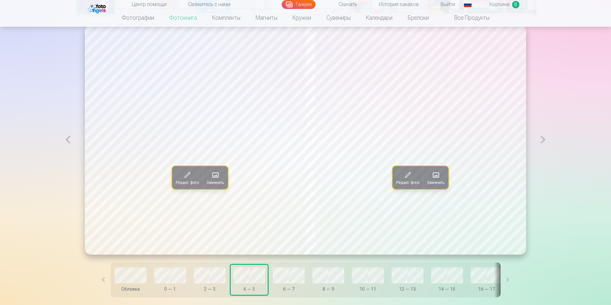
click at [439, 177] on span at bounding box center [436, 175] width 10 height 10
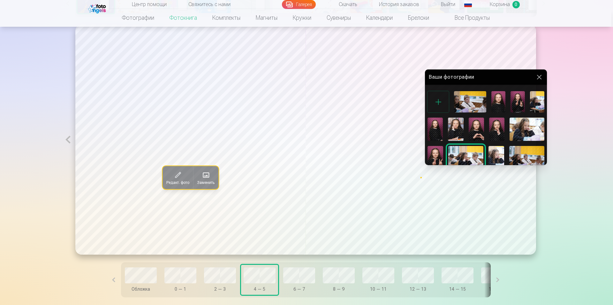
click at [298, 279] on div at bounding box center [306, 152] width 613 height 305
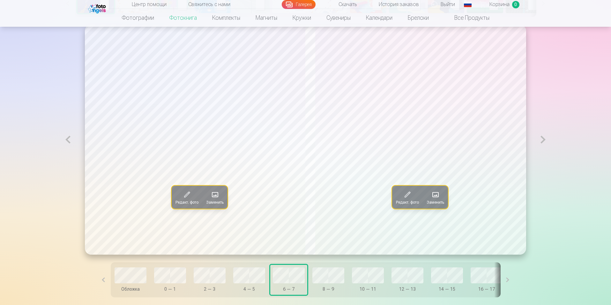
click at [202, 196] on button "Заменить" at bounding box center [214, 197] width 25 height 23
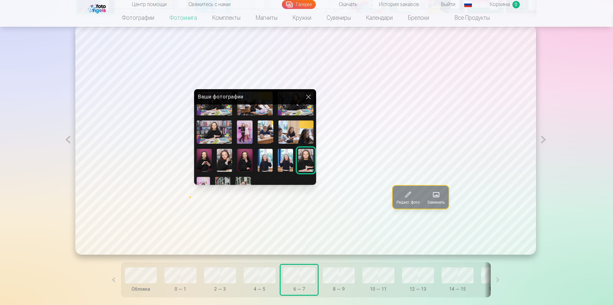
scroll to position [103, 0]
click at [445, 201] on div at bounding box center [306, 152] width 613 height 305
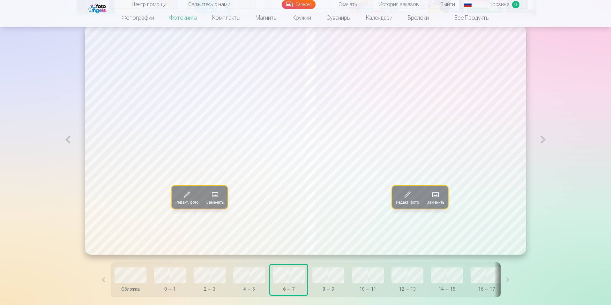
click at [441, 199] on span at bounding box center [435, 195] width 10 height 10
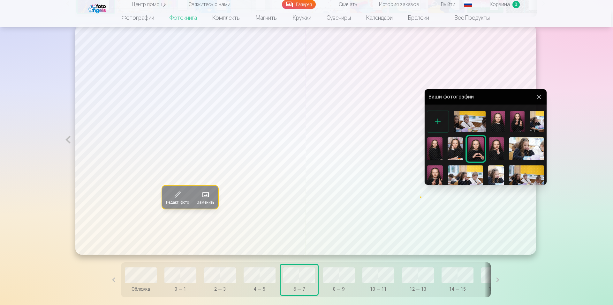
click at [339, 277] on div at bounding box center [306, 152] width 613 height 305
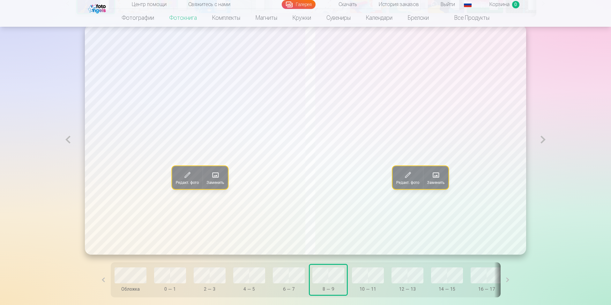
click at [211, 180] on span at bounding box center [215, 175] width 10 height 10
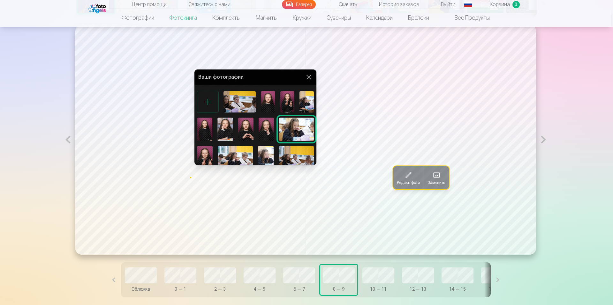
click at [441, 180] on div at bounding box center [306, 152] width 613 height 305
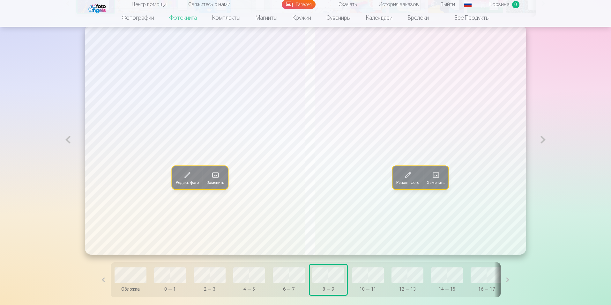
click at [441, 180] on span at bounding box center [436, 175] width 10 height 10
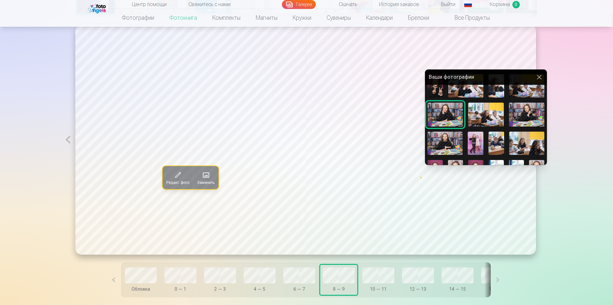
scroll to position [71, 0]
click at [383, 275] on div at bounding box center [306, 152] width 613 height 305
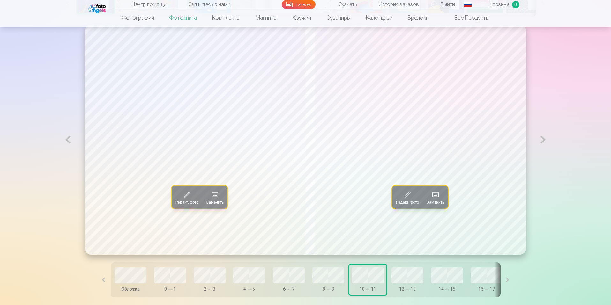
click at [210, 197] on span at bounding box center [215, 195] width 10 height 10
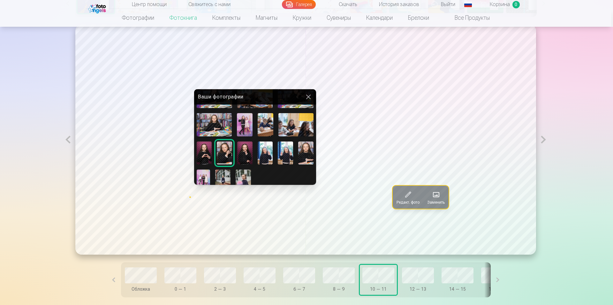
scroll to position [115, 0]
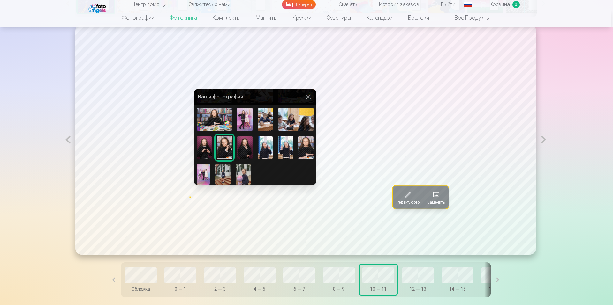
click at [435, 202] on div at bounding box center [306, 152] width 613 height 305
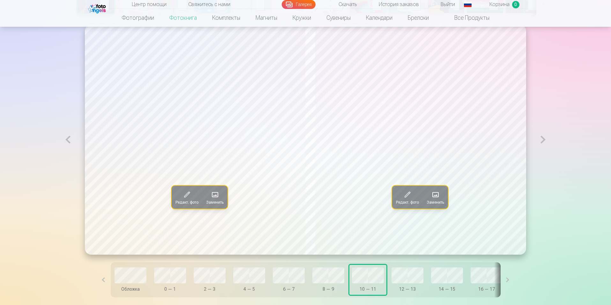
click at [435, 202] on span "Заменить" at bounding box center [436, 202] width 18 height 5
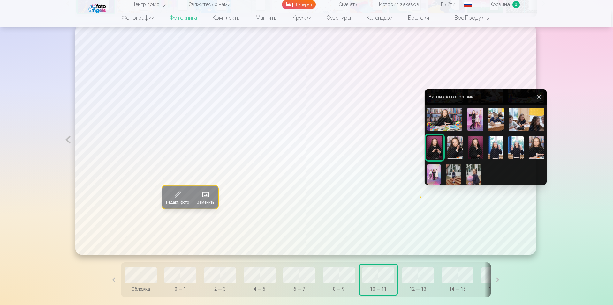
click at [420, 273] on div at bounding box center [306, 152] width 613 height 305
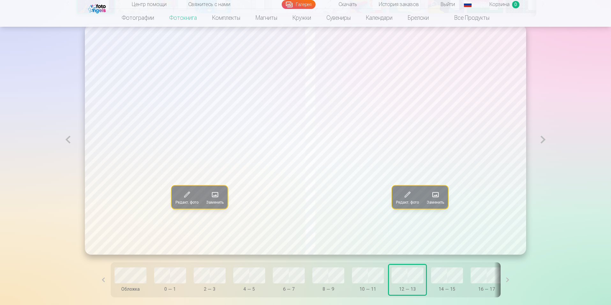
click at [211, 197] on span at bounding box center [215, 195] width 10 height 10
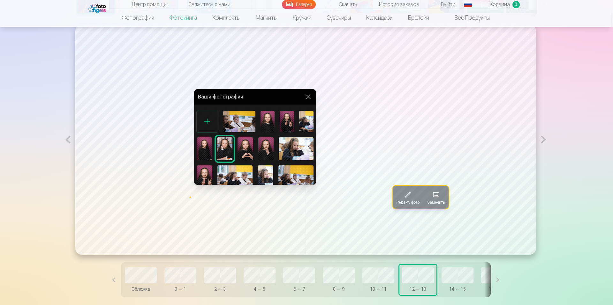
click at [438, 193] on div at bounding box center [306, 152] width 613 height 305
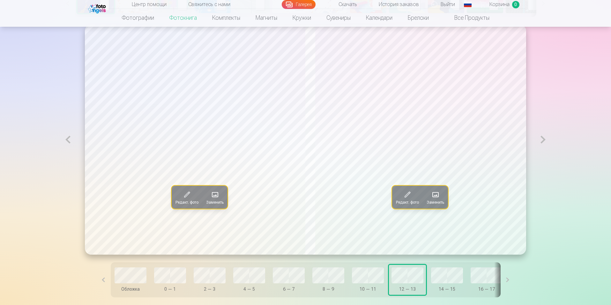
click at [438, 193] on span at bounding box center [435, 195] width 10 height 10
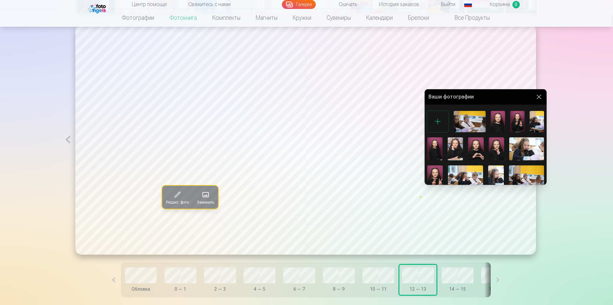
click at [479, 171] on img at bounding box center [465, 177] width 35 height 23
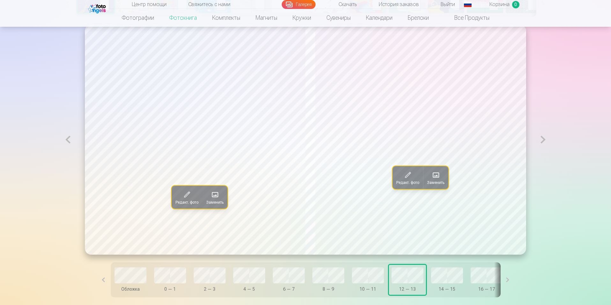
click at [435, 182] on span "Заменить" at bounding box center [436, 182] width 18 height 5
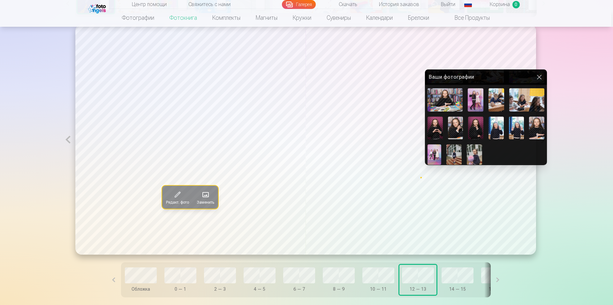
click at [516, 126] on img at bounding box center [516, 128] width 15 height 23
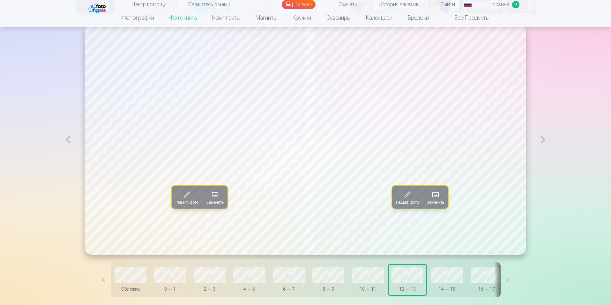
click at [435, 203] on span "Заменить" at bounding box center [436, 202] width 18 height 5
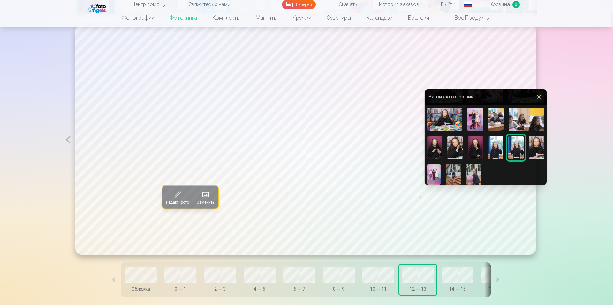
click at [520, 278] on div at bounding box center [306, 152] width 613 height 305
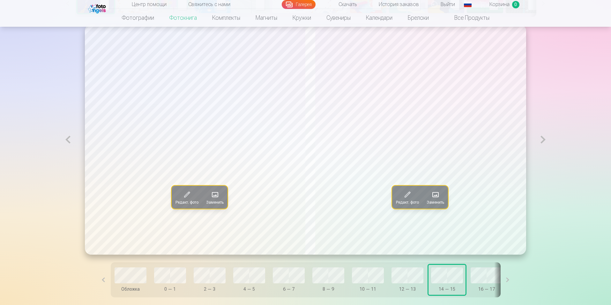
click at [501, 281] on button at bounding box center [508, 280] width 14 height 35
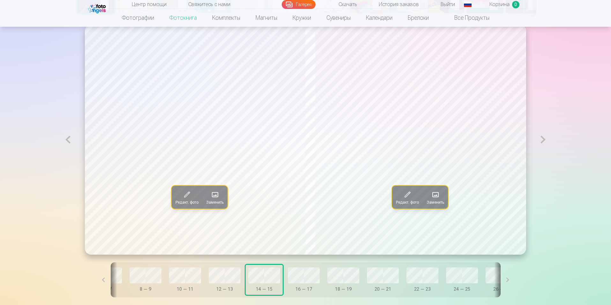
scroll to position [0, 185]
click at [501, 281] on button at bounding box center [508, 280] width 14 height 35
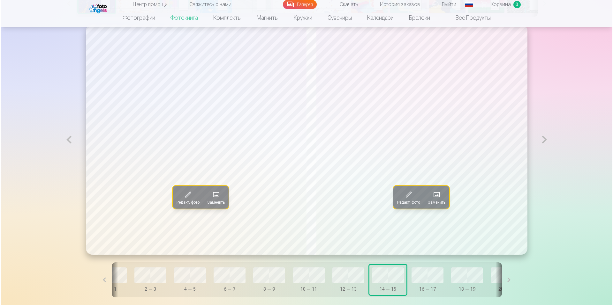
scroll to position [0, 60]
click at [210, 194] on span at bounding box center [215, 195] width 10 height 10
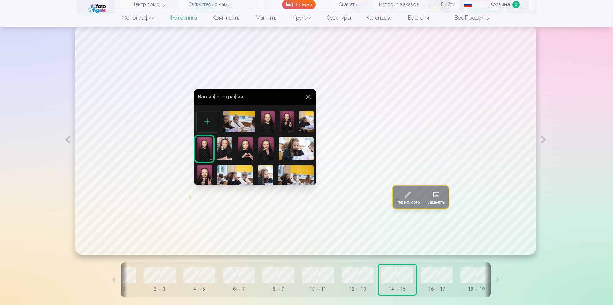
click at [439, 194] on div at bounding box center [306, 152] width 613 height 305
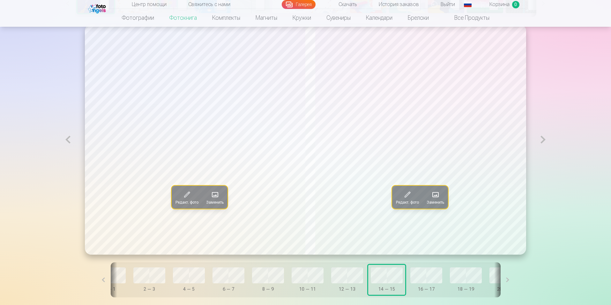
click at [439, 194] on span at bounding box center [435, 195] width 10 height 10
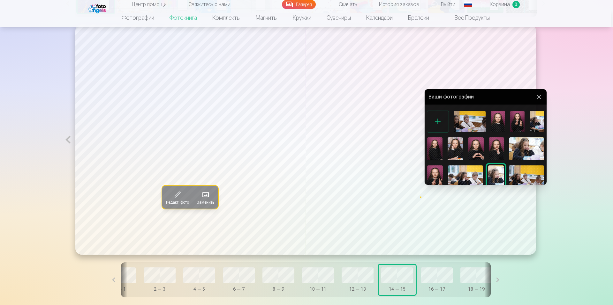
click at [435, 275] on div at bounding box center [306, 152] width 613 height 305
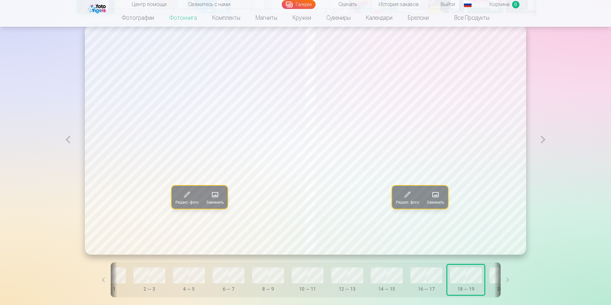
click at [211, 202] on span "Заменить" at bounding box center [215, 202] width 18 height 5
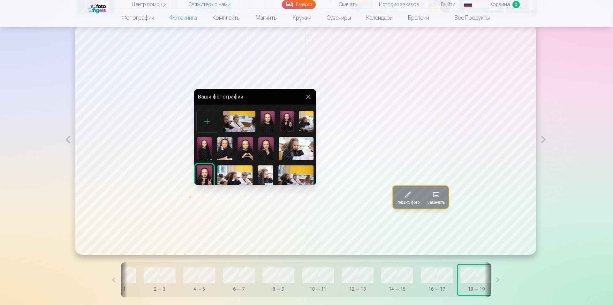
click at [439, 200] on div at bounding box center [306, 152] width 613 height 305
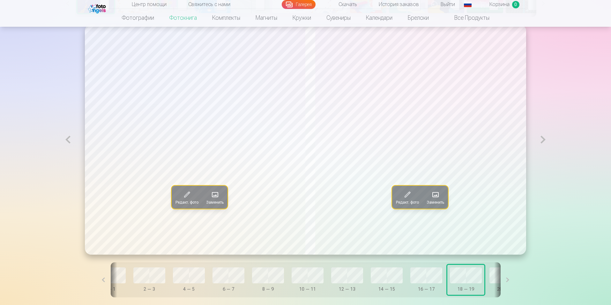
click at [439, 200] on span at bounding box center [435, 195] width 10 height 10
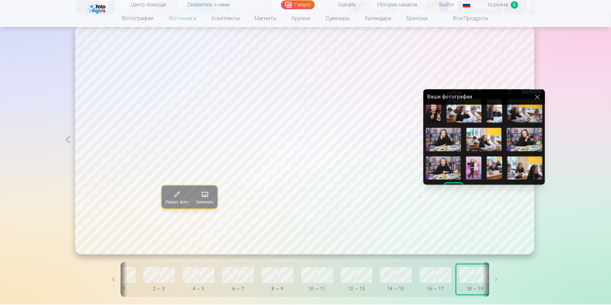
scroll to position [115, 0]
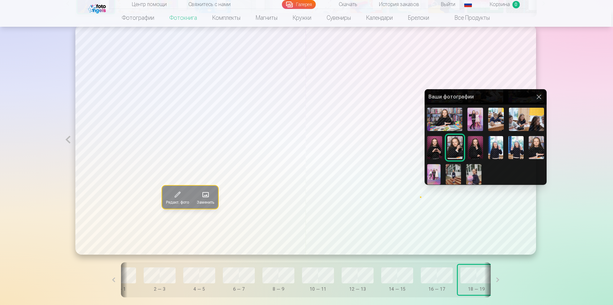
click at [497, 282] on div at bounding box center [306, 152] width 613 height 305
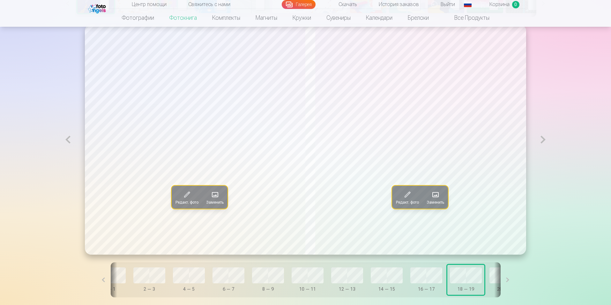
click at [501, 282] on button at bounding box center [508, 280] width 14 height 35
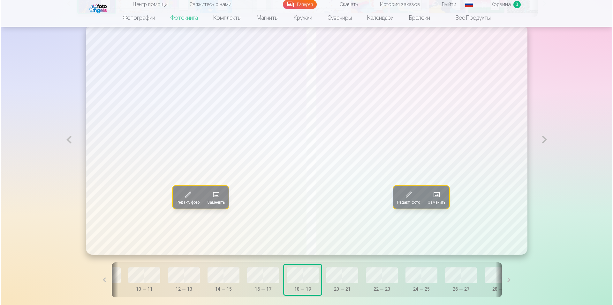
scroll to position [0, 245]
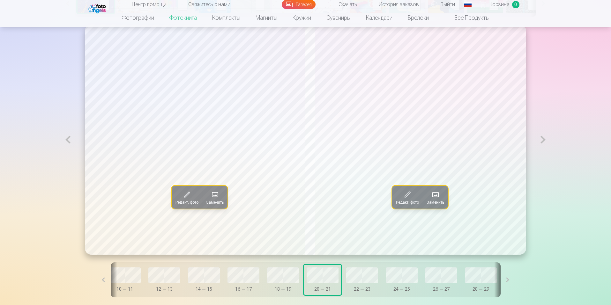
click at [209, 201] on span "Заменить" at bounding box center [215, 202] width 18 height 5
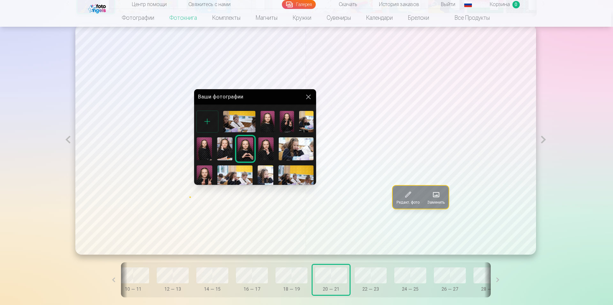
click at [439, 204] on div at bounding box center [306, 152] width 613 height 305
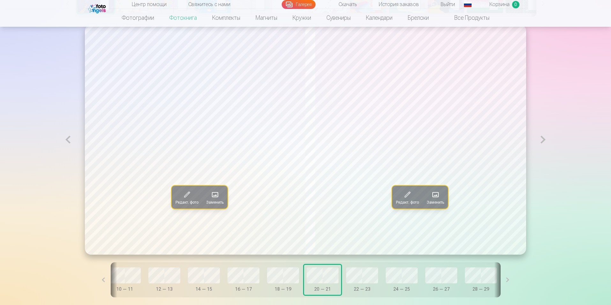
click at [439, 204] on span "Заменить" at bounding box center [436, 202] width 18 height 5
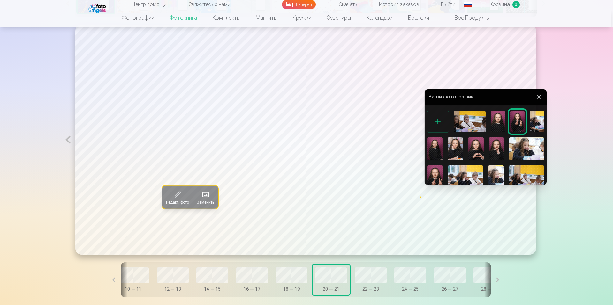
click at [377, 278] on div at bounding box center [306, 152] width 613 height 305
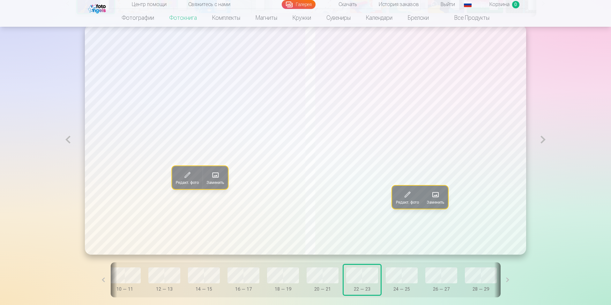
click at [210, 175] on span at bounding box center [215, 175] width 10 height 10
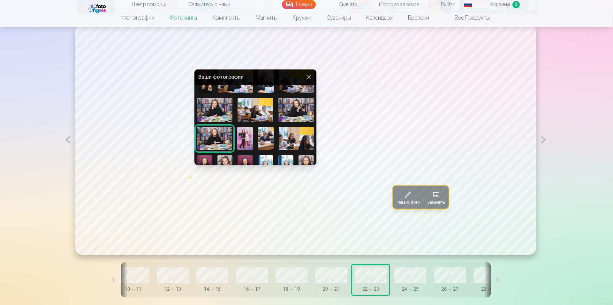
scroll to position [78, 0]
click at [440, 198] on div at bounding box center [306, 152] width 613 height 305
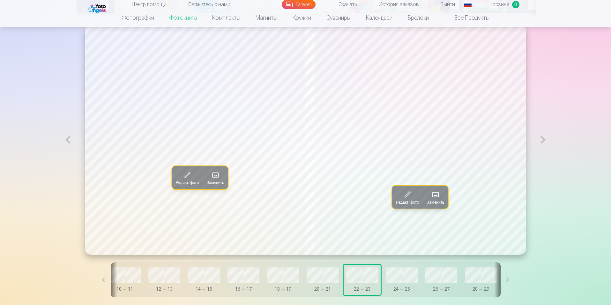
click at [440, 198] on span at bounding box center [435, 195] width 10 height 10
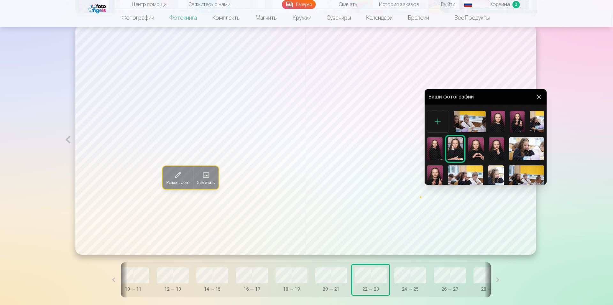
click at [451, 279] on div at bounding box center [306, 152] width 613 height 305
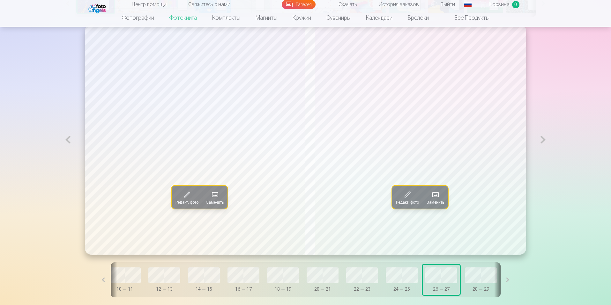
click at [436, 190] on button "Заменить" at bounding box center [435, 197] width 25 height 23
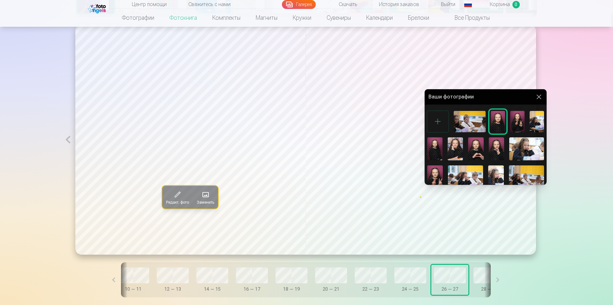
click at [485, 278] on div at bounding box center [306, 152] width 613 height 305
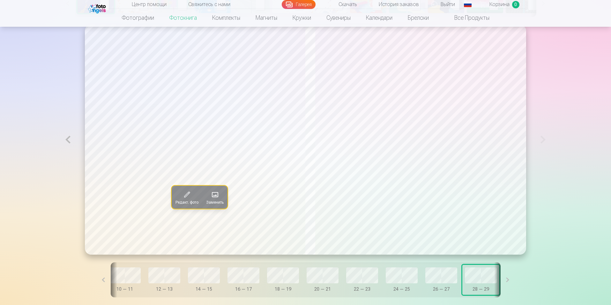
click at [208, 202] on span "Заменить" at bounding box center [215, 202] width 18 height 5
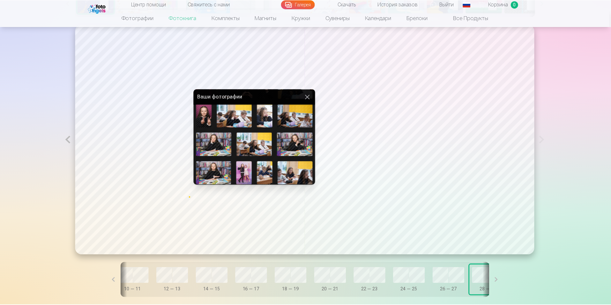
scroll to position [60, 0]
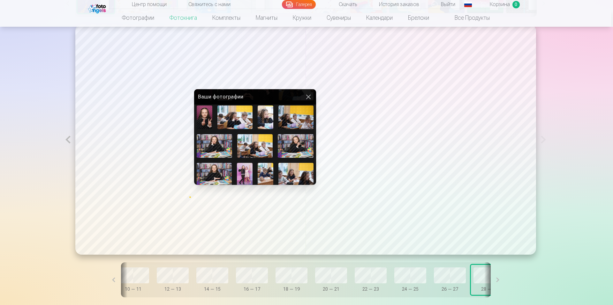
click at [208, 300] on div at bounding box center [306, 152] width 613 height 305
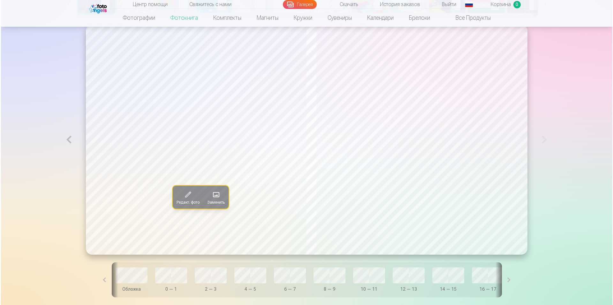
scroll to position [0, 264]
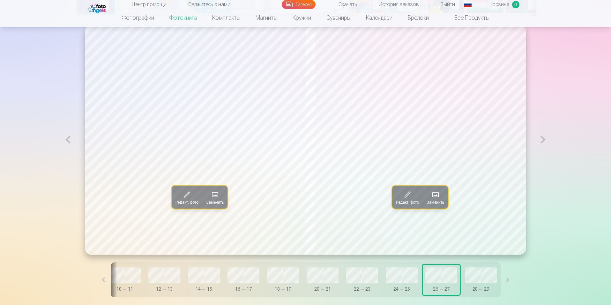
click at [439, 195] on span at bounding box center [435, 195] width 10 height 10
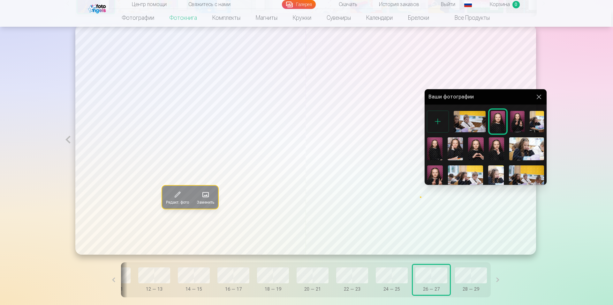
click at [464, 279] on div at bounding box center [306, 152] width 613 height 305
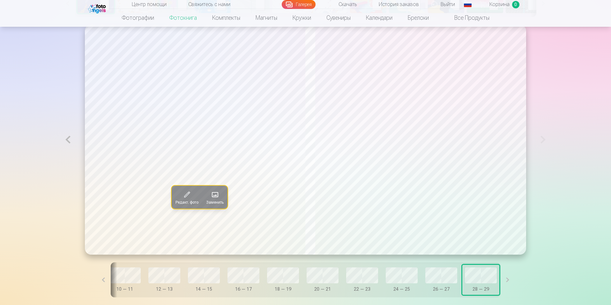
click at [210, 204] on span "Заменить" at bounding box center [215, 202] width 18 height 5
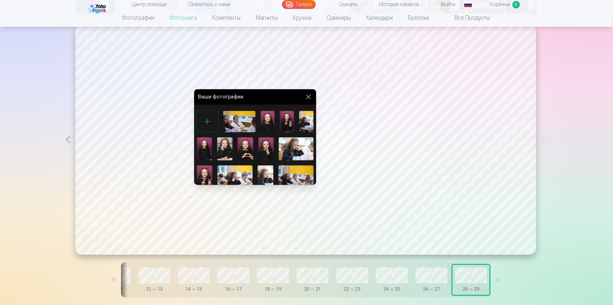
click at [271, 123] on img at bounding box center [267, 121] width 14 height 21
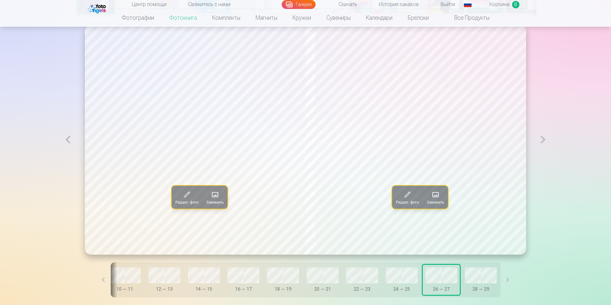
click at [445, 200] on button "Заменить" at bounding box center [435, 197] width 25 height 23
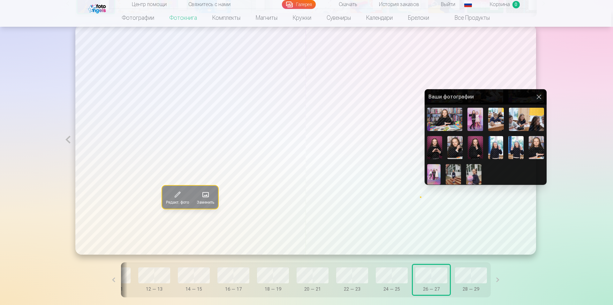
scroll to position [115, 0]
click at [435, 169] on img at bounding box center [434, 175] width 14 height 20
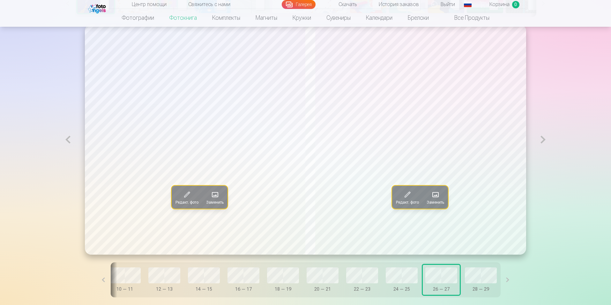
click at [205, 209] on button "Заменить" at bounding box center [214, 197] width 25 height 23
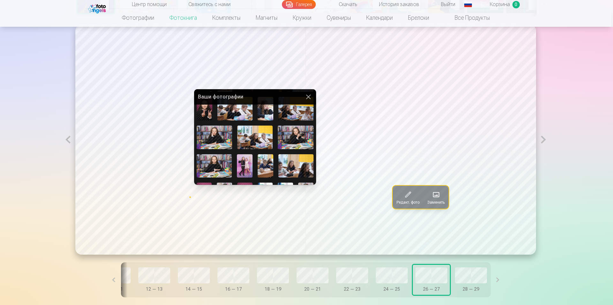
scroll to position [73, 0]
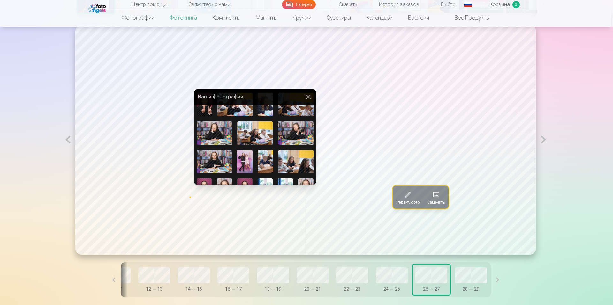
click at [244, 158] on img at bounding box center [245, 161] width 16 height 23
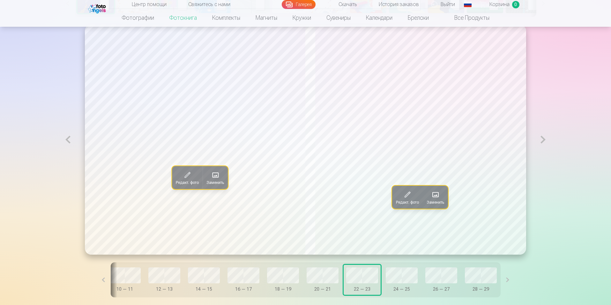
click at [443, 202] on span "Заменить" at bounding box center [436, 202] width 18 height 5
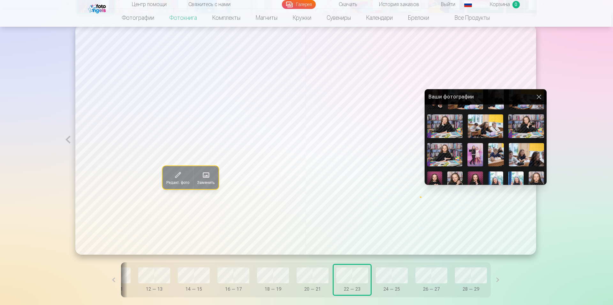
scroll to position [81, 0]
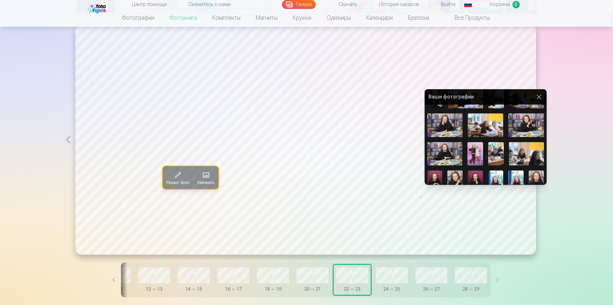
click at [533, 124] on img at bounding box center [525, 126] width 35 height 24
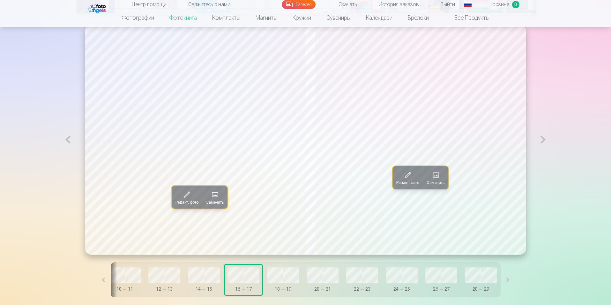
click at [209, 201] on span "Заменить" at bounding box center [215, 202] width 18 height 5
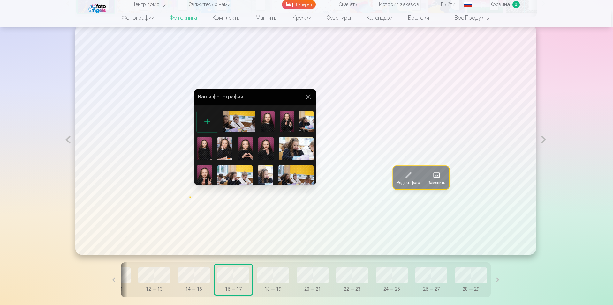
click at [259, 144] on img at bounding box center [265, 149] width 15 height 23
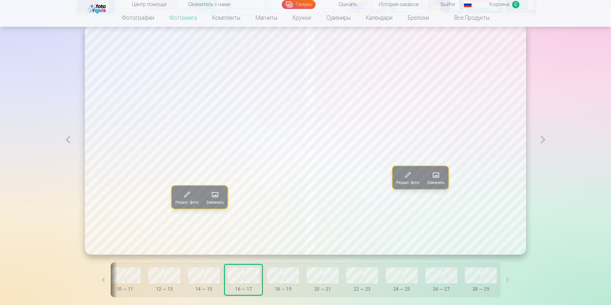
click at [436, 177] on span at bounding box center [436, 175] width 10 height 10
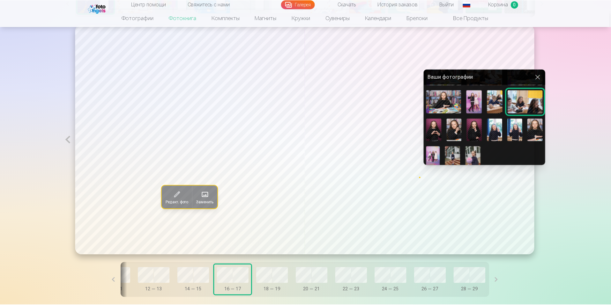
scroll to position [115, 0]
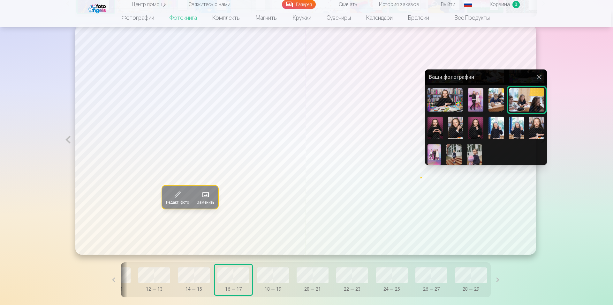
click at [496, 123] on img at bounding box center [495, 128] width 15 height 23
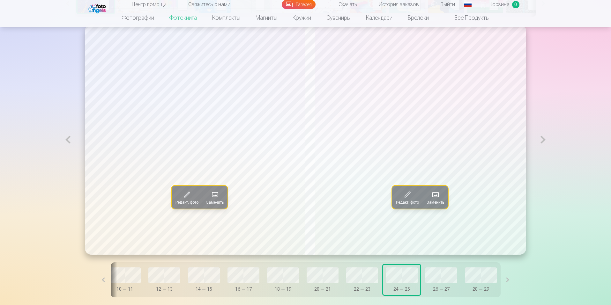
click at [210, 198] on span at bounding box center [215, 195] width 10 height 10
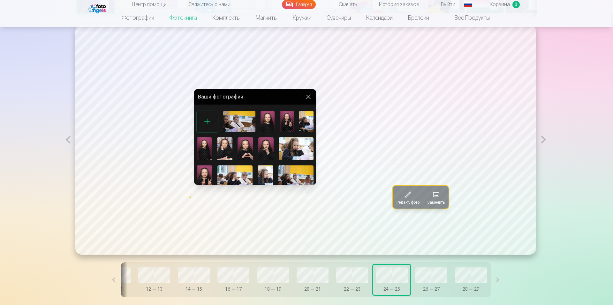
click at [297, 175] on img at bounding box center [295, 177] width 35 height 23
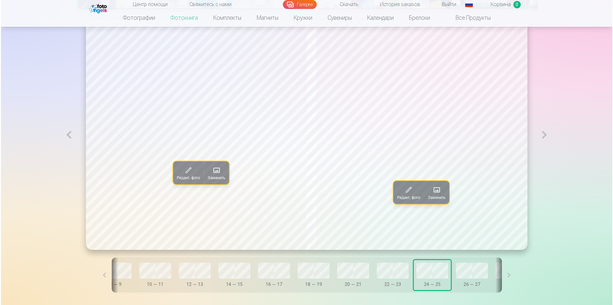
scroll to position [0, 216]
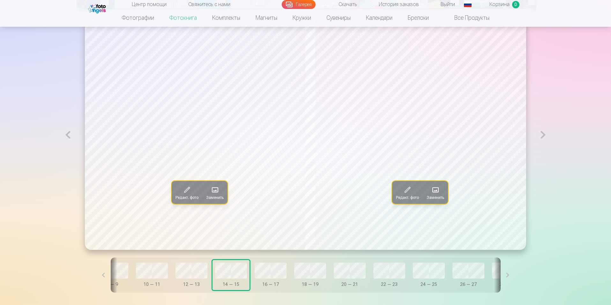
click at [207, 198] on span "Заменить" at bounding box center [215, 197] width 18 height 5
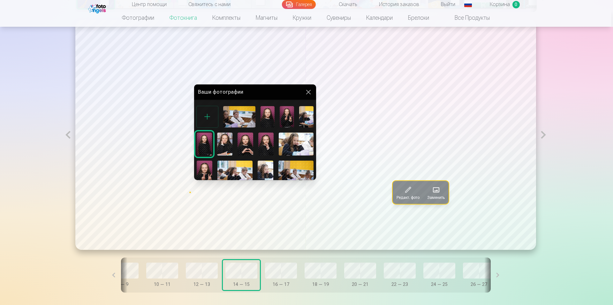
click at [205, 168] on img at bounding box center [205, 172] width 16 height 23
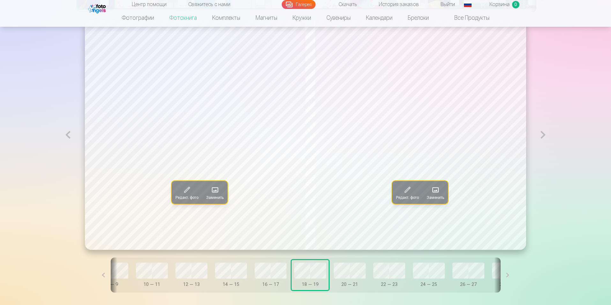
click at [210, 192] on span at bounding box center [215, 190] width 10 height 10
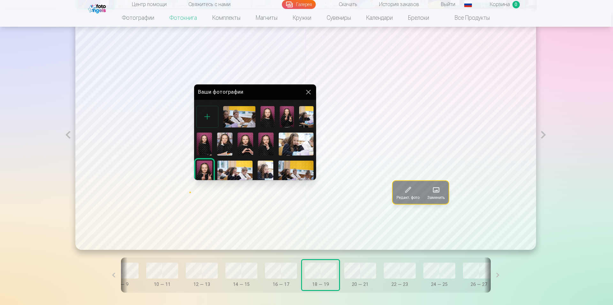
click at [207, 140] on img at bounding box center [204, 144] width 15 height 23
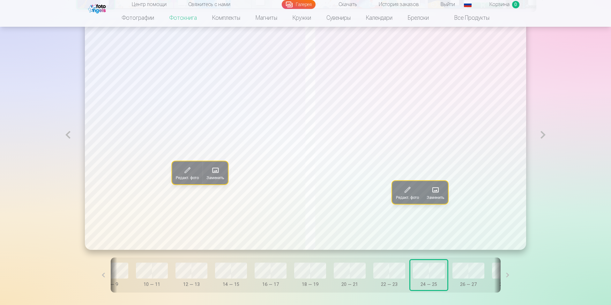
click at [211, 172] on span at bounding box center [215, 170] width 10 height 10
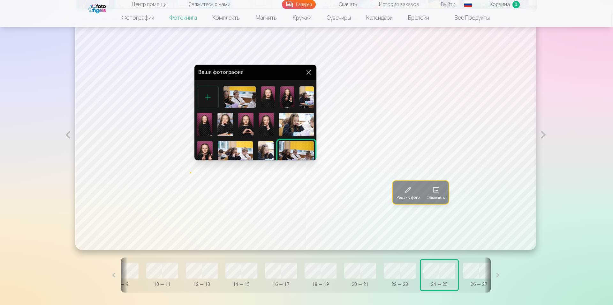
click at [304, 93] on img at bounding box center [306, 96] width 14 height 21
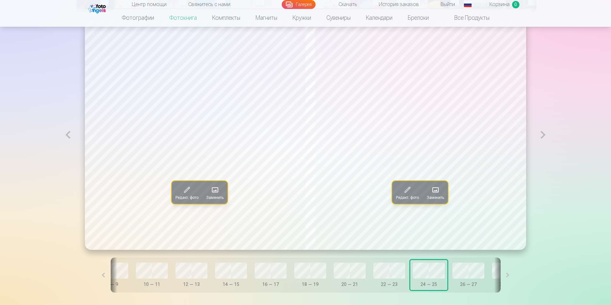
click at [438, 195] on span at bounding box center [435, 190] width 10 height 10
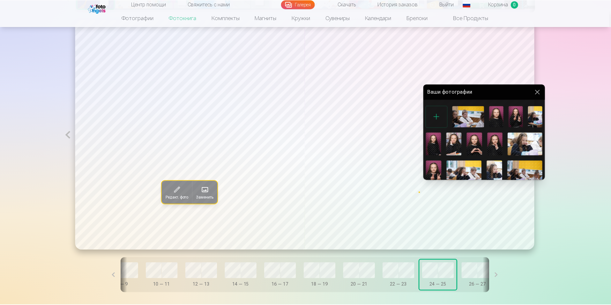
scroll to position [115, 0]
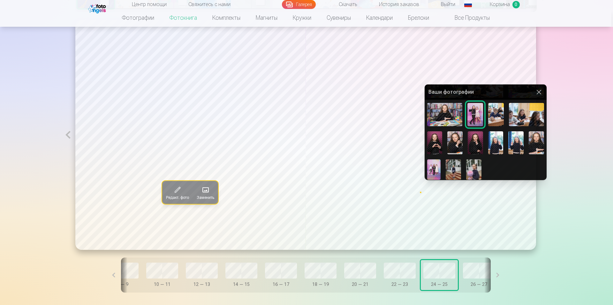
click at [536, 139] on img at bounding box center [535, 142] width 15 height 23
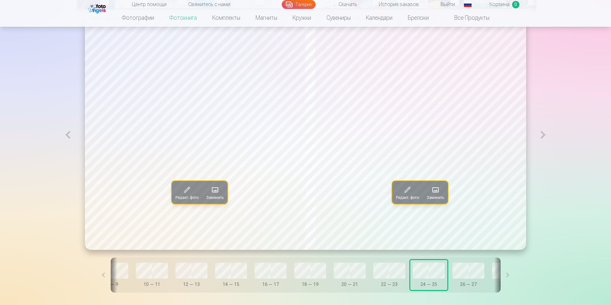
click at [501, 277] on button at bounding box center [508, 275] width 14 height 35
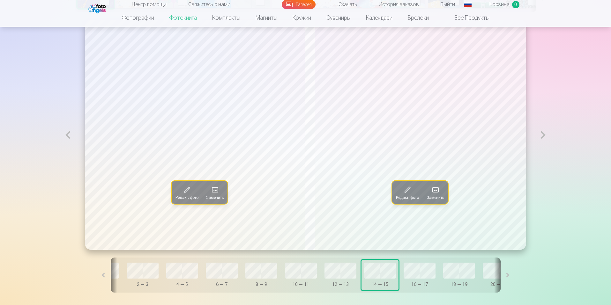
scroll to position [0, 68]
click at [436, 195] on span at bounding box center [435, 190] width 10 height 10
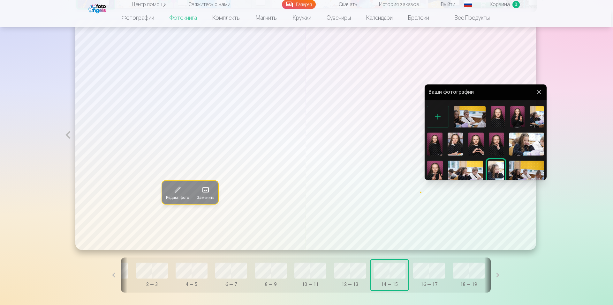
click at [515, 58] on div at bounding box center [306, 152] width 613 height 305
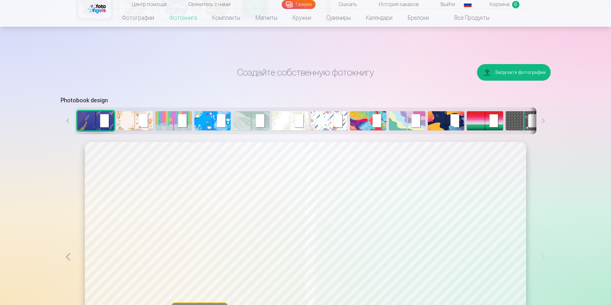
scroll to position [258, 0]
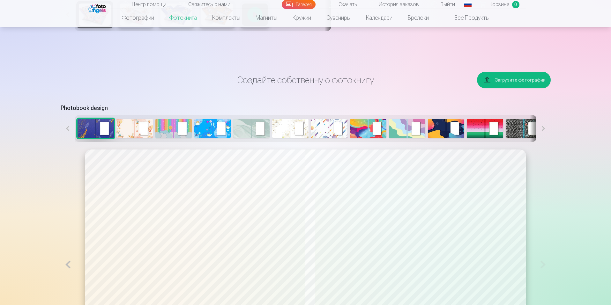
click at [404, 124] on img at bounding box center [407, 128] width 36 height 19
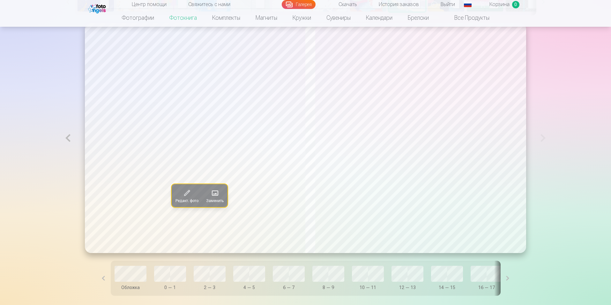
scroll to position [390, 0]
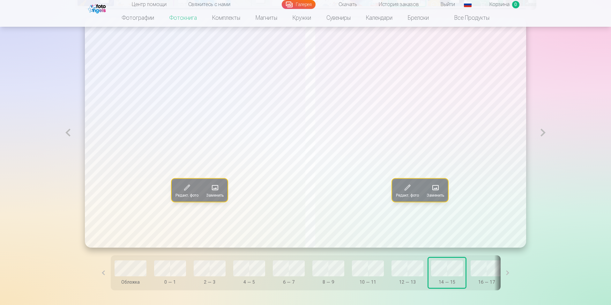
click at [501, 275] on button at bounding box center [508, 273] width 14 height 35
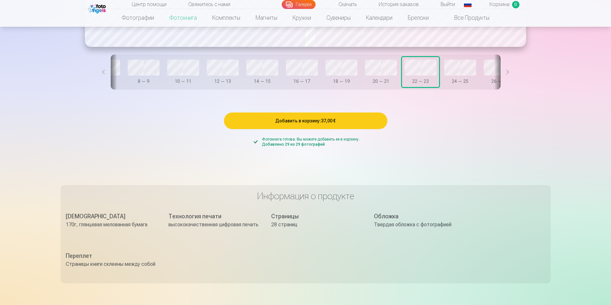
scroll to position [592, 0]
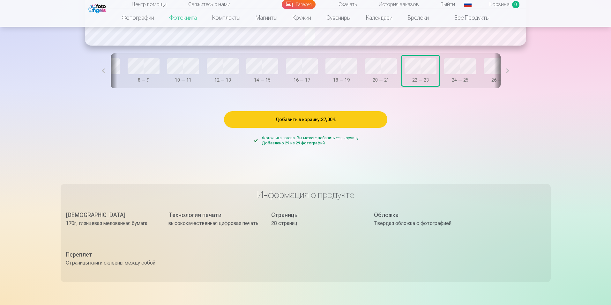
click at [331, 123] on button "Добавить в корзину : 37,00 €" at bounding box center [305, 119] width 163 height 17
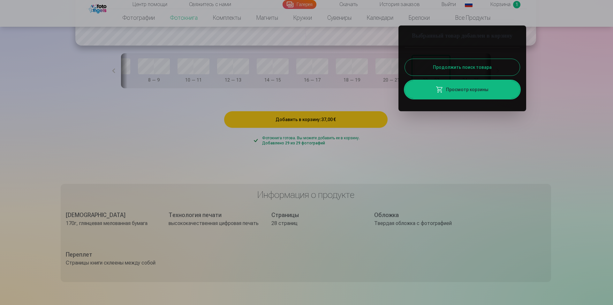
click at [554, 104] on div at bounding box center [306, 152] width 613 height 305
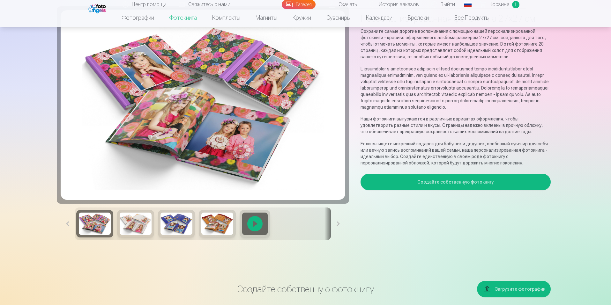
scroll to position [0, 0]
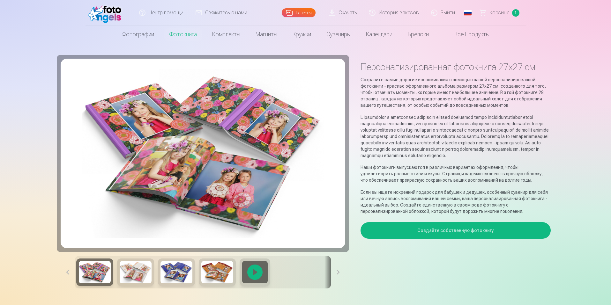
click at [302, 12] on link "Галерея" at bounding box center [299, 12] width 34 height 9
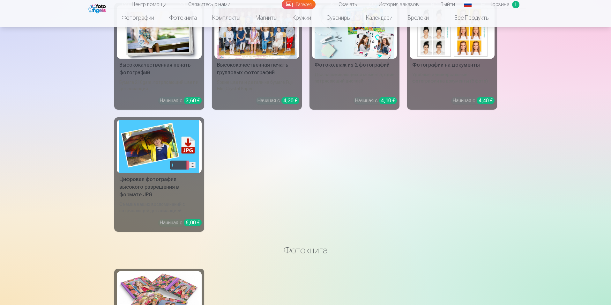
scroll to position [4753, 0]
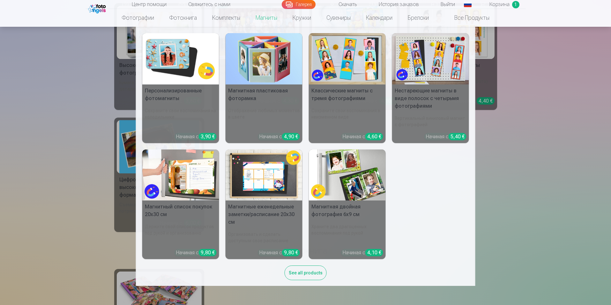
click at [28, 164] on nav "Персонализированные фотомагниты Сохраните свои воспоминания на холодильнике Нач…" at bounding box center [305, 156] width 611 height 259
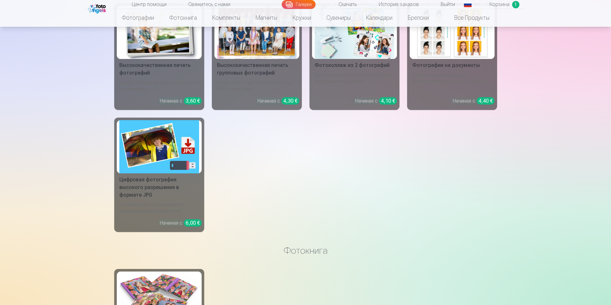
click at [272, 44] on div at bounding box center [257, 32] width 80 height 53
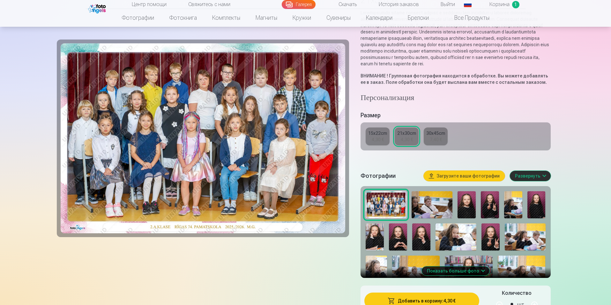
scroll to position [81, 0]
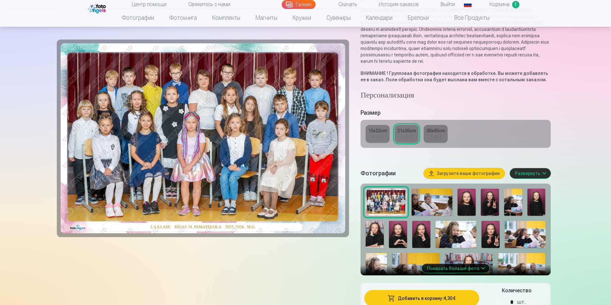
click at [382, 134] on div "15x22cm" at bounding box center [377, 131] width 19 height 6
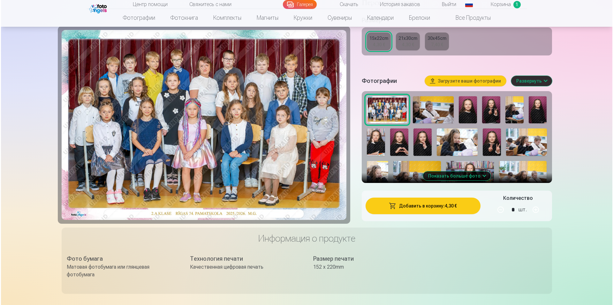
scroll to position [155, 0]
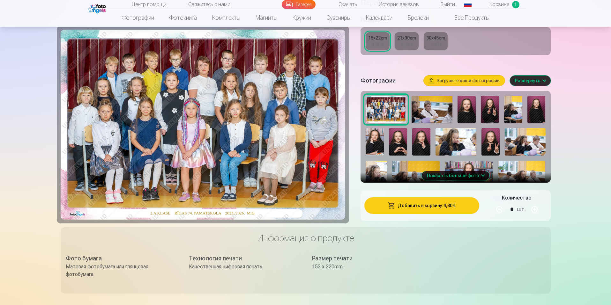
click at [449, 213] on button "Добавить в корзину : 4,30 €" at bounding box center [421, 206] width 115 height 17
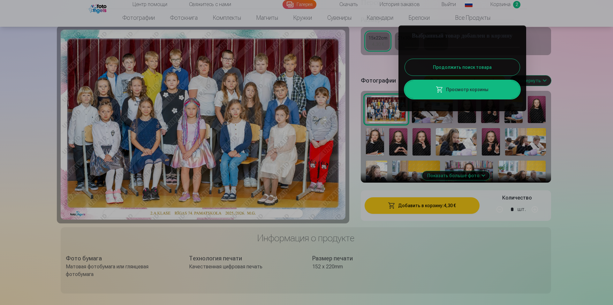
click at [477, 99] on link "Просмотр корзины" at bounding box center [462, 90] width 115 height 18
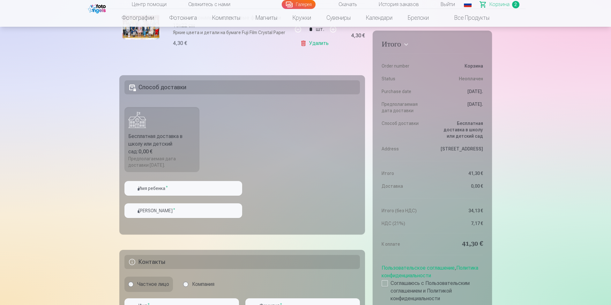
scroll to position [218, 0]
click at [180, 188] on input "text" at bounding box center [183, 188] width 118 height 15
type input "******"
click at [166, 212] on input "text" at bounding box center [183, 210] width 118 height 15
type input "********"
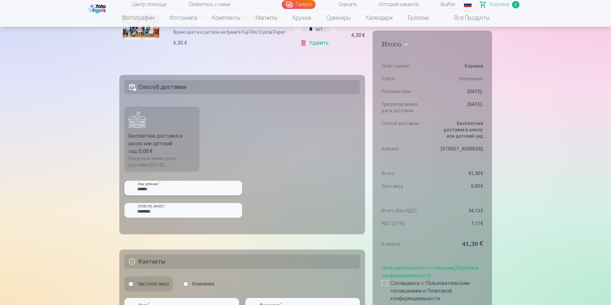
click at [140, 190] on input "******" at bounding box center [183, 188] width 118 height 15
click at [141, 190] on input "******" at bounding box center [183, 188] width 118 height 15
click at [142, 188] on input "******" at bounding box center [183, 188] width 118 height 15
paste input "*"
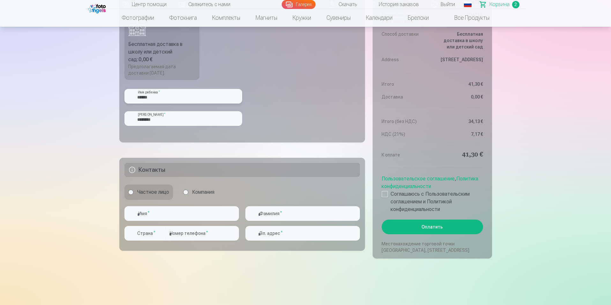
scroll to position [310, 0]
type input "******"
click at [181, 216] on input "text" at bounding box center [181, 213] width 115 height 15
type input "*******"
type input "********"
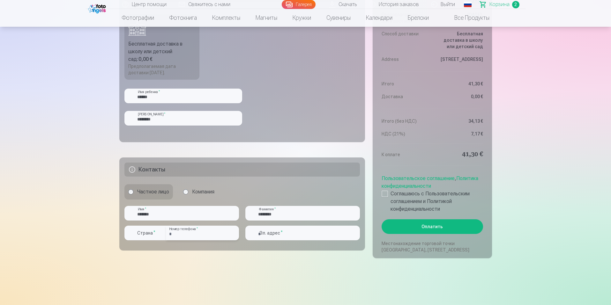
click at [208, 229] on input "**********" at bounding box center [202, 233] width 73 height 15
click at [157, 231] on div "button" at bounding box center [161, 233] width 8 height 8
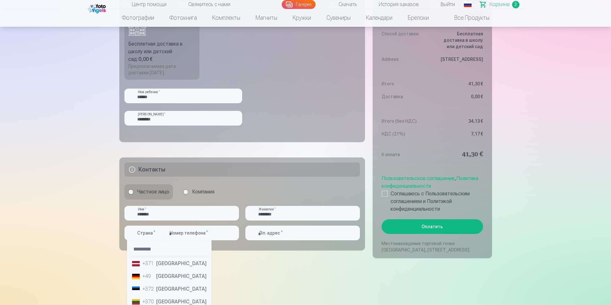
click at [171, 261] on li "+371 Латвия" at bounding box center [169, 264] width 79 height 13
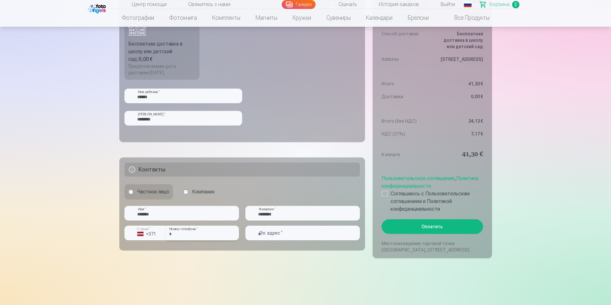
click at [212, 235] on input "**********" at bounding box center [202, 233] width 73 height 15
type input "*"
type input "********"
click at [283, 234] on input "email" at bounding box center [302, 233] width 115 height 15
type input "**********"
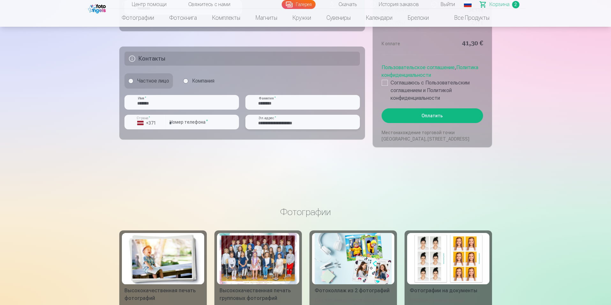
scroll to position [417, 0]
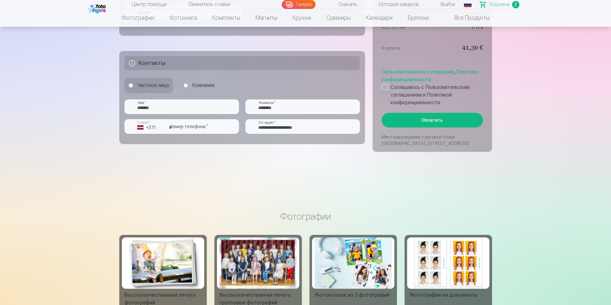
click at [383, 85] on div at bounding box center [385, 87] width 6 height 6
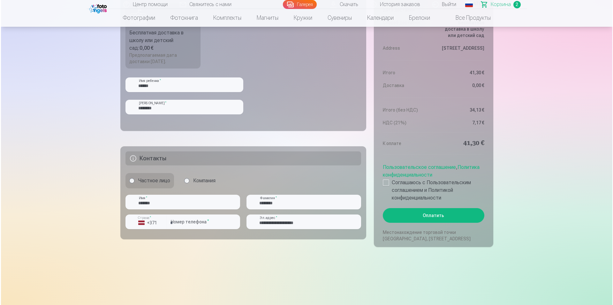
scroll to position [322, 0]
click at [434, 215] on button "Оплатить" at bounding box center [432, 215] width 101 height 15
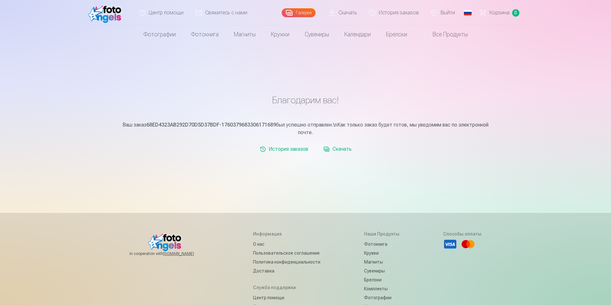
click at [307, 11] on link "Галерея" at bounding box center [299, 12] width 34 height 9
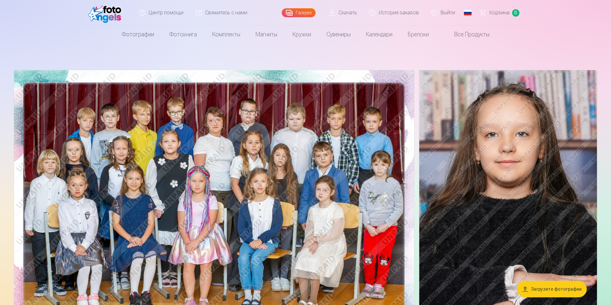
click at [346, 15] on link "Скачать" at bounding box center [343, 13] width 40 height 26
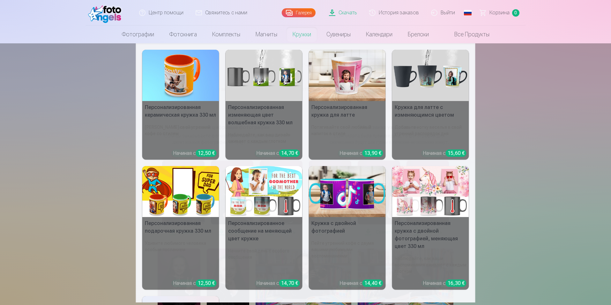
click at [541, 124] on nav "Персонализированная керамическая кружка 330 мл Пейте свой утренний кофе со стил…" at bounding box center [305, 172] width 611 height 259
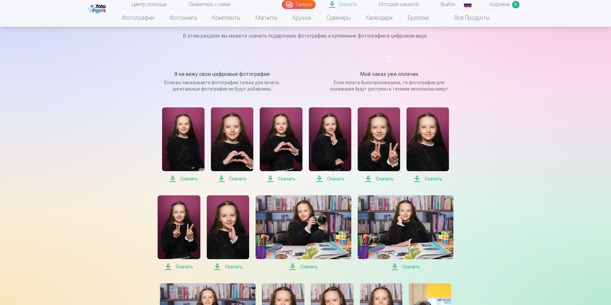
scroll to position [44, 0]
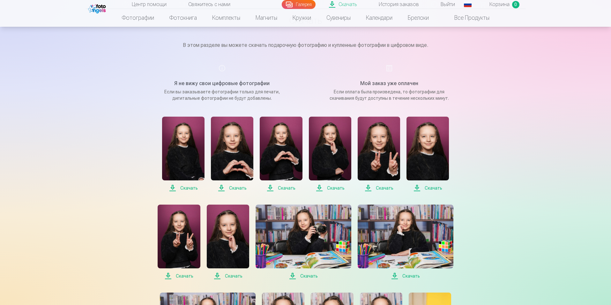
click at [190, 190] on span "Скачать" at bounding box center [183, 188] width 42 height 8
click at [236, 190] on span "Скачать" at bounding box center [232, 188] width 42 height 8
click at [289, 189] on span "Скачать" at bounding box center [281, 188] width 42 height 8
click at [333, 188] on span "Скачать" at bounding box center [330, 188] width 42 height 8
click at [379, 187] on span "Скачать" at bounding box center [379, 188] width 42 height 8
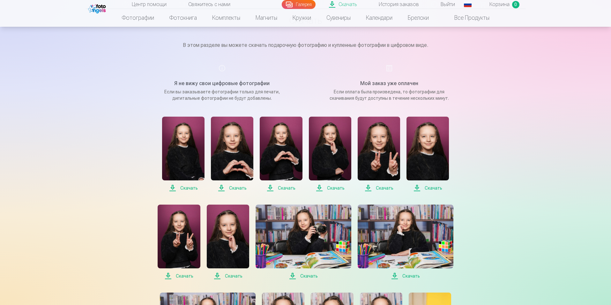
click at [438, 188] on span "Скачать" at bounding box center [428, 188] width 42 height 8
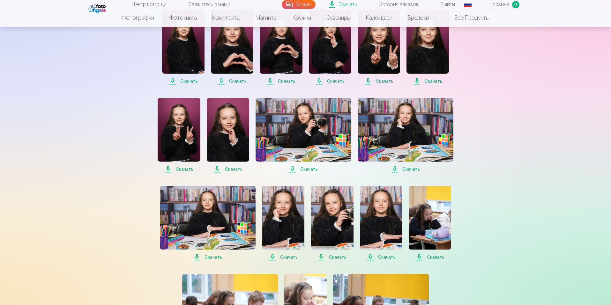
scroll to position [152, 0]
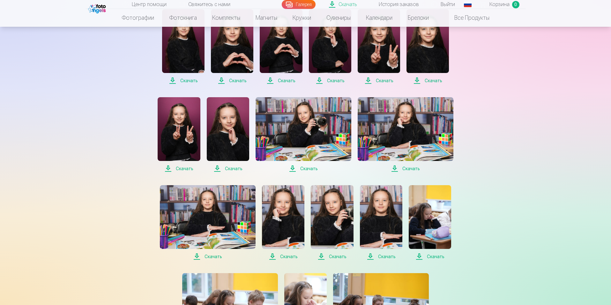
click at [182, 170] on span "Скачать" at bounding box center [179, 169] width 42 height 8
click at [226, 169] on span "Скачать" at bounding box center [228, 169] width 42 height 8
click at [310, 167] on span "Скачать" at bounding box center [304, 169] width 96 height 8
click at [412, 168] on span "Скачать" at bounding box center [406, 169] width 96 height 8
click at [210, 254] on span "Скачать" at bounding box center [208, 257] width 96 height 8
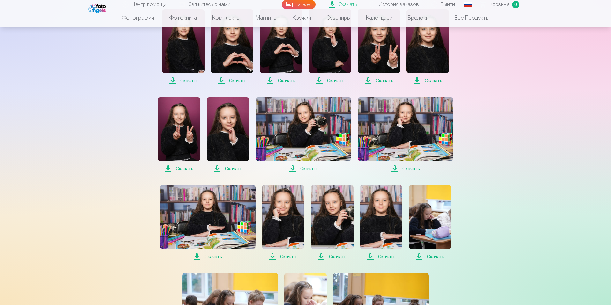
click at [289, 258] on span "Скачать" at bounding box center [283, 257] width 42 height 8
click at [338, 256] on span "Скачать" at bounding box center [332, 257] width 42 height 8
click at [384, 258] on span "Скачать" at bounding box center [381, 257] width 42 height 8
click at [433, 254] on span "Скачать" at bounding box center [430, 257] width 42 height 8
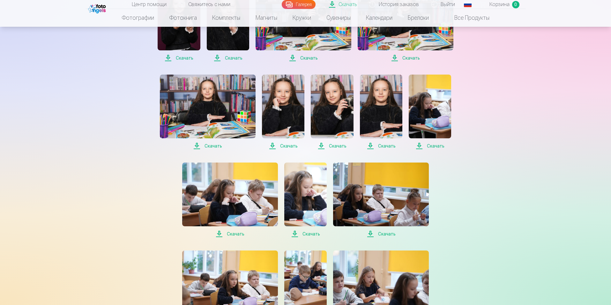
scroll to position [263, 0]
click at [240, 234] on span "Скачать" at bounding box center [230, 234] width 96 height 8
click at [310, 234] on span "Скачать" at bounding box center [305, 234] width 42 height 8
click at [383, 232] on span "Скачать" at bounding box center [381, 234] width 96 height 8
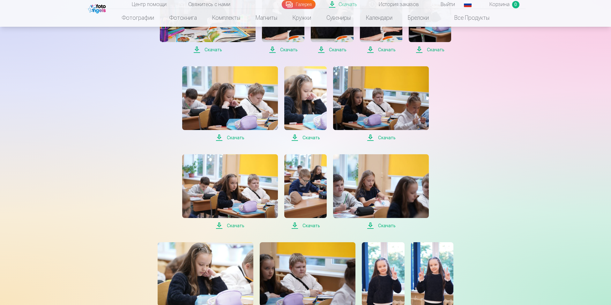
scroll to position [359, 0]
click at [236, 228] on span "Скачать" at bounding box center [230, 226] width 96 height 8
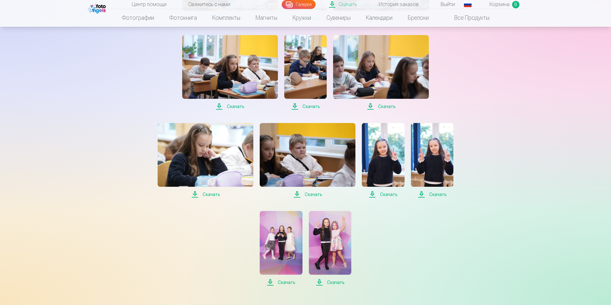
scroll to position [479, 0]
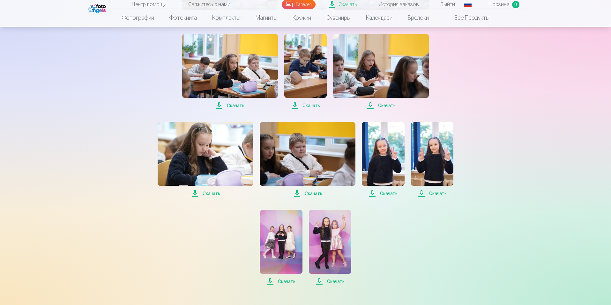
click at [215, 191] on span "Скачать" at bounding box center [206, 194] width 96 height 8
click at [392, 192] on span "Скачать" at bounding box center [383, 194] width 42 height 8
click at [436, 192] on span "Скачать" at bounding box center [432, 194] width 42 height 8
click at [287, 281] on span "Скачать" at bounding box center [281, 282] width 42 height 8
click at [335, 279] on span "Скачать" at bounding box center [330, 282] width 42 height 8
